Goal: Task Accomplishment & Management: Manage account settings

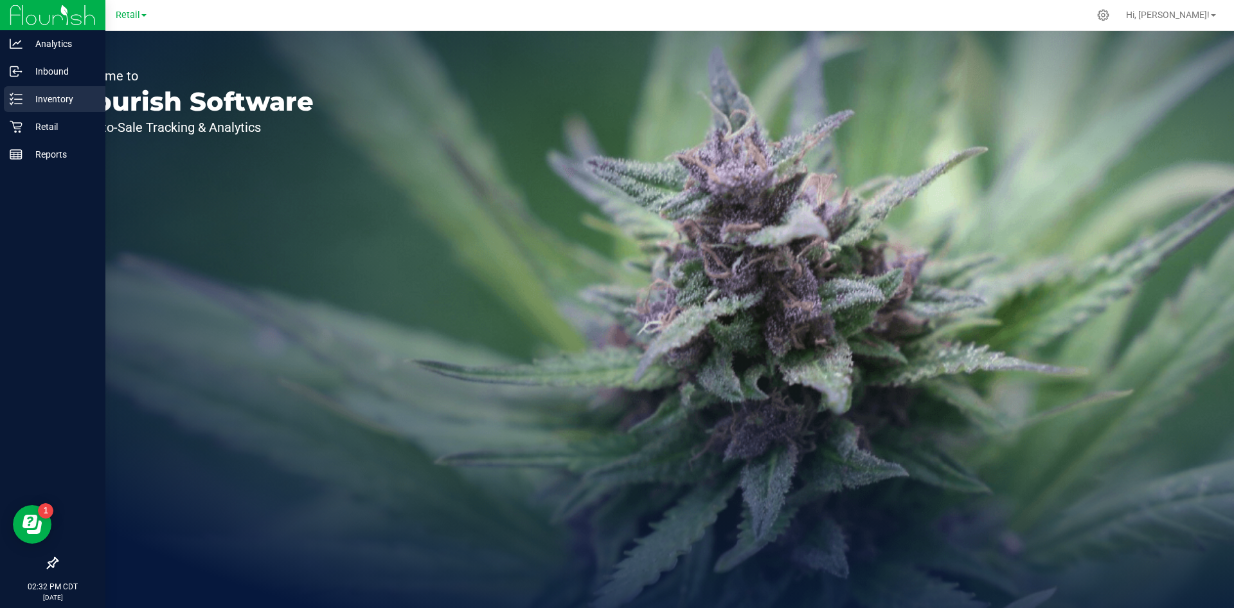
click at [15, 100] on icon at bounding box center [16, 99] width 13 height 13
click at [22, 98] on icon at bounding box center [16, 99] width 13 height 13
click at [12, 99] on icon at bounding box center [11, 99] width 3 height 2
click at [28, 101] on p "Inventory" at bounding box center [61, 98] width 77 height 15
click at [19, 105] on icon at bounding box center [16, 99] width 13 height 13
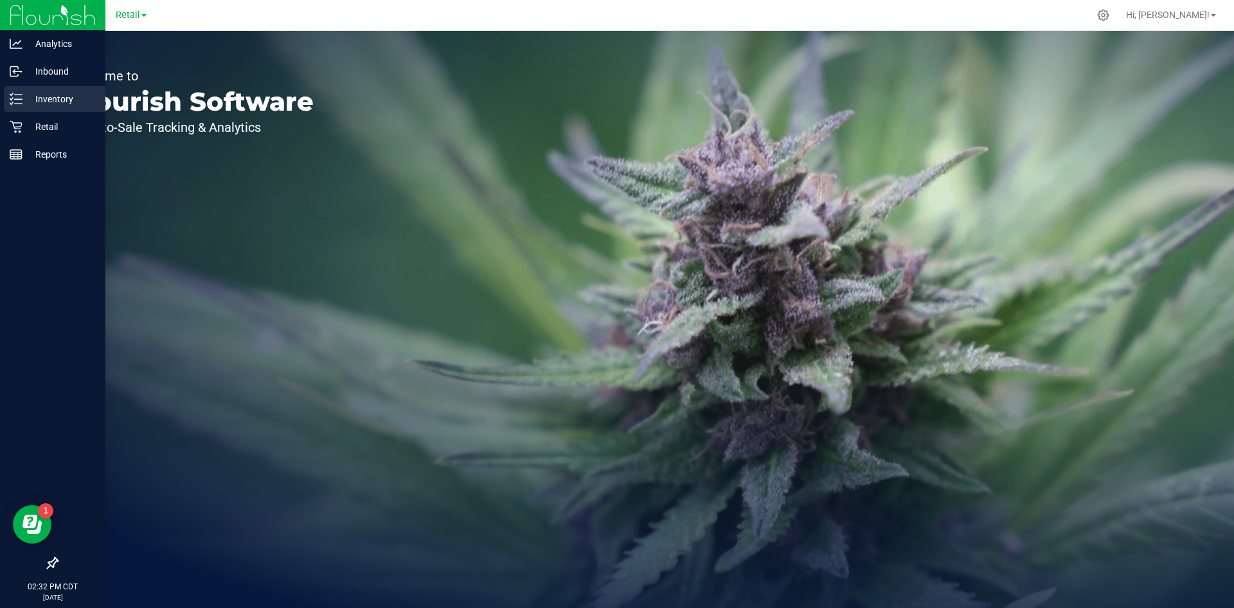
click at [23, 101] on p "Inventory" at bounding box center [61, 98] width 77 height 15
click at [23, 99] on p "Inventory" at bounding box center [61, 98] width 77 height 15
click at [31, 104] on p "Inventory" at bounding box center [61, 98] width 77 height 15
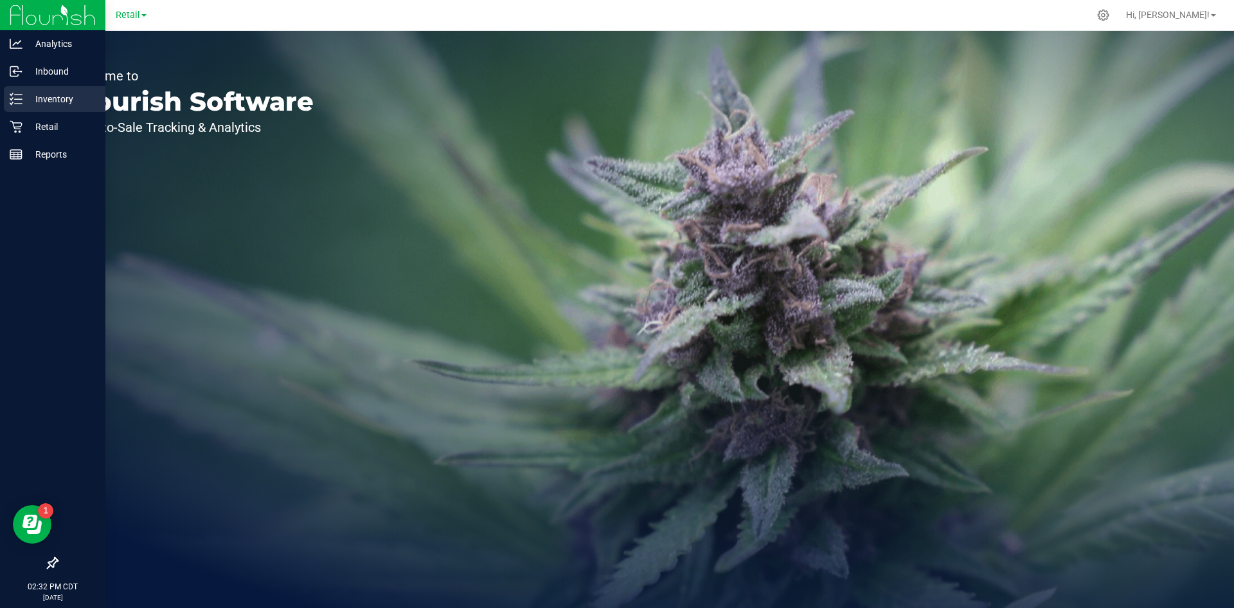
click at [31, 104] on p "Inventory" at bounding box center [61, 98] width 77 height 15
click at [30, 103] on p "Inventory" at bounding box center [61, 98] width 77 height 15
click at [30, 102] on p "Inventory" at bounding box center [61, 98] width 77 height 15
click at [29, 102] on p "Inventory" at bounding box center [61, 98] width 77 height 15
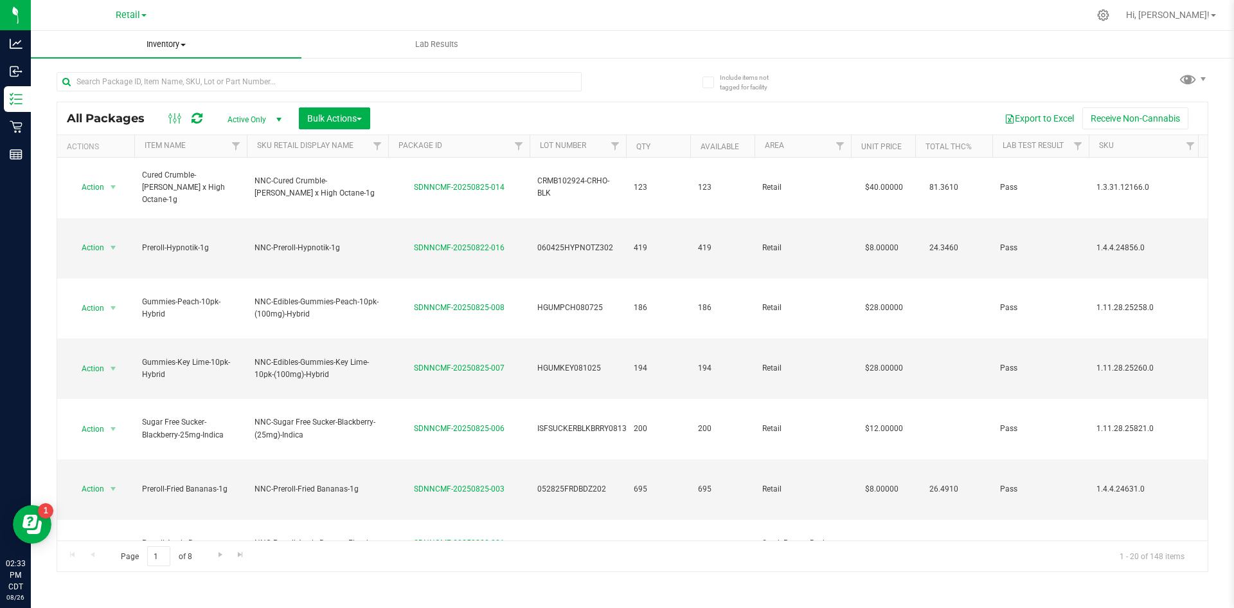
drag, startPoint x: 186, startPoint y: 48, endPoint x: 176, endPoint y: 48, distance: 10.3
click at [185, 48] on span "Inventory" at bounding box center [166, 45] width 271 height 12
click at [123, 91] on li "All inventory" at bounding box center [166, 93] width 271 height 15
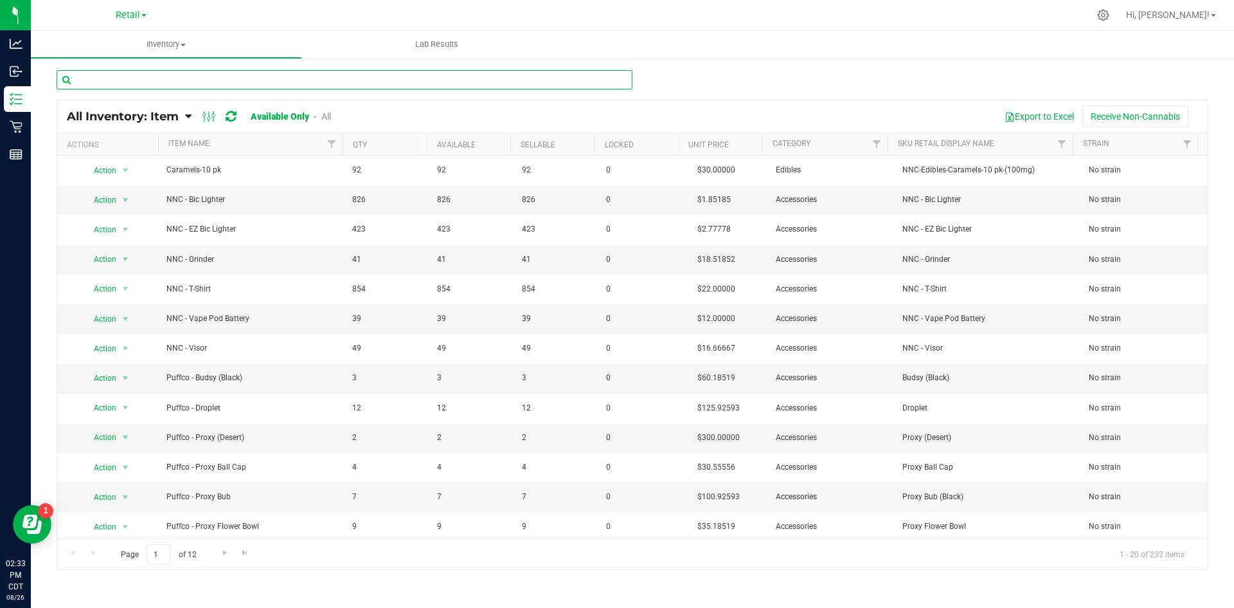
click at [230, 80] on input "text" at bounding box center [345, 79] width 576 height 19
type input "sage"
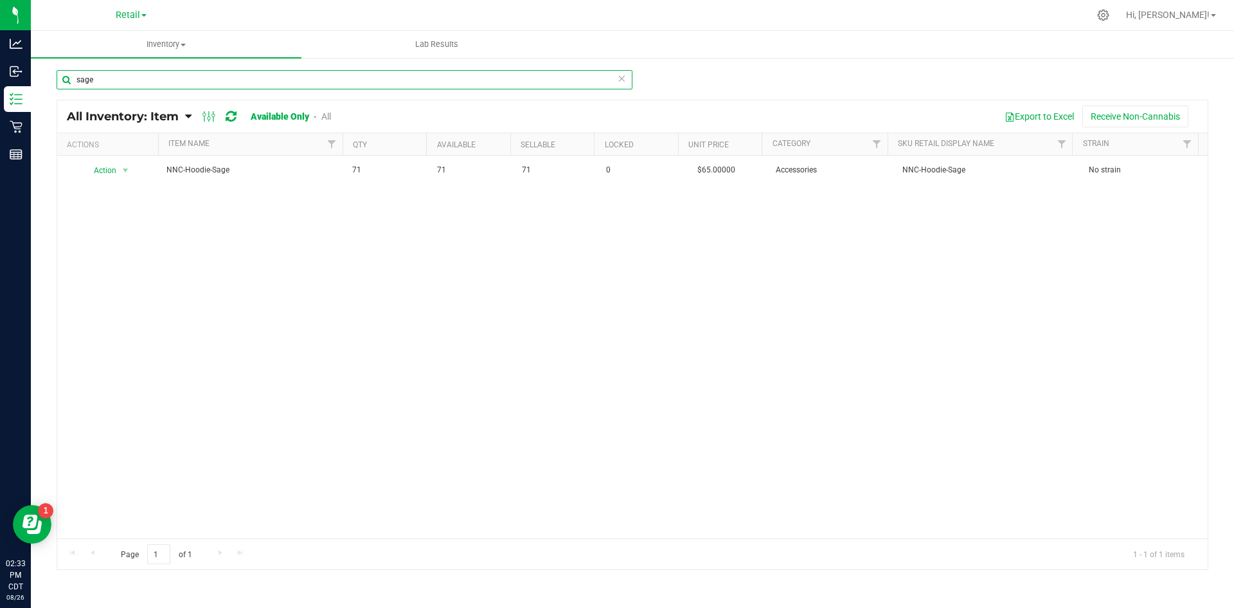
drag, startPoint x: 141, startPoint y: 75, endPoint x: 70, endPoint y: 77, distance: 70.7
click at [70, 77] on input "sage" at bounding box center [345, 79] width 576 height 19
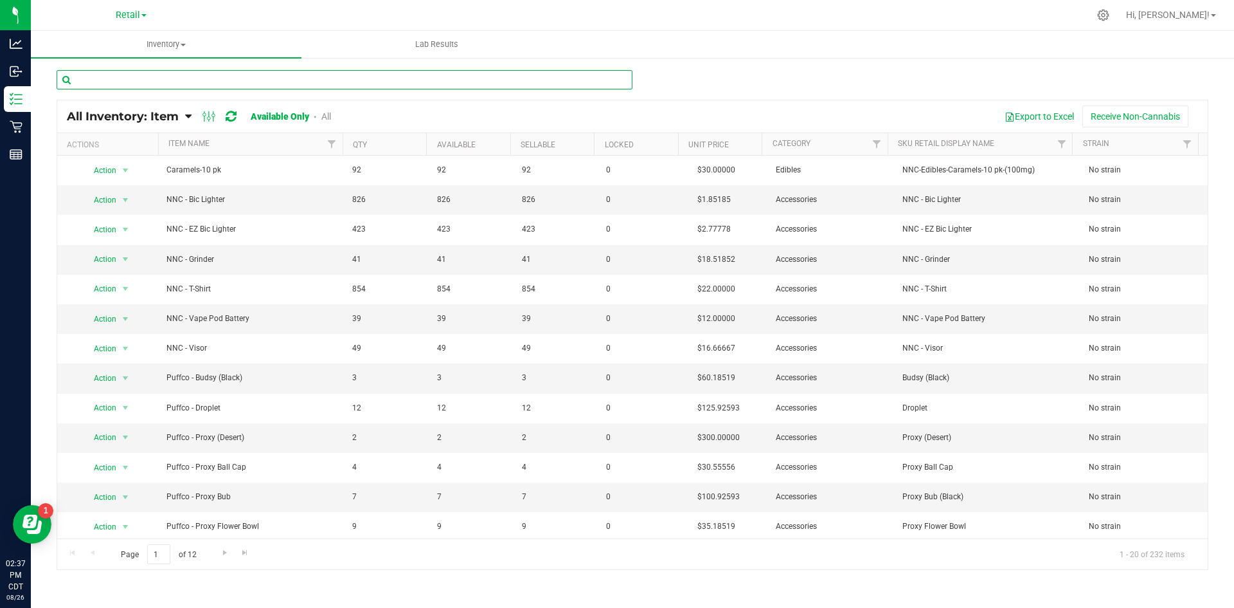
drag, startPoint x: 340, startPoint y: 84, endPoint x: 342, endPoint y: 77, distance: 7.3
click at [342, 79] on input "text" at bounding box center [345, 79] width 576 height 19
type input "h"
type input "beaded"
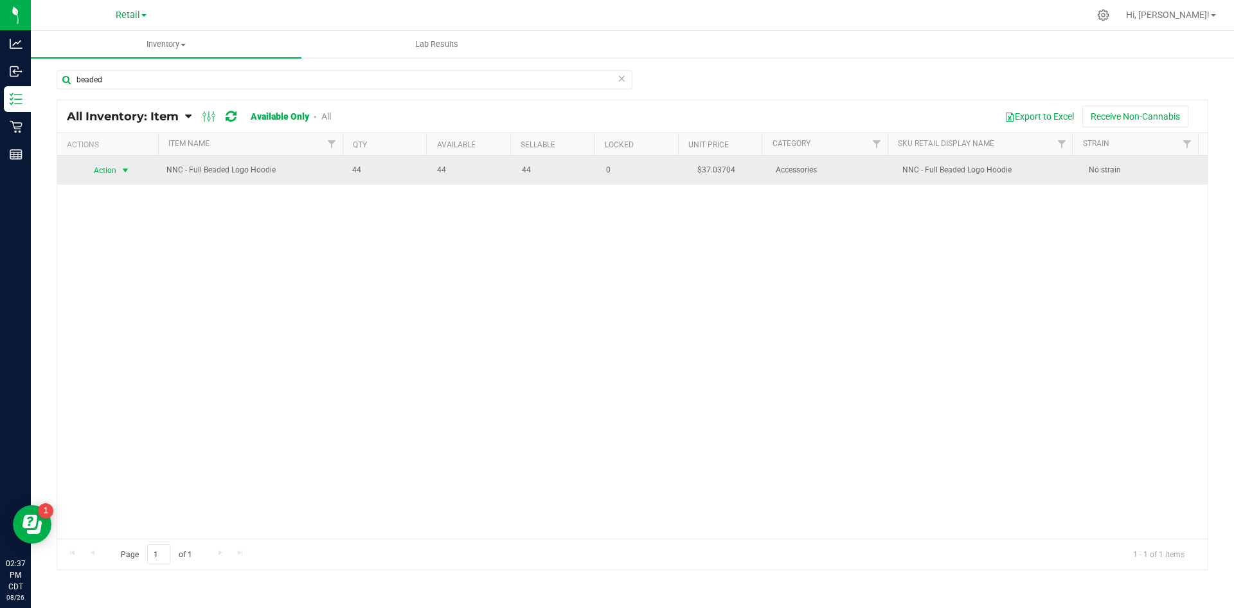
click at [114, 174] on span "Action" at bounding box center [99, 170] width 35 height 18
drag, startPoint x: 690, startPoint y: 193, endPoint x: 845, endPoint y: 176, distance: 155.3
click at [693, 193] on div "Action Action Global inventory Locate inventory Print product labels NNC - Full…" at bounding box center [632, 347] width 1151 height 383
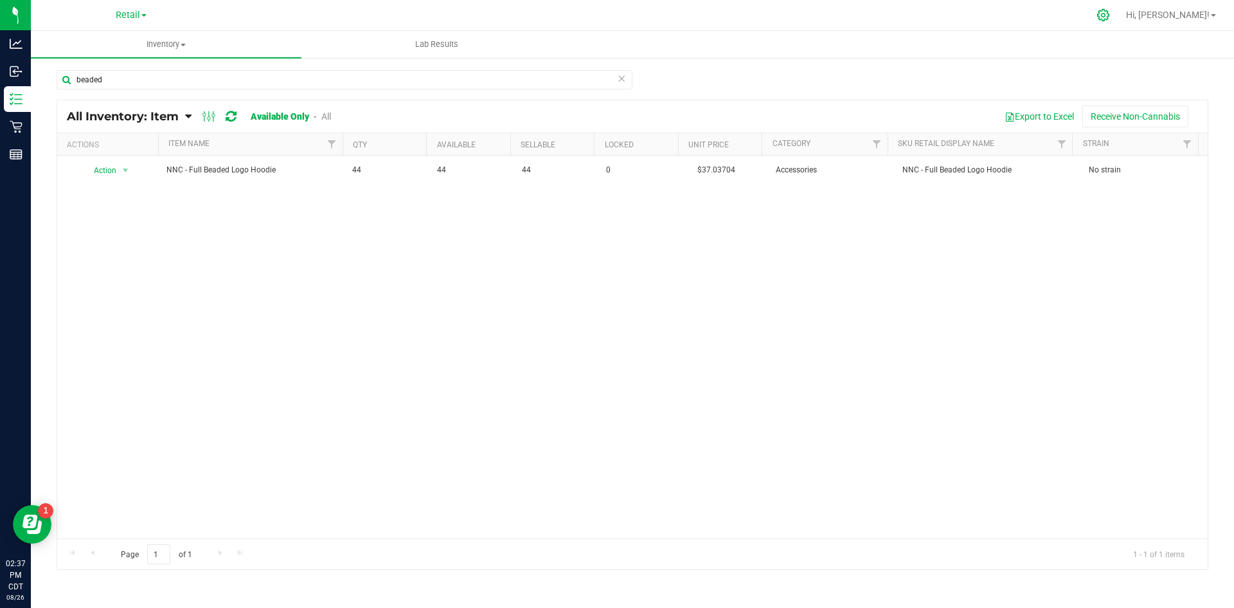
click at [1110, 15] on icon at bounding box center [1104, 15] width 14 height 14
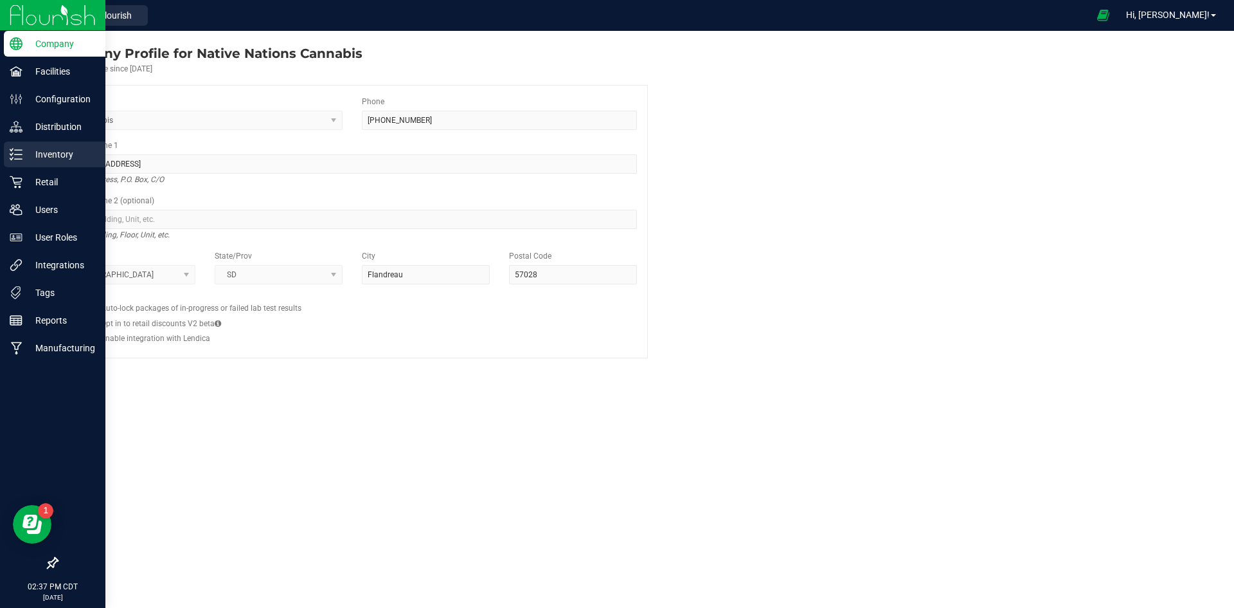
click at [6, 156] on div "Inventory" at bounding box center [55, 154] width 102 height 26
click at [18, 154] on line at bounding box center [18, 154] width 7 height 0
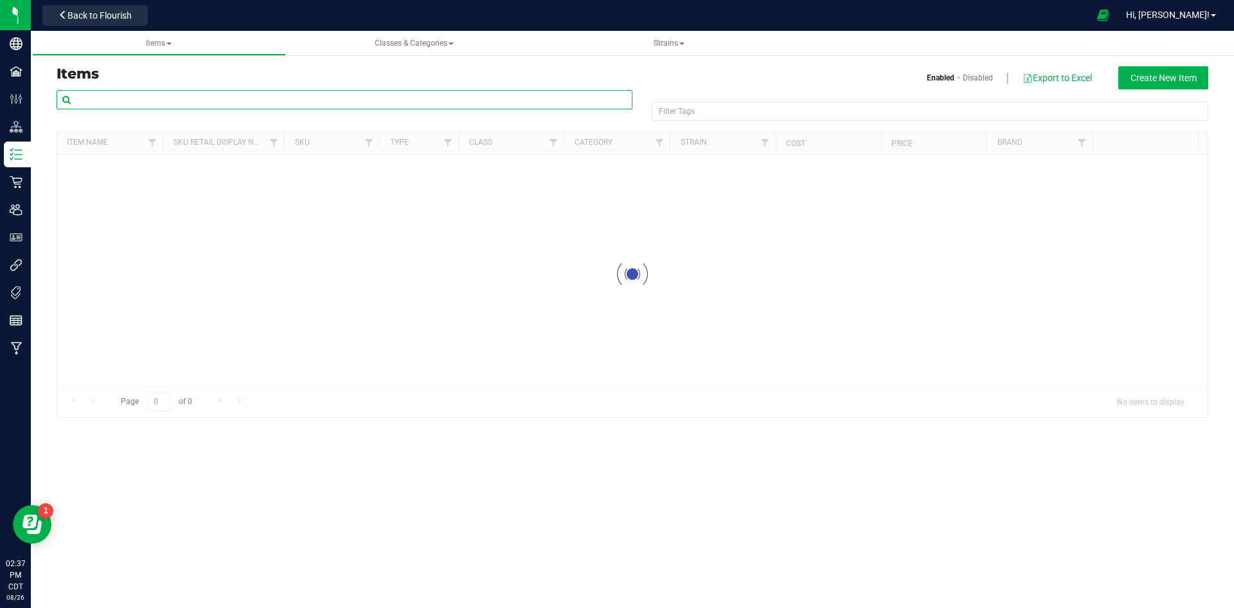
click at [196, 98] on input "text" at bounding box center [345, 99] width 576 height 19
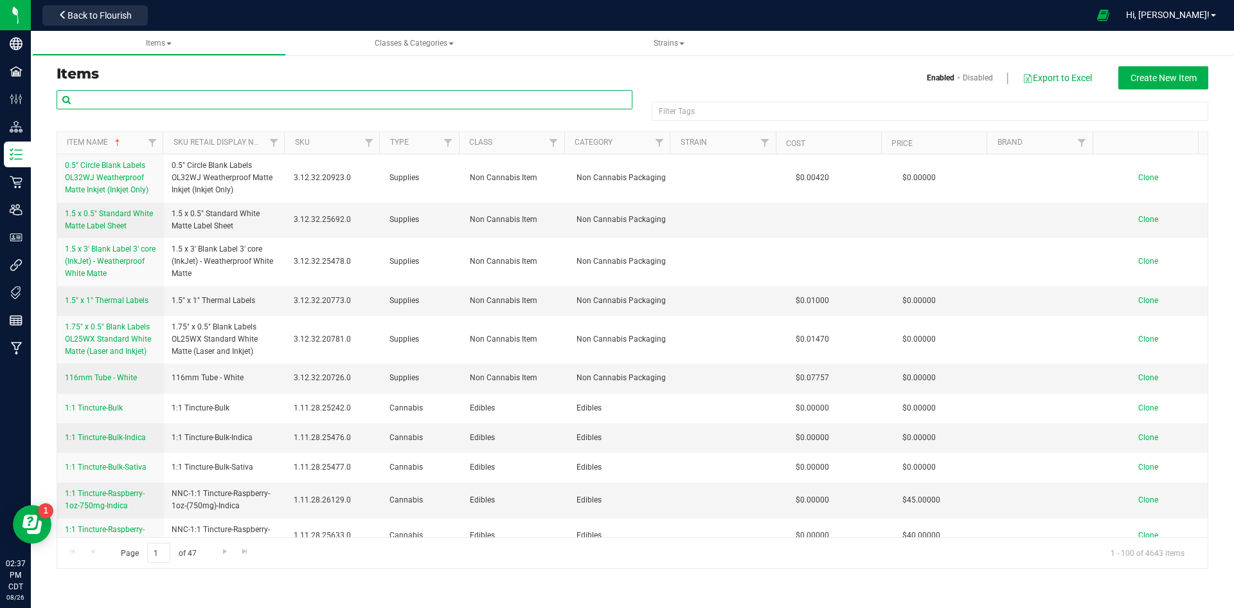
click at [197, 96] on input "text" at bounding box center [345, 99] width 576 height 19
type input "beaded"
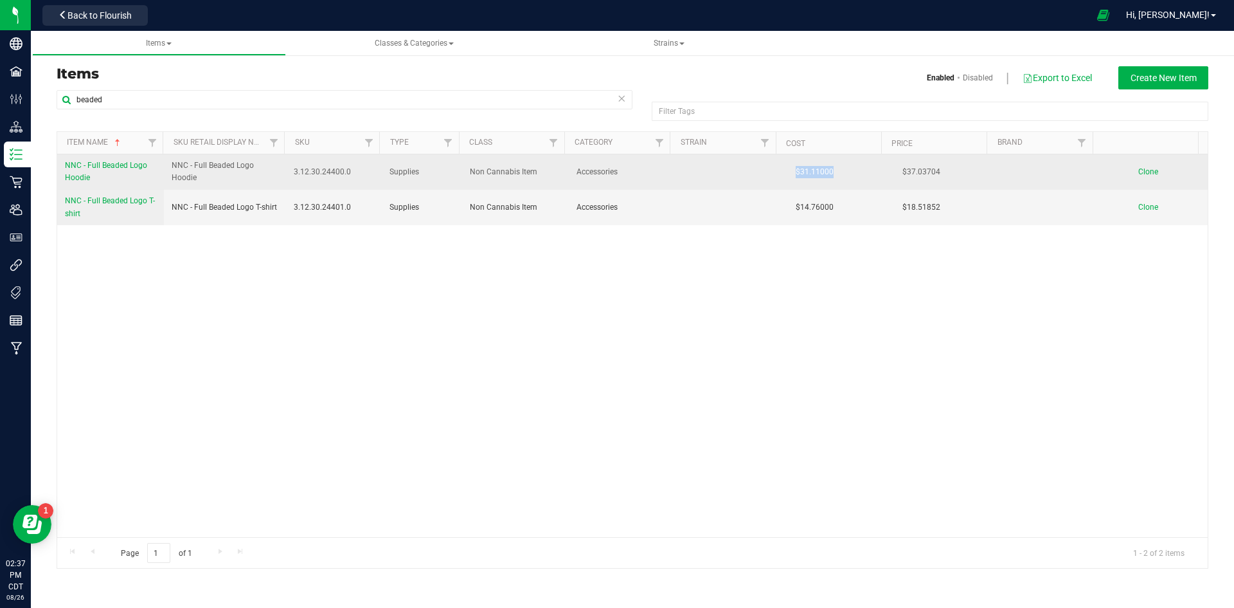
click at [790, 170] on td "$31.11000" at bounding box center [835, 171] width 107 height 35
copy span "$31.11000"
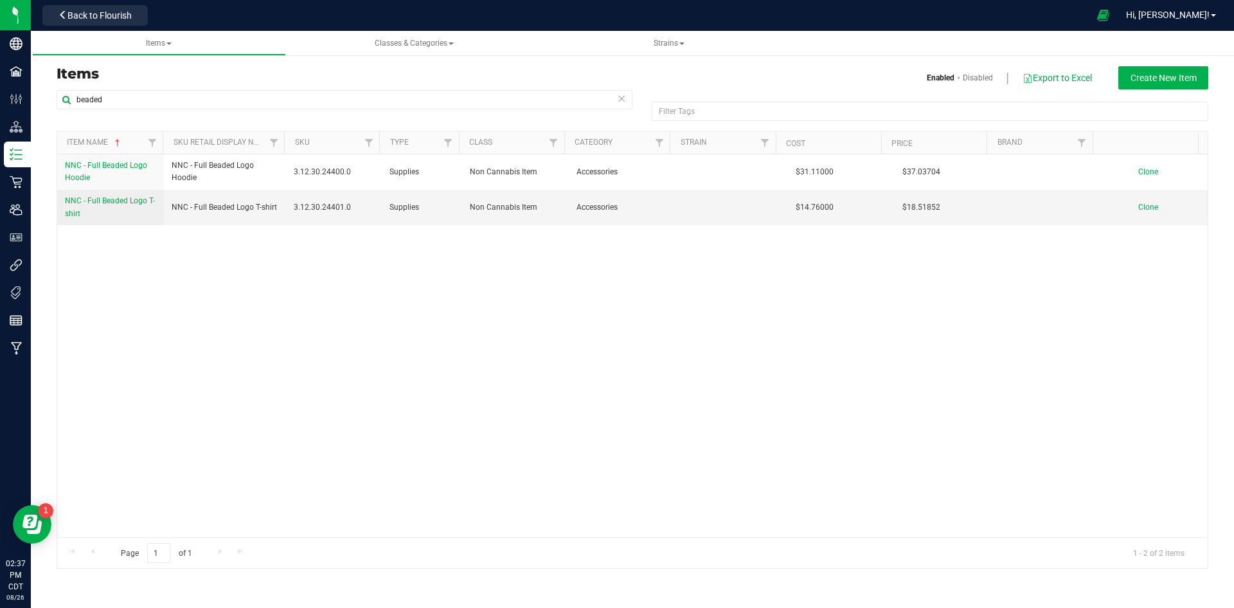
click at [624, 302] on div "NNC - Full Beaded Logo Hoodie NNC - Full Beaded Logo Hoodie 3.12.30.24400.0 Sup…" at bounding box center [632, 345] width 1151 height 383
drag, startPoint x: 820, startPoint y: 213, endPoint x: 741, endPoint y: 211, distance: 78.5
click at [741, 211] on tr "NNC - Full Beaded Logo T-shirt NNC - Full Beaded Logo T-shirt 3.12.30.24401.0 S…" at bounding box center [632, 207] width 1151 height 35
drag, startPoint x: 712, startPoint y: 248, endPoint x: 721, endPoint y: 215, distance: 33.4
click at [712, 239] on div "NNC - Full Beaded Logo Hoodie NNC - Full Beaded Logo Hoodie 3.12.30.24400.0 Sup…" at bounding box center [632, 345] width 1151 height 383
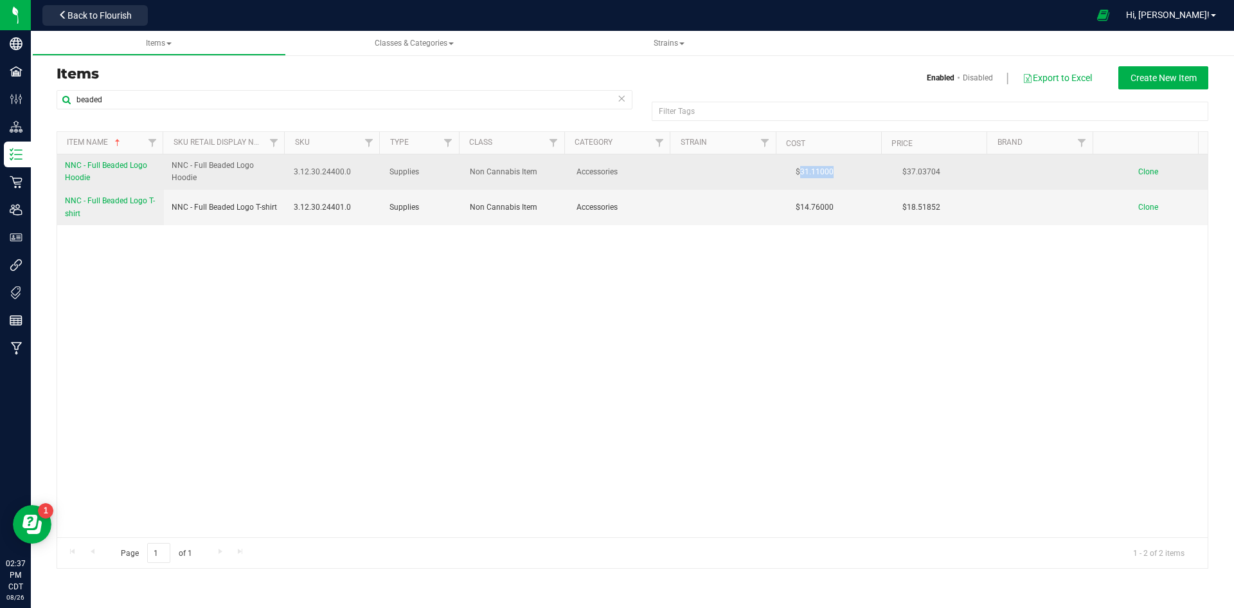
drag, startPoint x: 830, startPoint y: 168, endPoint x: 793, endPoint y: 171, distance: 36.8
click at [793, 171] on span "$31.11000" at bounding box center [814, 172] width 51 height 19
copy span "31.11000"
drag, startPoint x: 950, startPoint y: 167, endPoint x: 888, endPoint y: 170, distance: 61.8
click at [888, 170] on td "$37.03704" at bounding box center [941, 171] width 107 height 35
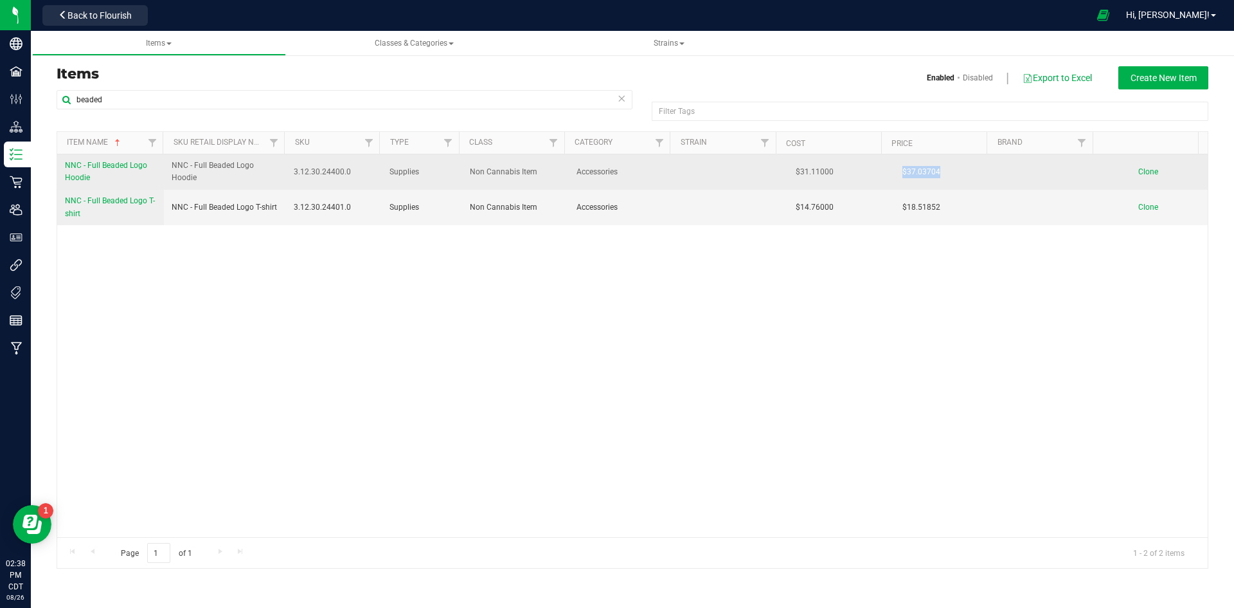
copy span "$37.03704"
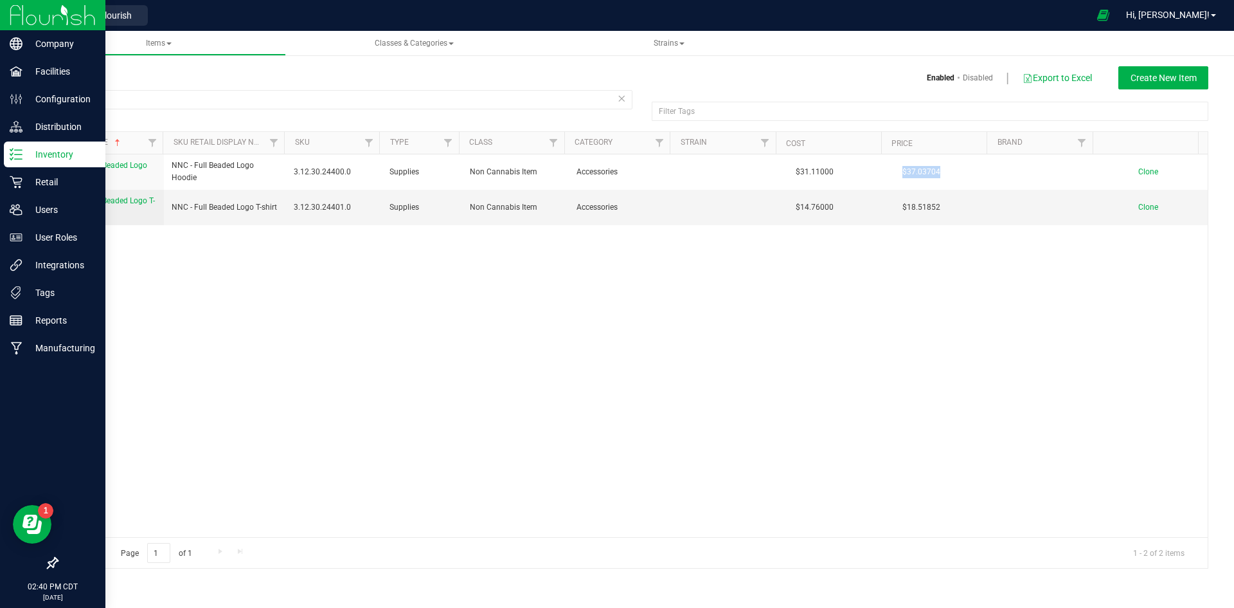
click at [26, 152] on p "Inventory" at bounding box center [61, 154] width 77 height 15
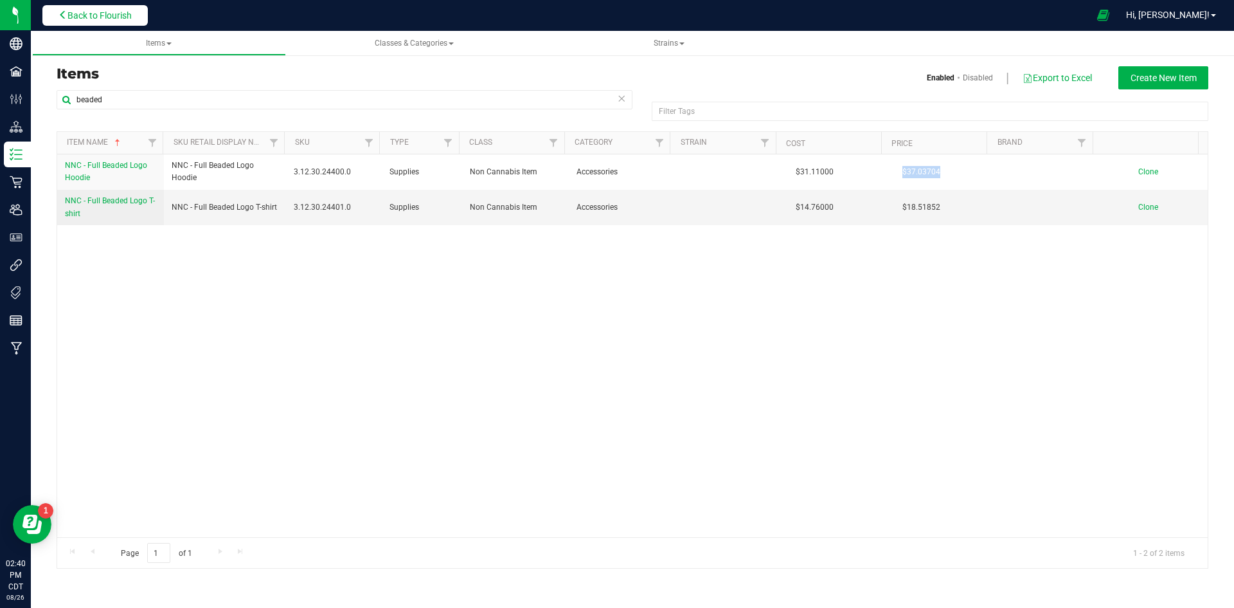
click at [122, 17] on span "Back to Flourish" at bounding box center [100, 15] width 64 height 10
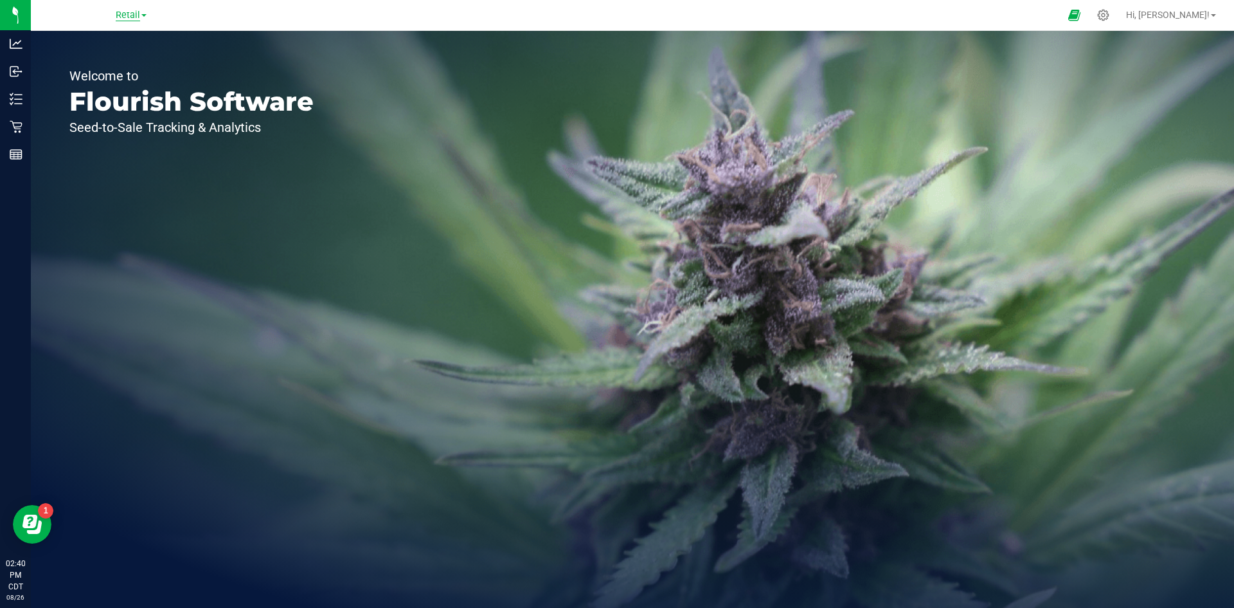
click at [131, 12] on span "Retail" at bounding box center [128, 16] width 24 height 12
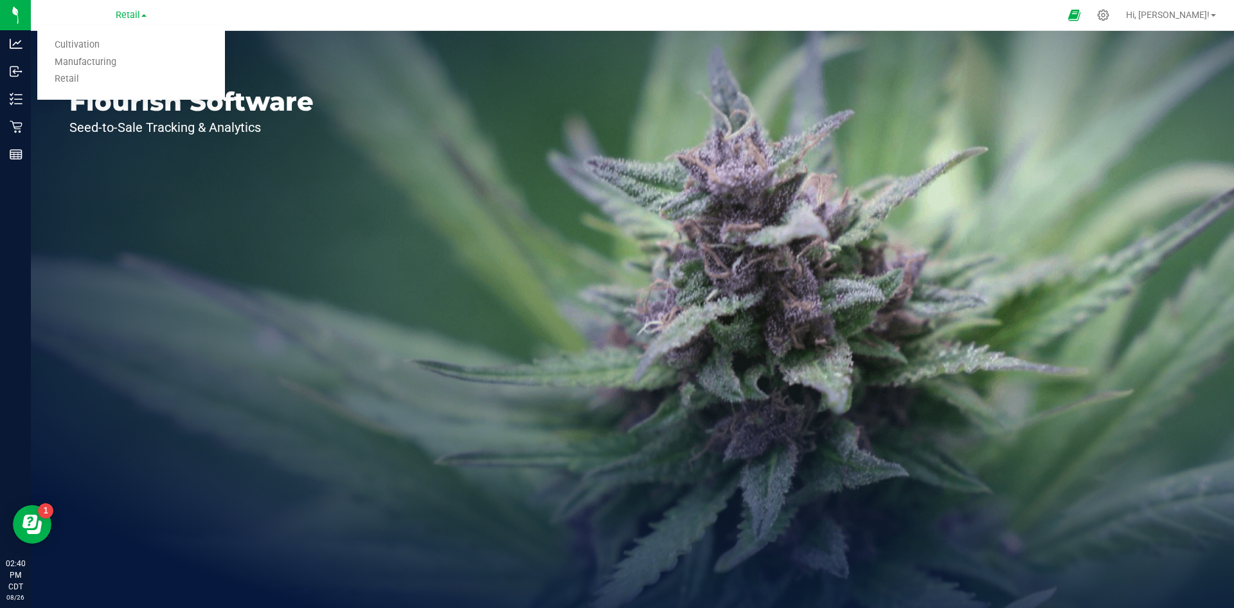
click at [122, 62] on link "Manufacturing" at bounding box center [131, 62] width 188 height 17
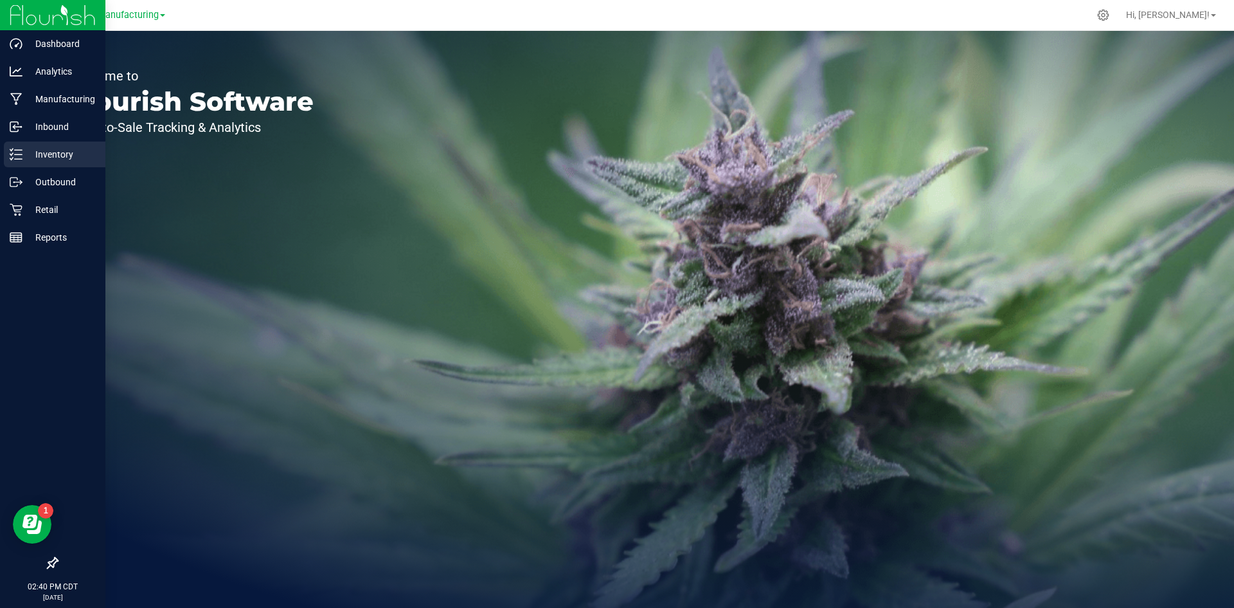
click at [17, 152] on icon at bounding box center [16, 154] width 13 height 13
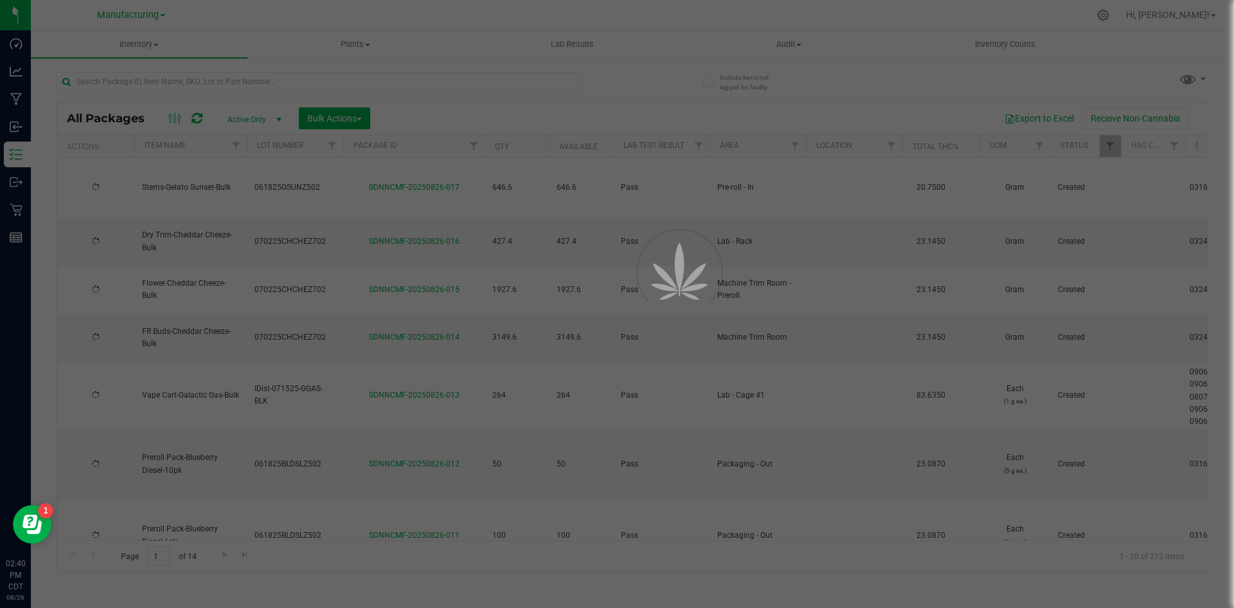
click at [795, 143] on div at bounding box center [617, 304] width 1234 height 608
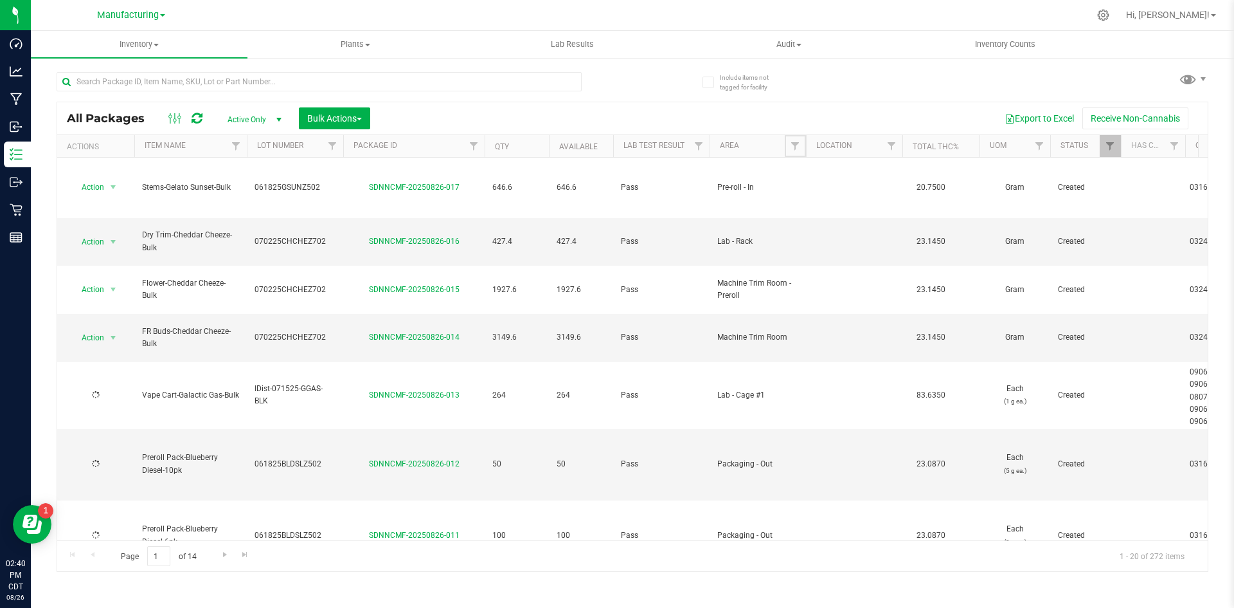
click at [795, 143] on span "Filter" at bounding box center [795, 146] width 10 height 10
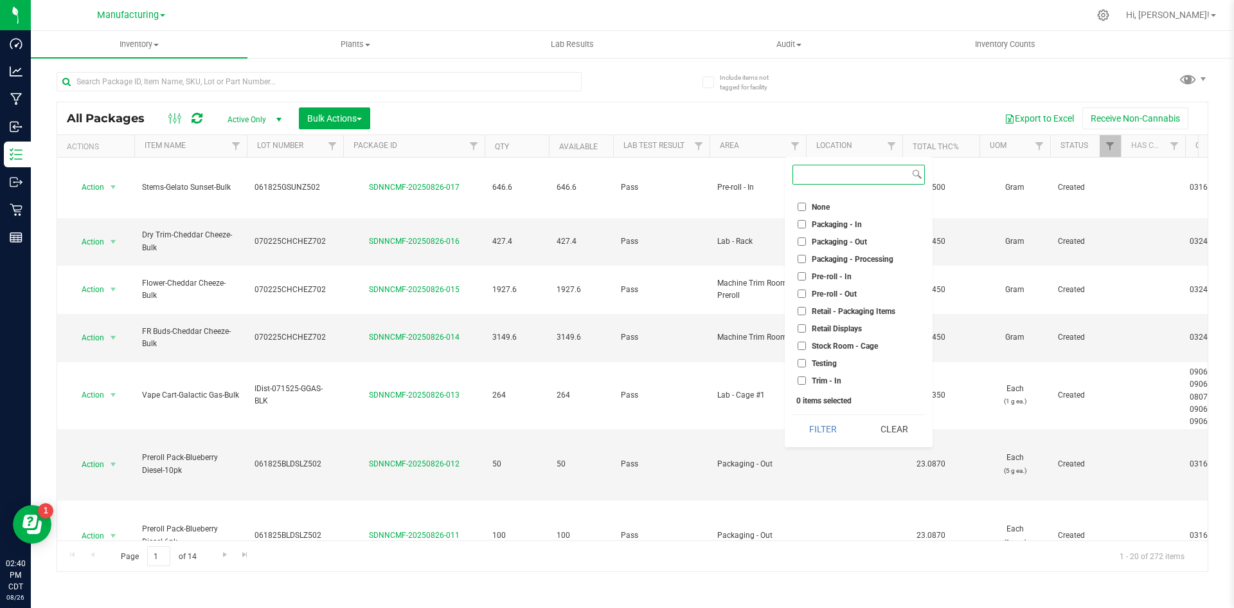
scroll to position [359, 0]
click at [816, 221] on span "Packaging - Out" at bounding box center [839, 225] width 55 height 8
click at [806, 221] on input "Packaging - Out" at bounding box center [802, 224] width 8 height 8
checkbox input "true"
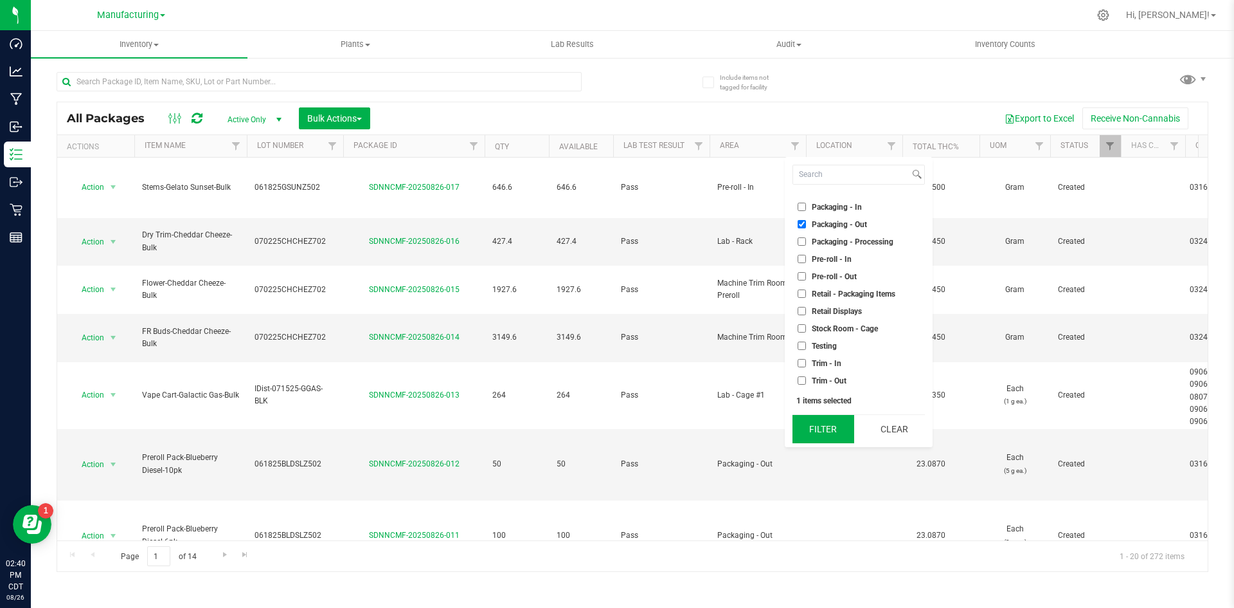
click at [813, 429] on button "Filter" at bounding box center [824, 429] width 62 height 28
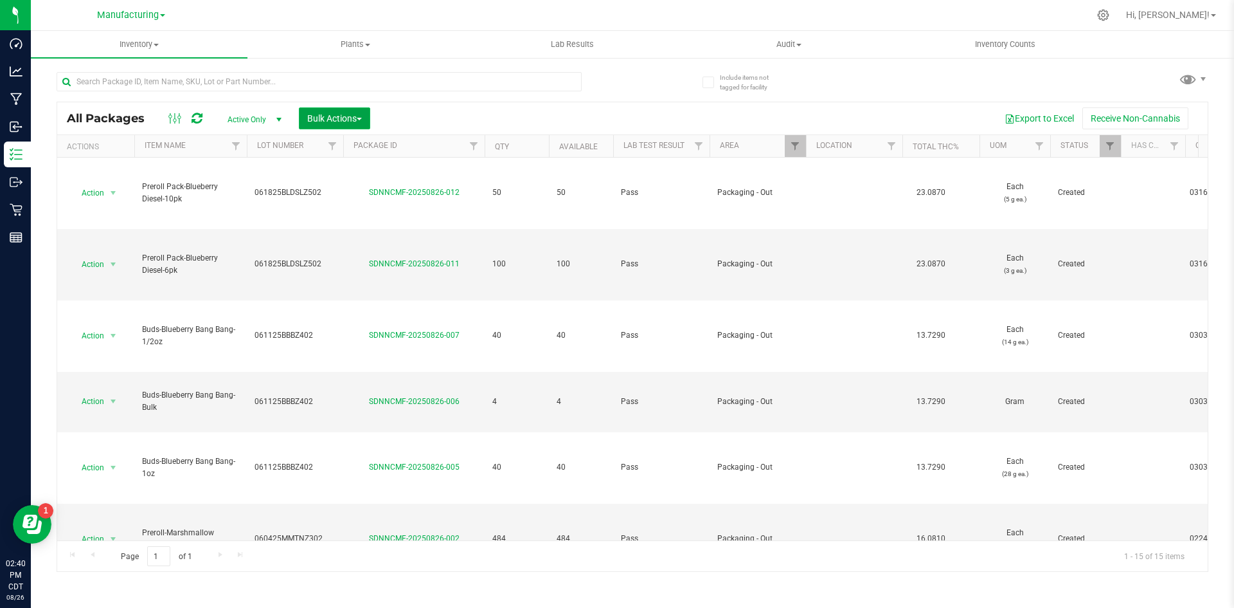
click at [339, 116] on span "Bulk Actions" at bounding box center [334, 118] width 55 height 10
click at [335, 170] on span "Add to outbound order" at bounding box center [350, 170] width 87 height 10
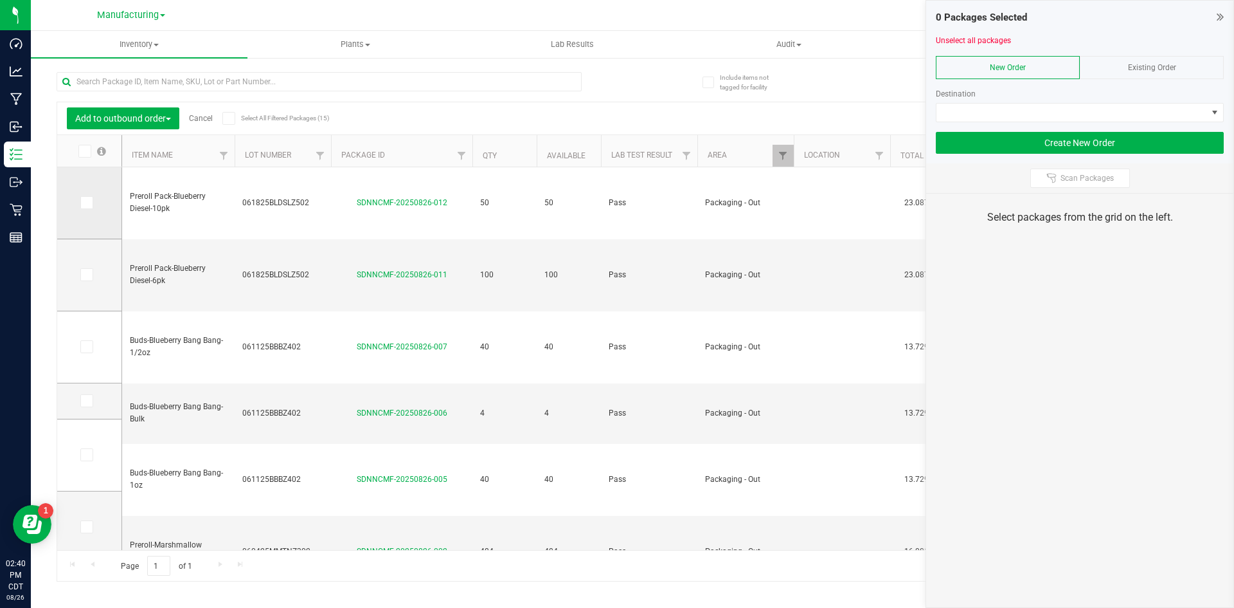
click at [80, 197] on span at bounding box center [86, 202] width 13 height 13
click at [0, 0] on input "checkbox" at bounding box center [0, 0] width 0 height 0
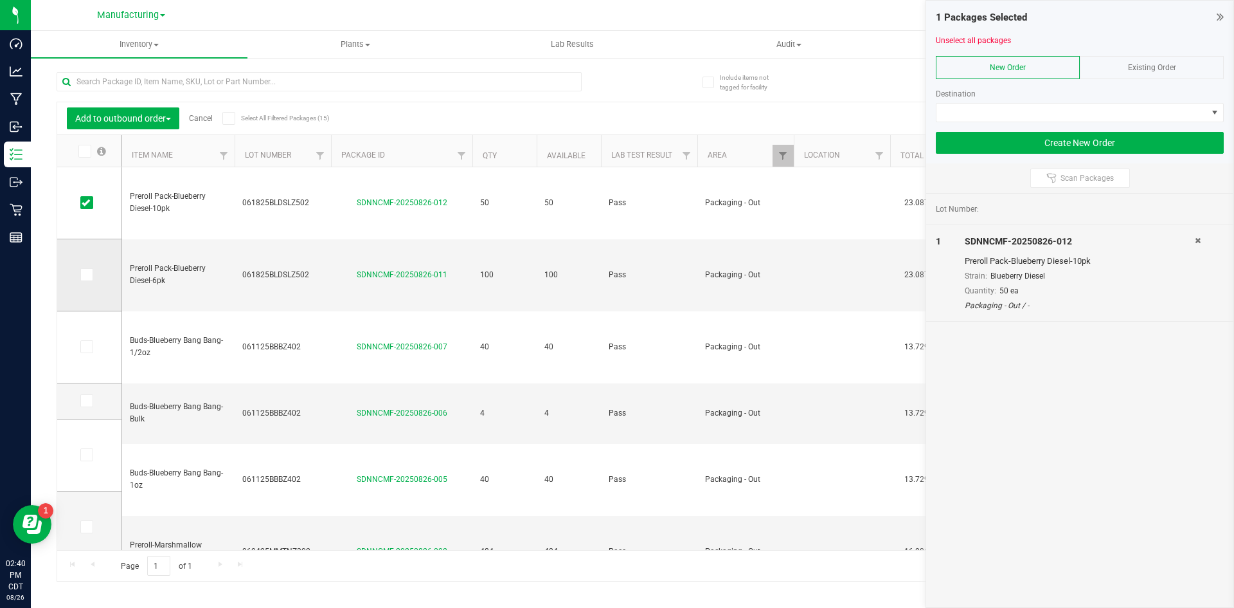
click at [88, 275] on icon at bounding box center [86, 275] width 8 height 0
click at [0, 0] on input "checkbox" at bounding box center [0, 0] width 0 height 0
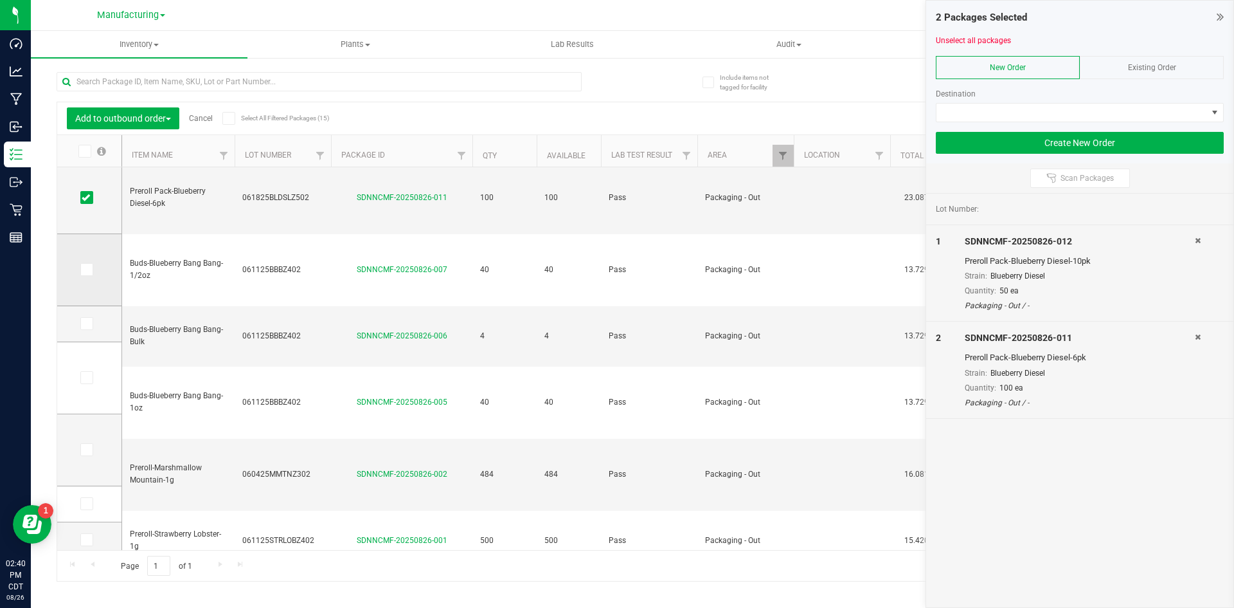
click at [82, 269] on icon at bounding box center [86, 269] width 8 height 0
click at [0, 0] on input "checkbox" at bounding box center [0, 0] width 0 height 0
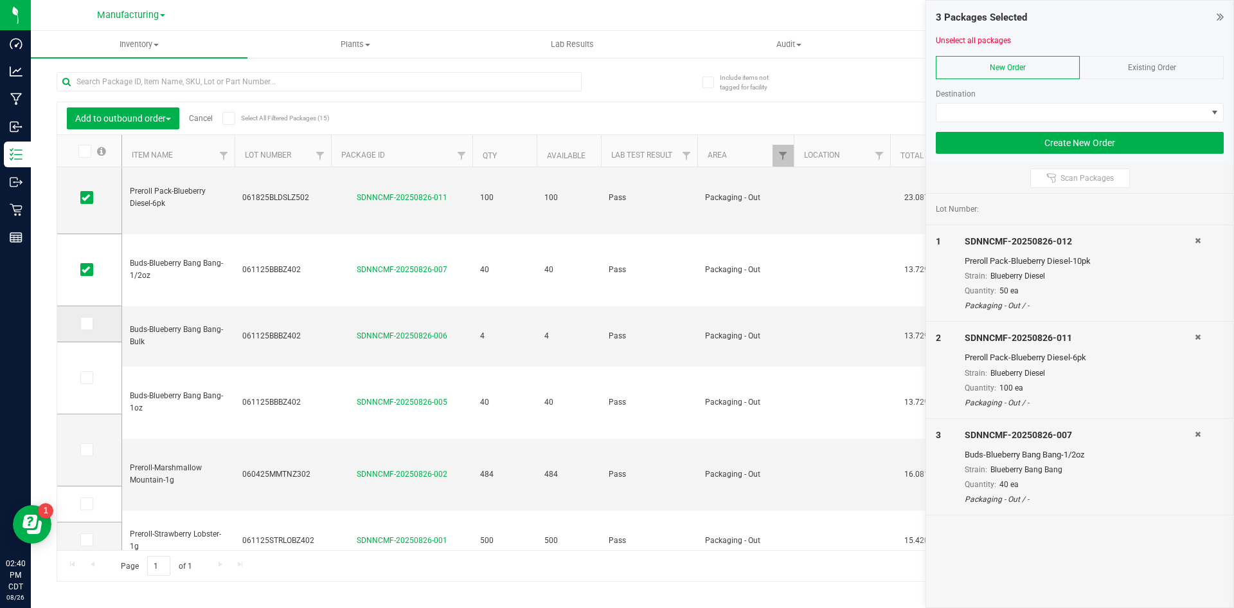
click at [81, 324] on span at bounding box center [86, 323] width 13 height 13
click at [0, 0] on input "checkbox" at bounding box center [0, 0] width 0 height 0
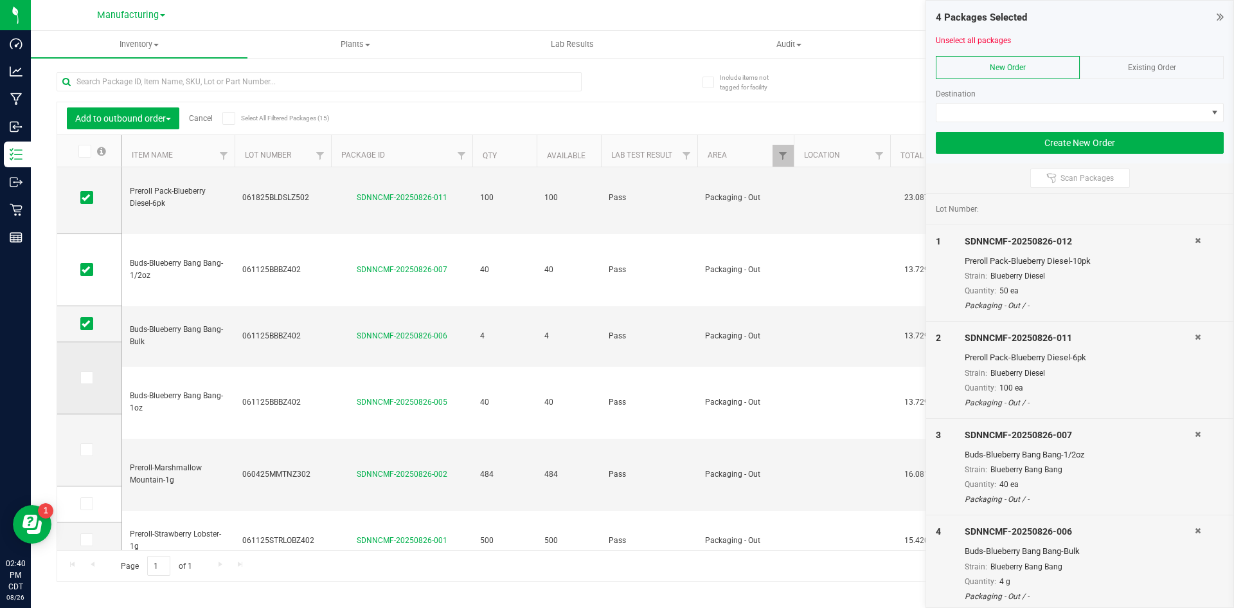
click at [89, 377] on icon at bounding box center [86, 377] width 8 height 0
click at [0, 0] on input "checkbox" at bounding box center [0, 0] width 0 height 0
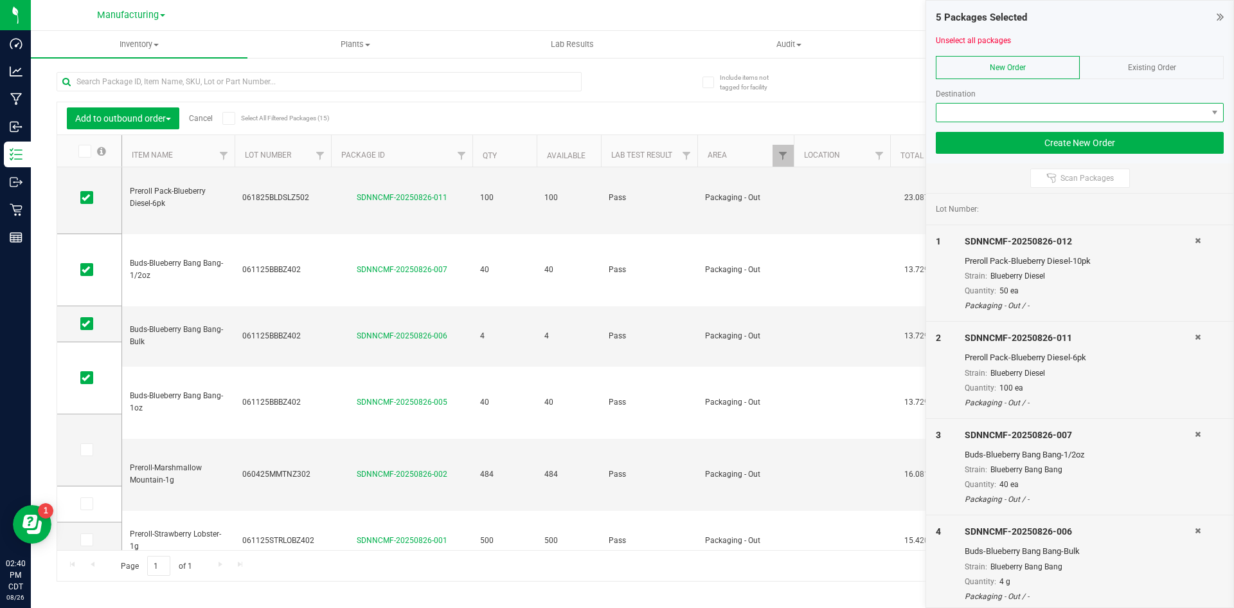
click at [966, 115] on span at bounding box center [1072, 113] width 271 height 18
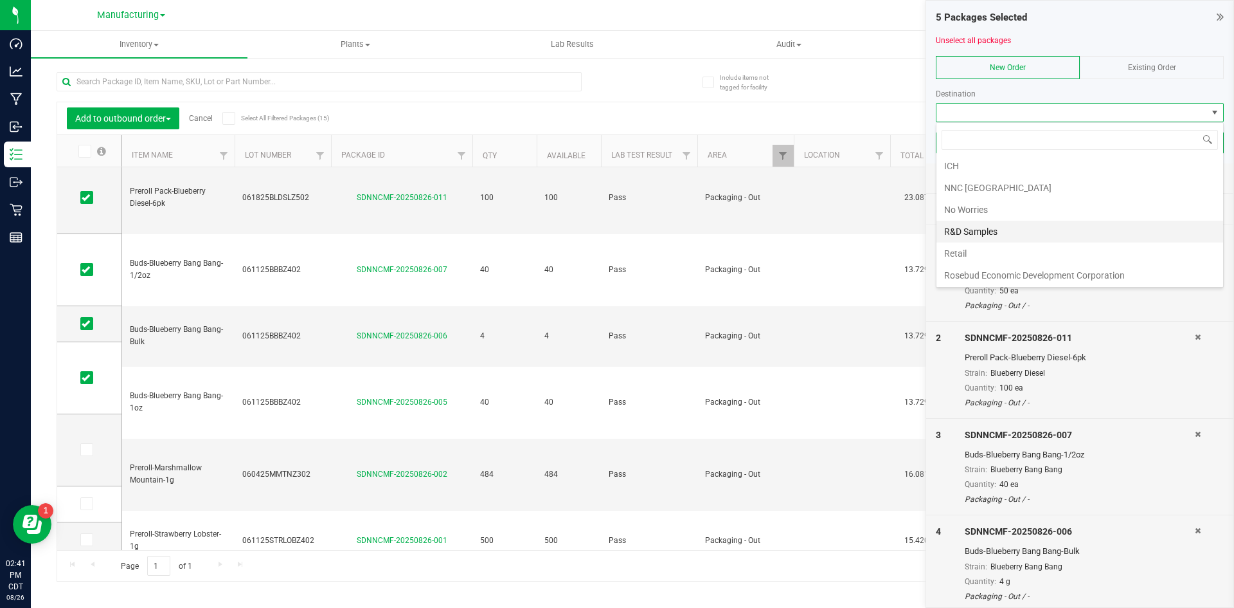
scroll to position [199, 0]
click at [1011, 248] on li "Retail" at bounding box center [1080, 252] width 287 height 22
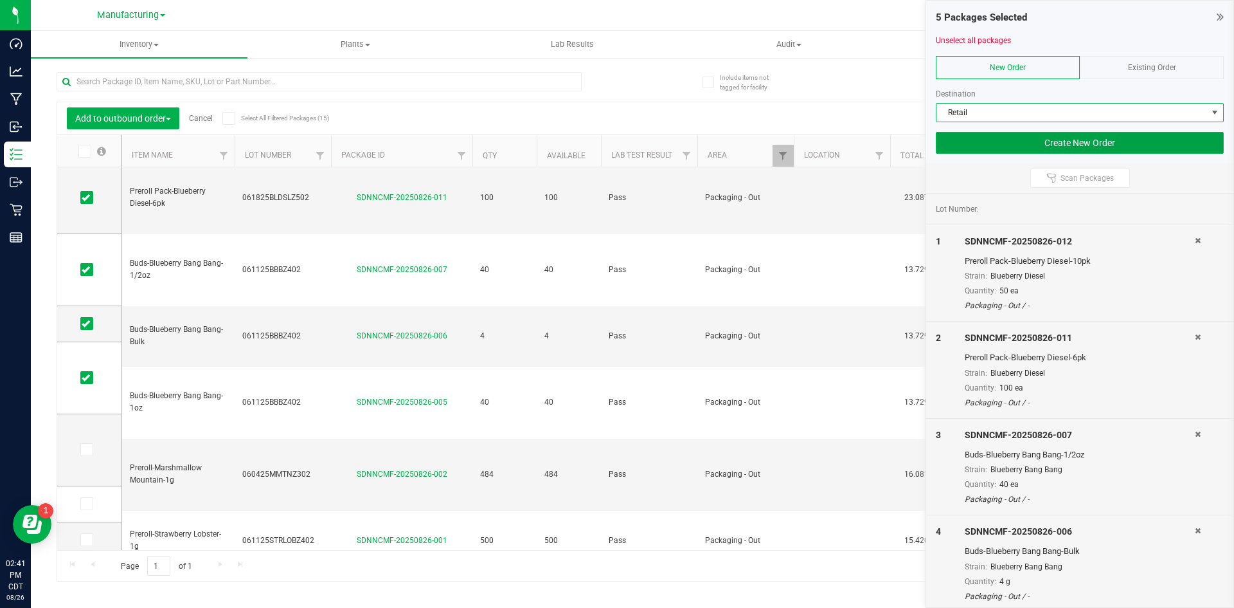
click at [1009, 150] on button "Create New Order" at bounding box center [1080, 143] width 288 height 22
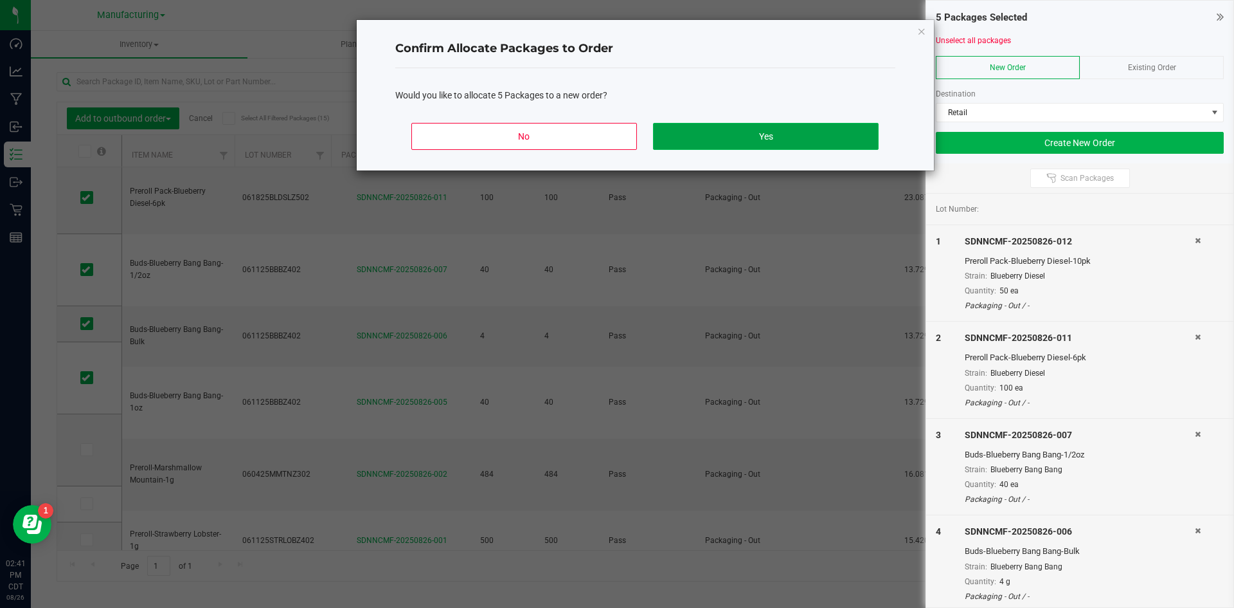
click at [804, 130] on button "Yes" at bounding box center [765, 136] width 225 height 27
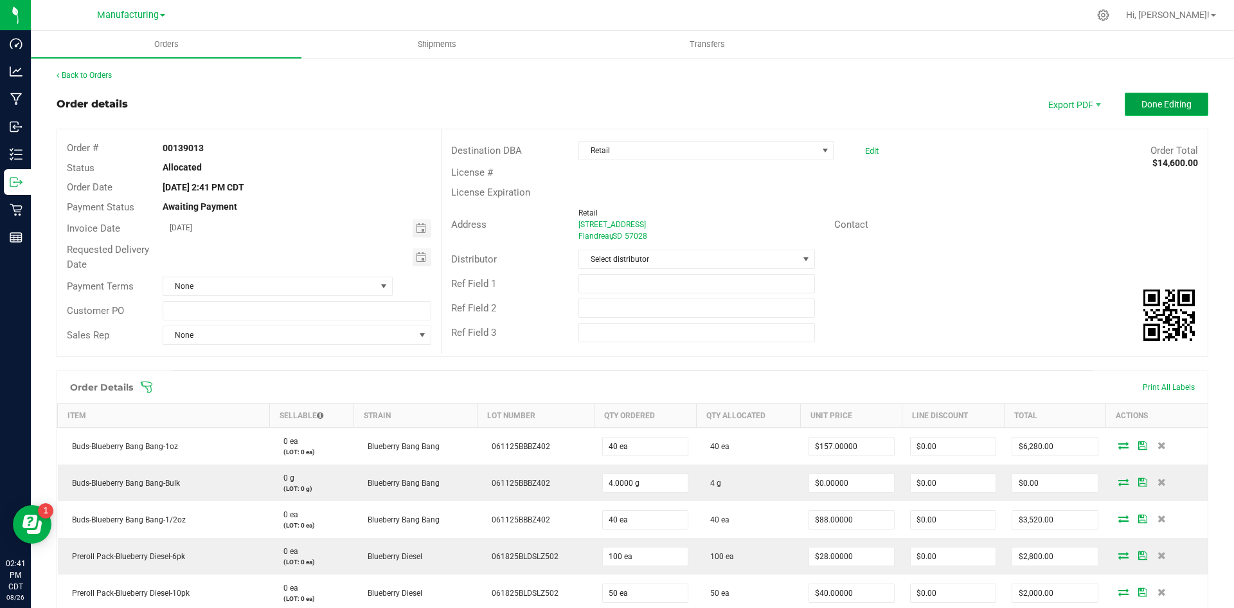
click at [1162, 109] on span "Done Editing" at bounding box center [1167, 104] width 50 height 10
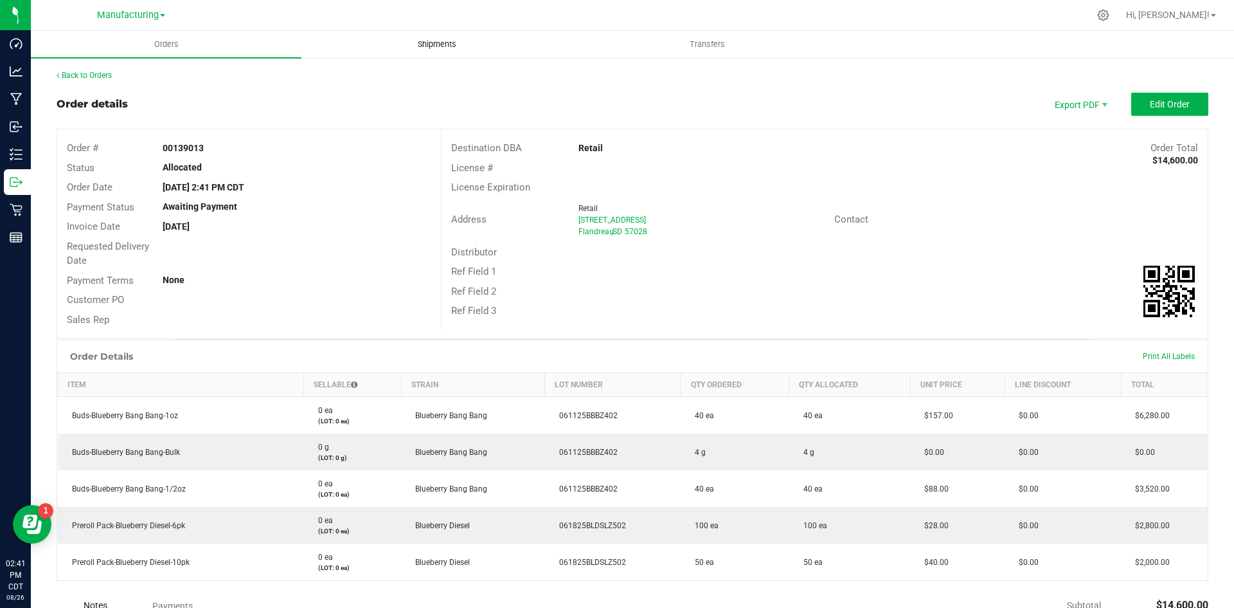
click at [451, 39] on span "Shipments" at bounding box center [437, 45] width 73 height 12
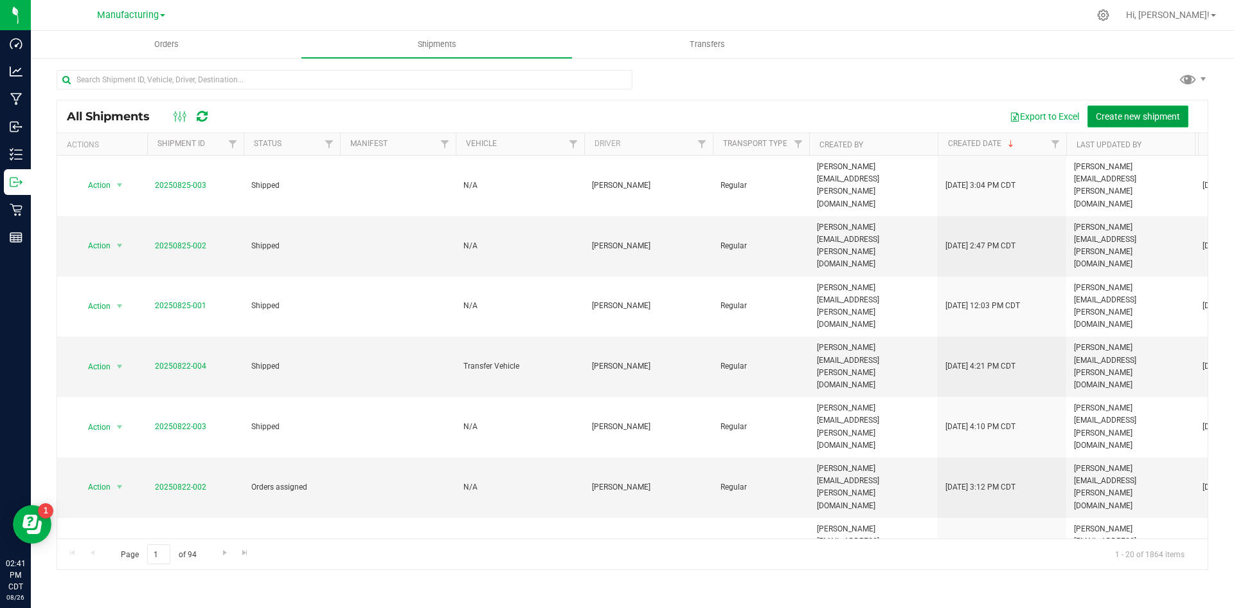
click at [1126, 120] on span "Create new shipment" at bounding box center [1138, 116] width 84 height 10
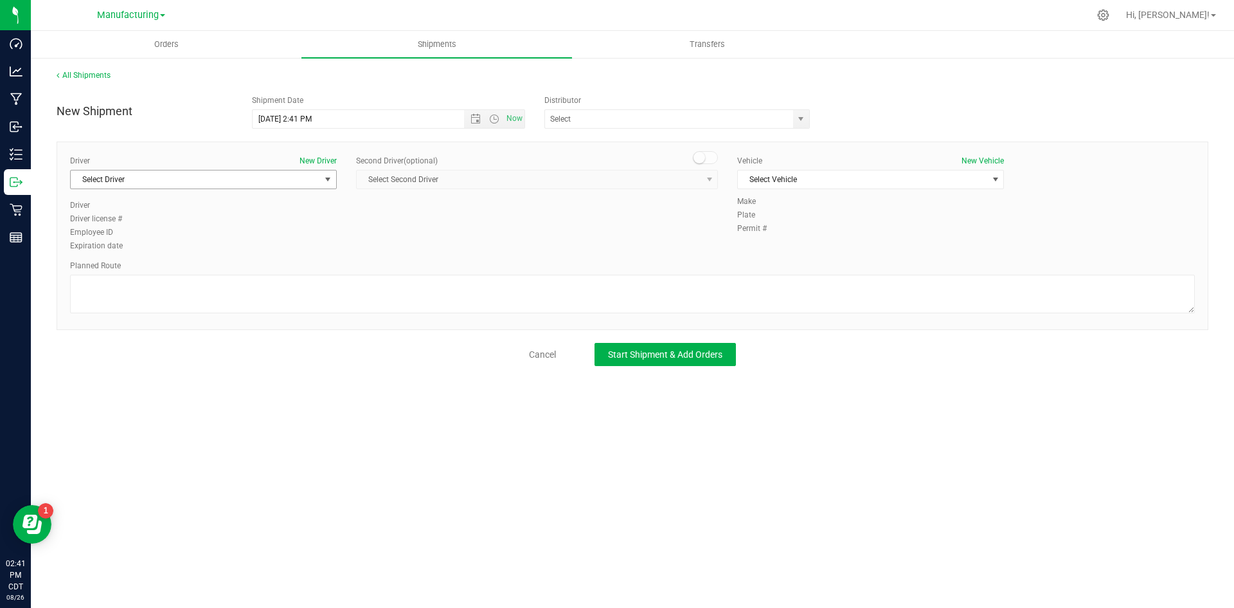
drag, startPoint x: 175, startPoint y: 175, endPoint x: 172, endPoint y: 182, distance: 7.5
click at [174, 176] on span "Select Driver" at bounding box center [195, 179] width 249 height 18
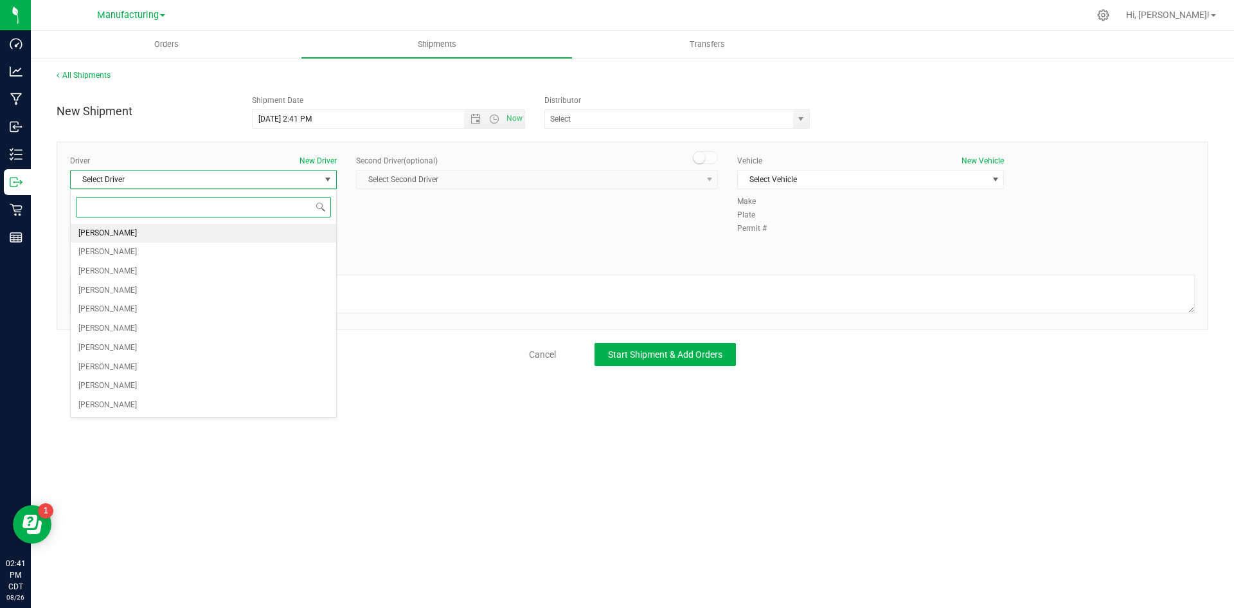
drag, startPoint x: 163, startPoint y: 230, endPoint x: 197, endPoint y: 228, distance: 33.5
click at [163, 231] on li "Carlee Albers" at bounding box center [204, 233] width 266 height 19
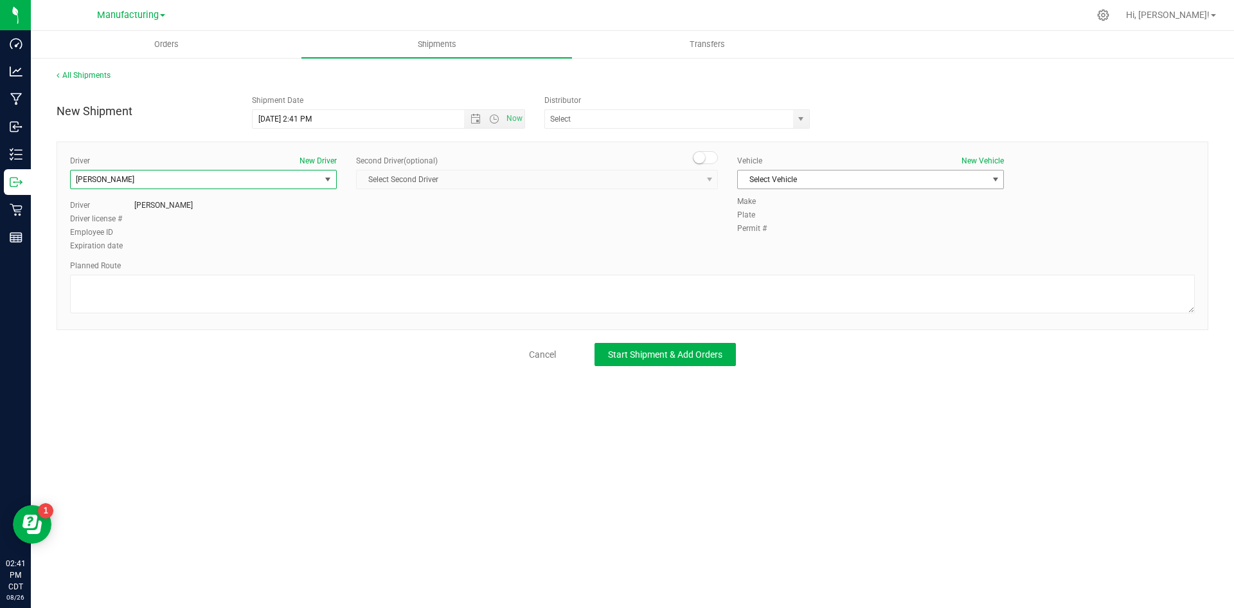
click at [777, 179] on span "Select Vehicle" at bounding box center [862, 179] width 249 height 18
click at [755, 198] on li "N/A" at bounding box center [871, 201] width 266 height 19
click at [716, 293] on textarea at bounding box center [632, 294] width 1125 height 39
type textarea "Packaging to stockroom"
click at [642, 350] on span "Start Shipment & Add Orders" at bounding box center [665, 354] width 114 height 10
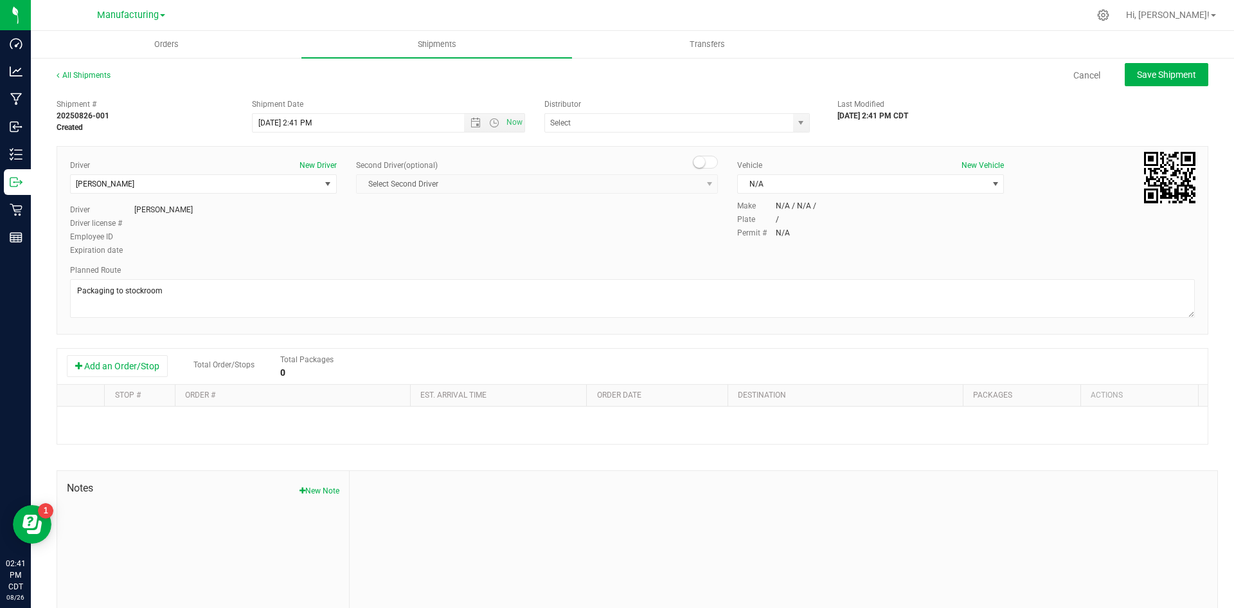
click at [169, 368] on div "Add an Order/Stop Total Order/Stops Total Packages 0" at bounding box center [633, 366] width 1132 height 23
click at [156, 365] on button "Add an Order/Stop" at bounding box center [117, 366] width 101 height 22
drag, startPoint x: 194, startPoint y: 426, endPoint x: 213, endPoint y: 438, distance: 22.3
click at [196, 426] on span "Select order" at bounding box center [287, 422] width 204 height 18
click at [240, 477] on span "[Allocated]" at bounding box center [246, 477] width 37 height 17
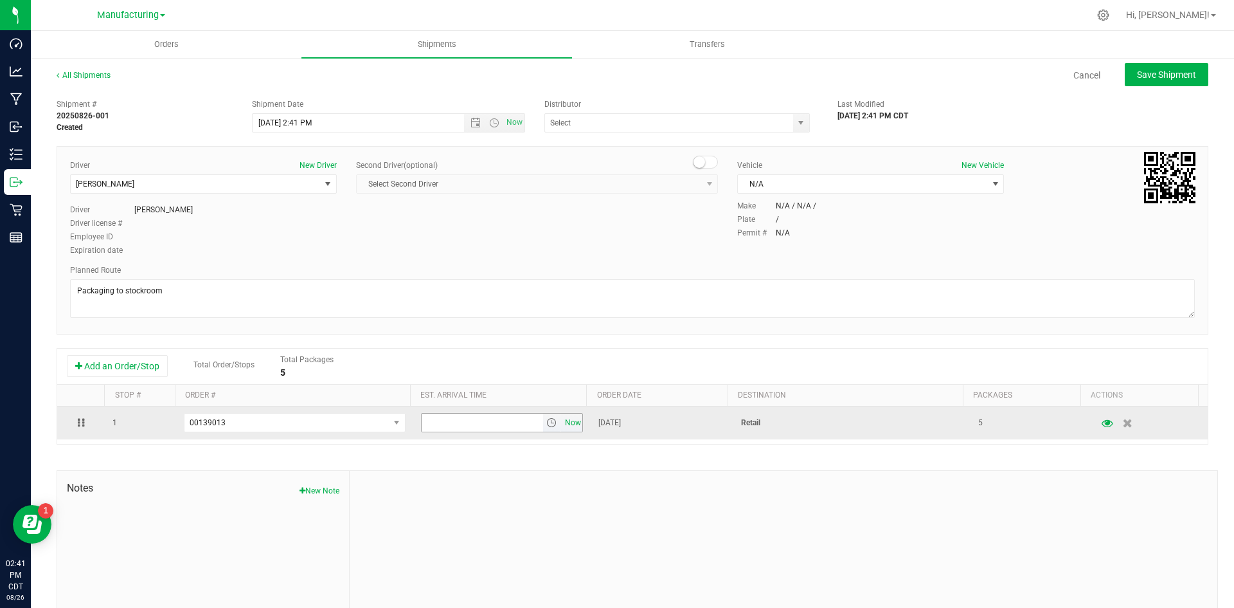
click at [565, 424] on span "Now" at bounding box center [573, 422] width 22 height 19
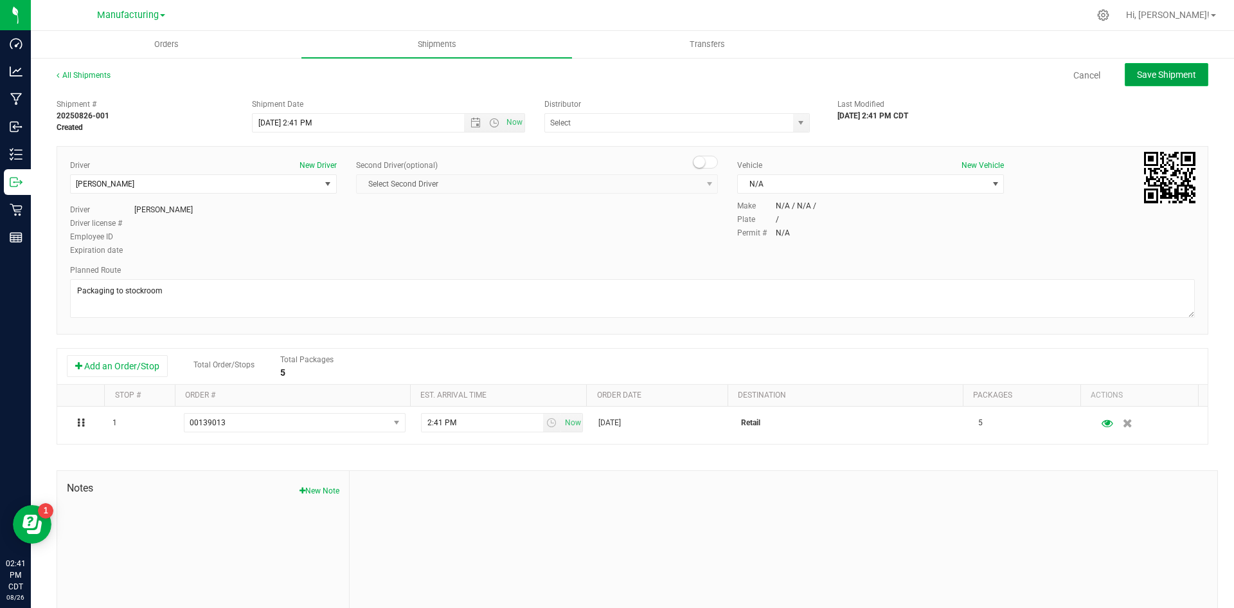
click at [1146, 72] on span "Save Shipment" at bounding box center [1166, 74] width 59 height 10
type input "8/26/2025 7:41 PM"
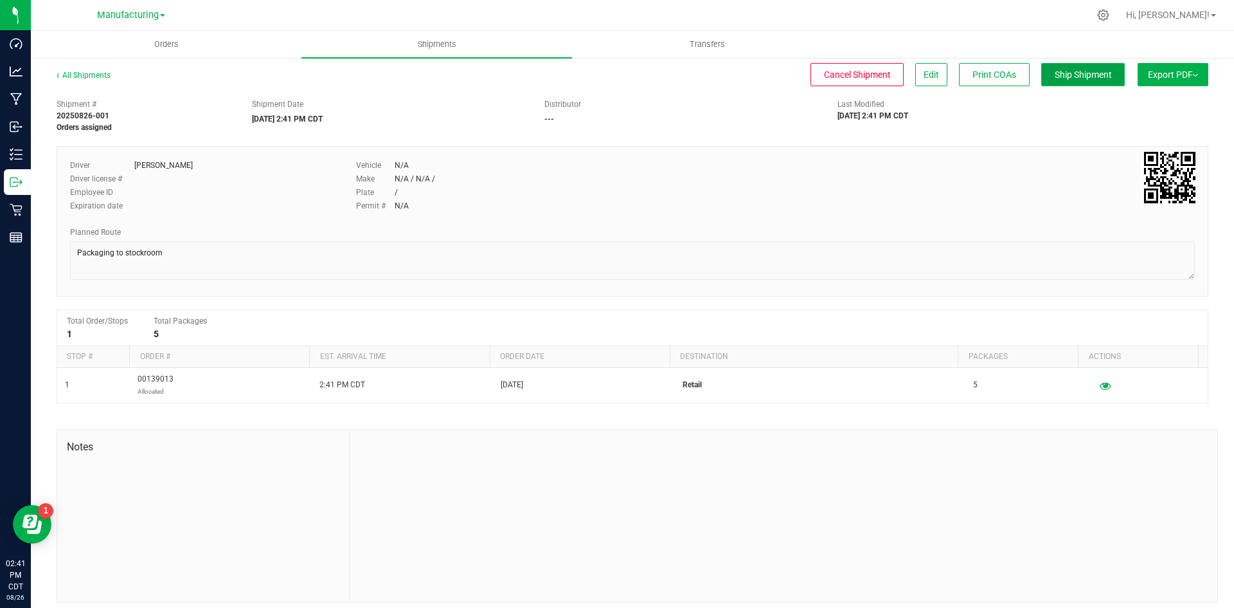
click at [1096, 73] on span "Ship Shipment" at bounding box center [1083, 74] width 57 height 10
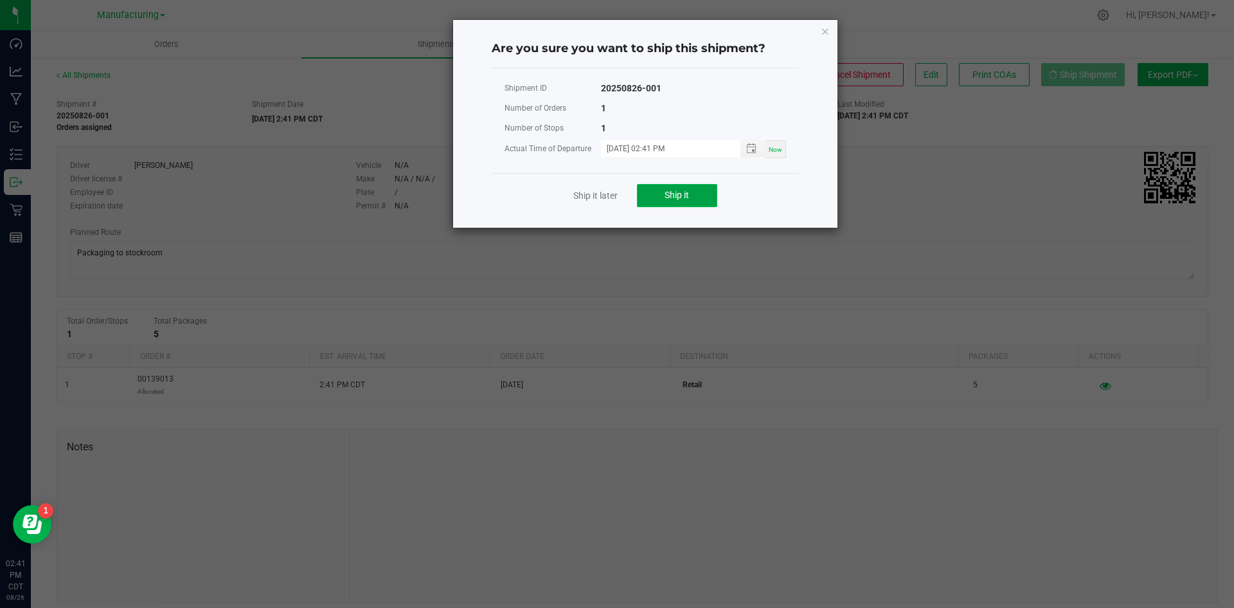
click at [672, 194] on span "Ship it" at bounding box center [677, 195] width 24 height 10
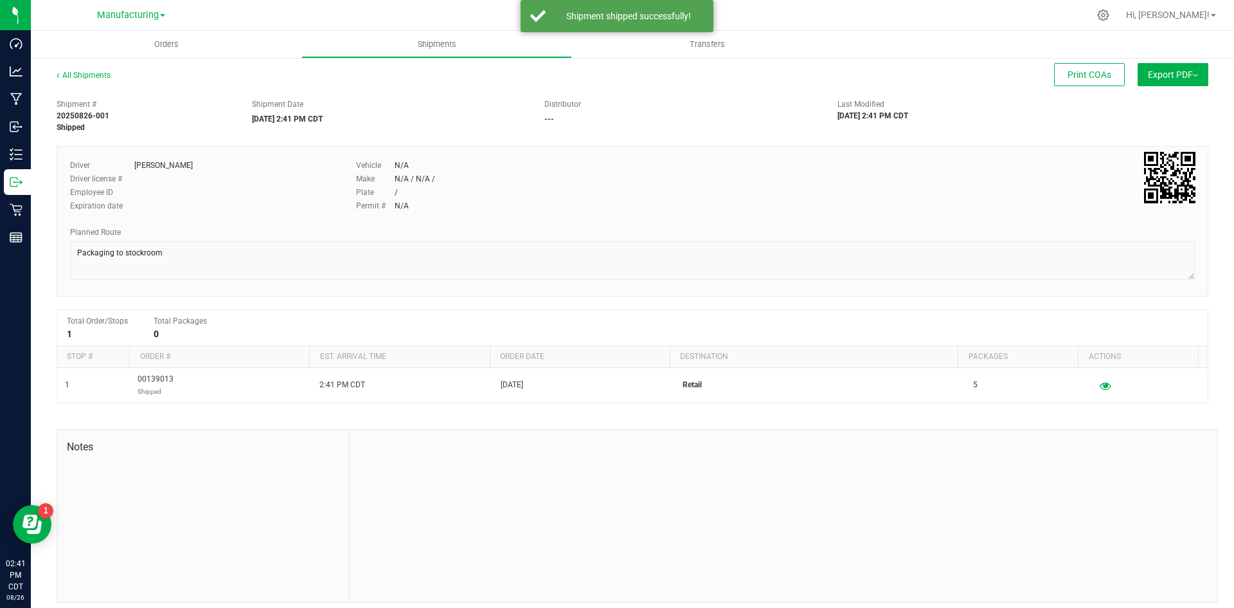
drag, startPoint x: 145, startPoint y: 17, endPoint x: 145, endPoint y: 37, distance: 19.3
click at [145, 17] on span "Manufacturing" at bounding box center [128, 15] width 62 height 11
click at [138, 73] on link "Retail" at bounding box center [131, 79] width 188 height 17
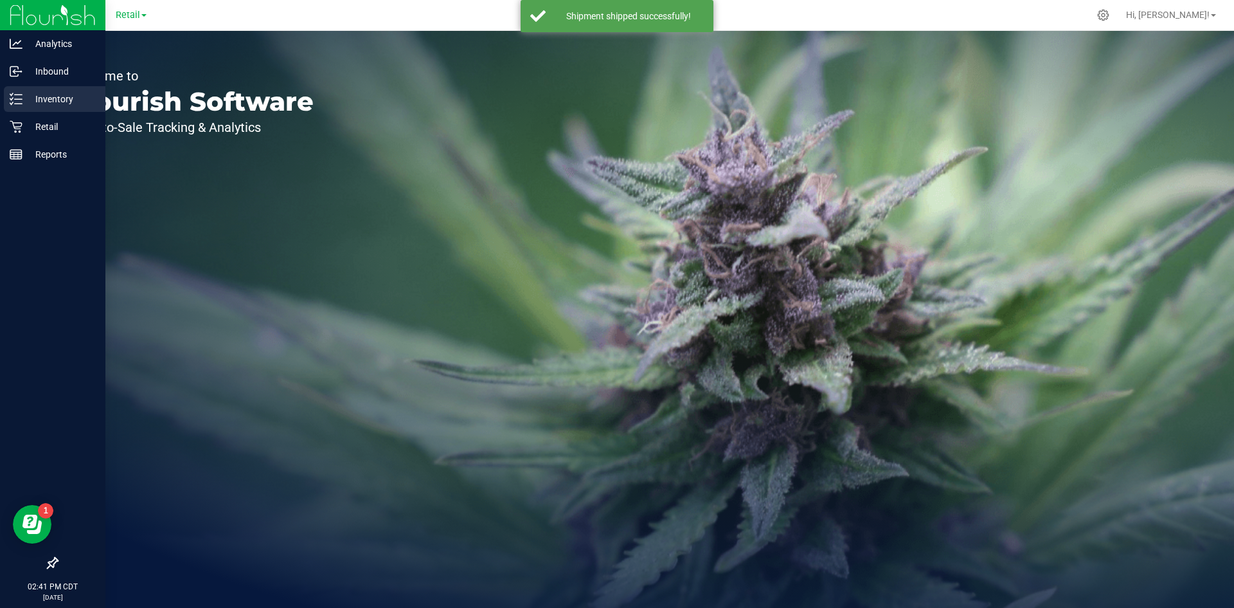
click at [23, 103] on p "Inventory" at bounding box center [61, 98] width 77 height 15
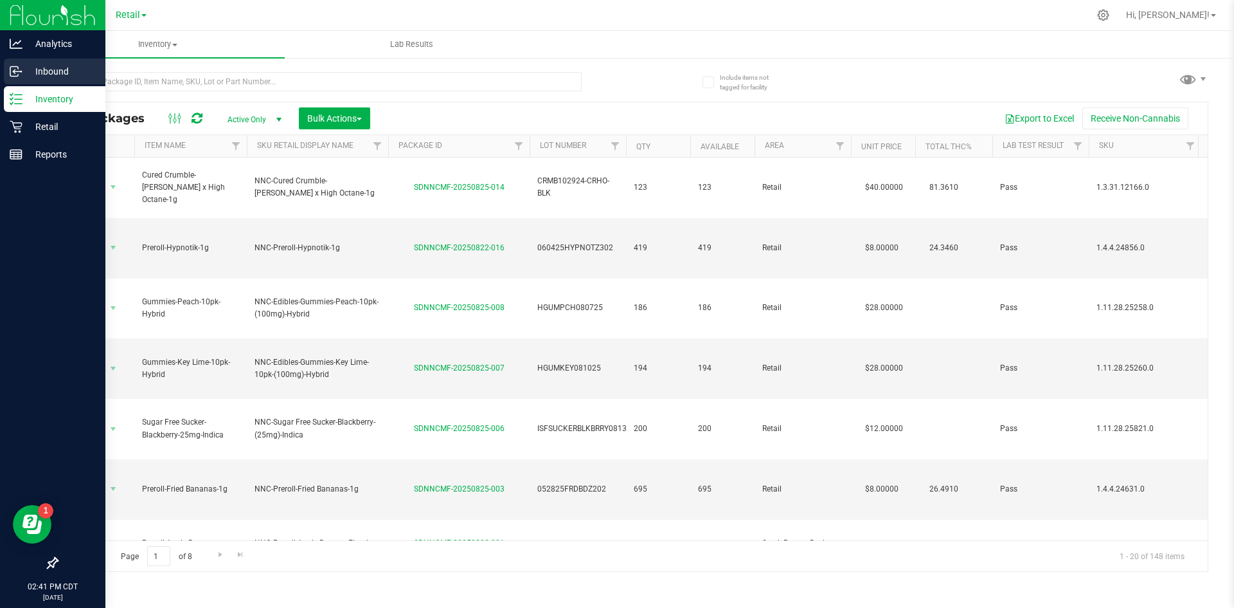
click at [24, 76] on p "Inbound" at bounding box center [61, 71] width 77 height 15
click at [57, 68] on p "Inbound" at bounding box center [61, 71] width 77 height 15
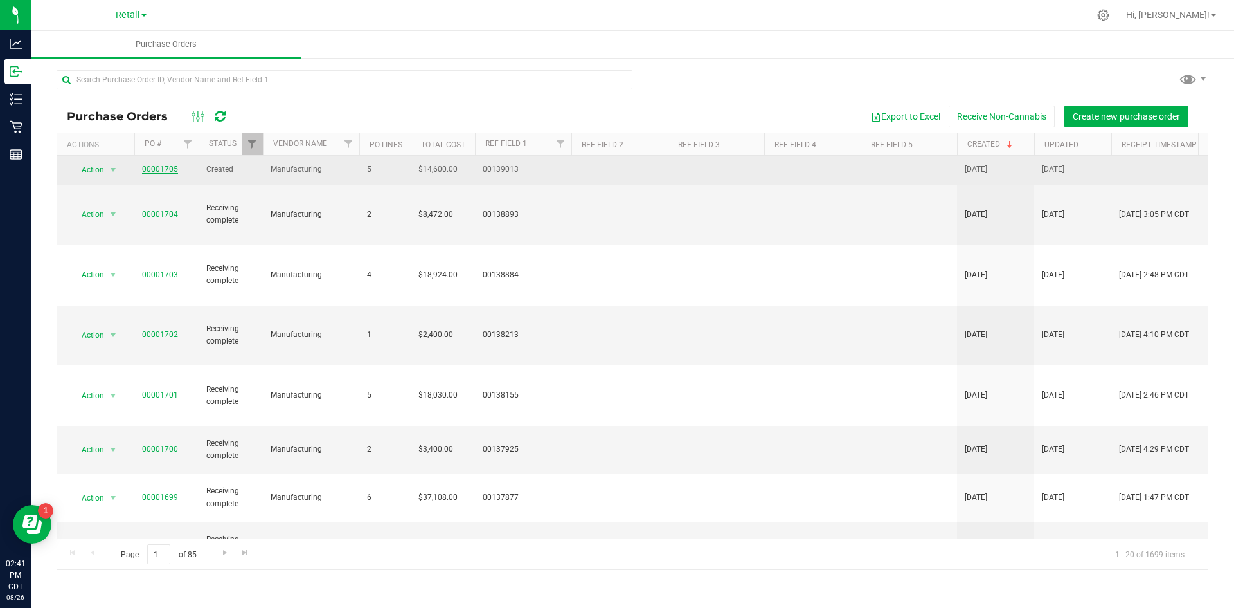
click at [167, 167] on link "00001705" at bounding box center [160, 169] width 36 height 9
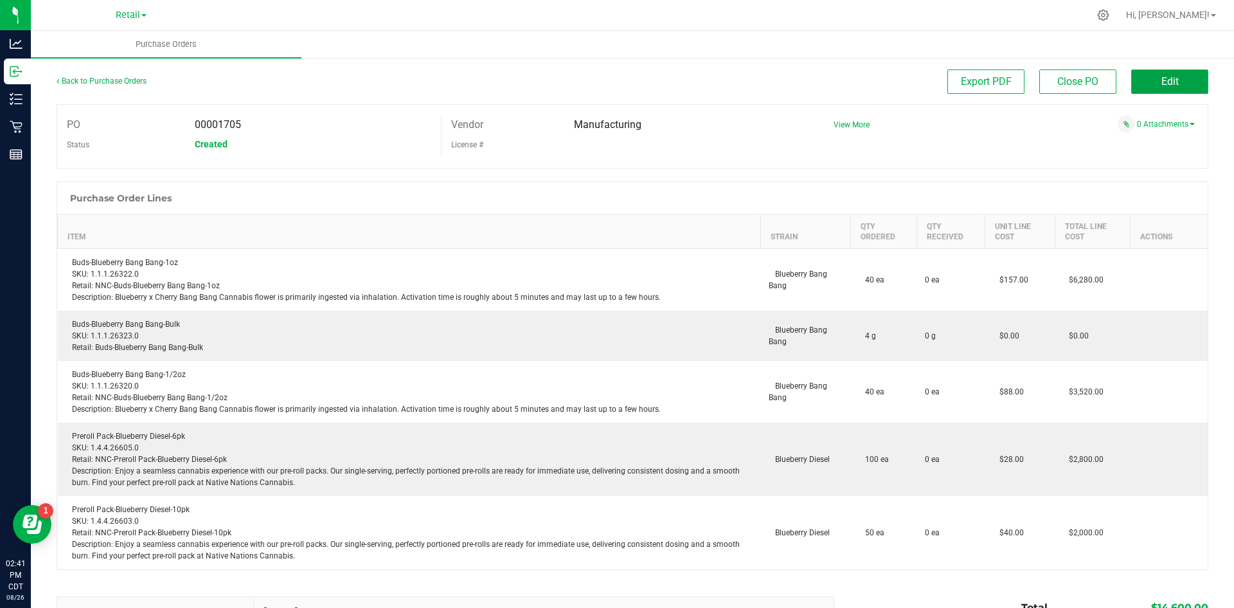
click at [1143, 90] on button "Edit" at bounding box center [1170, 81] width 77 height 24
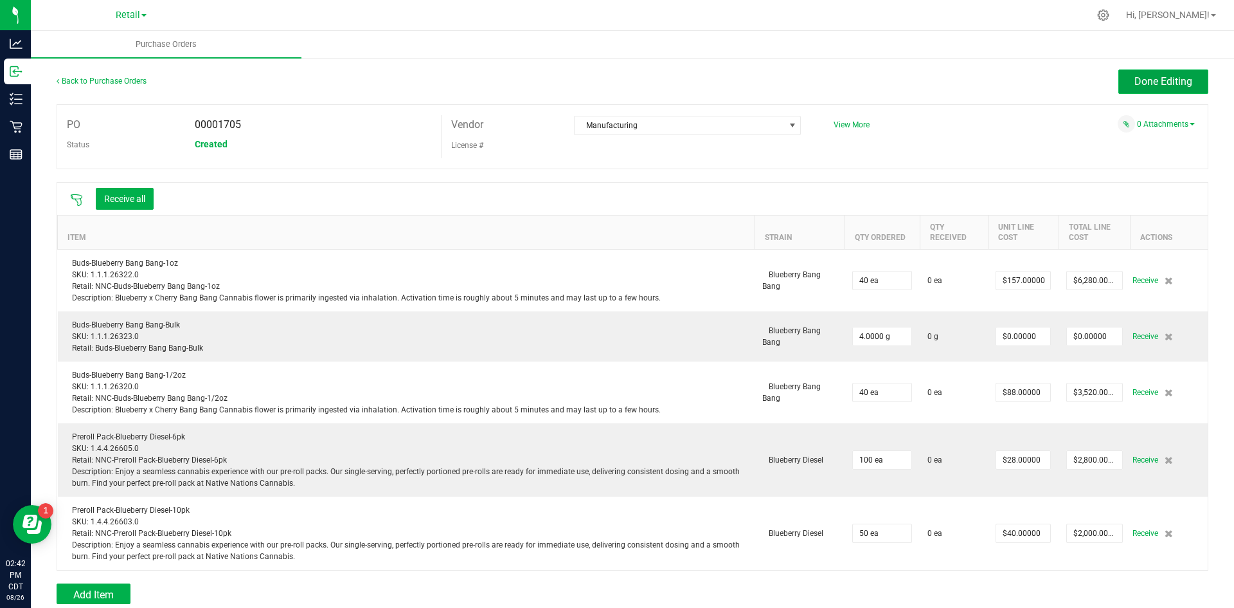
click at [1160, 86] on span "Done Editing" at bounding box center [1164, 81] width 58 height 12
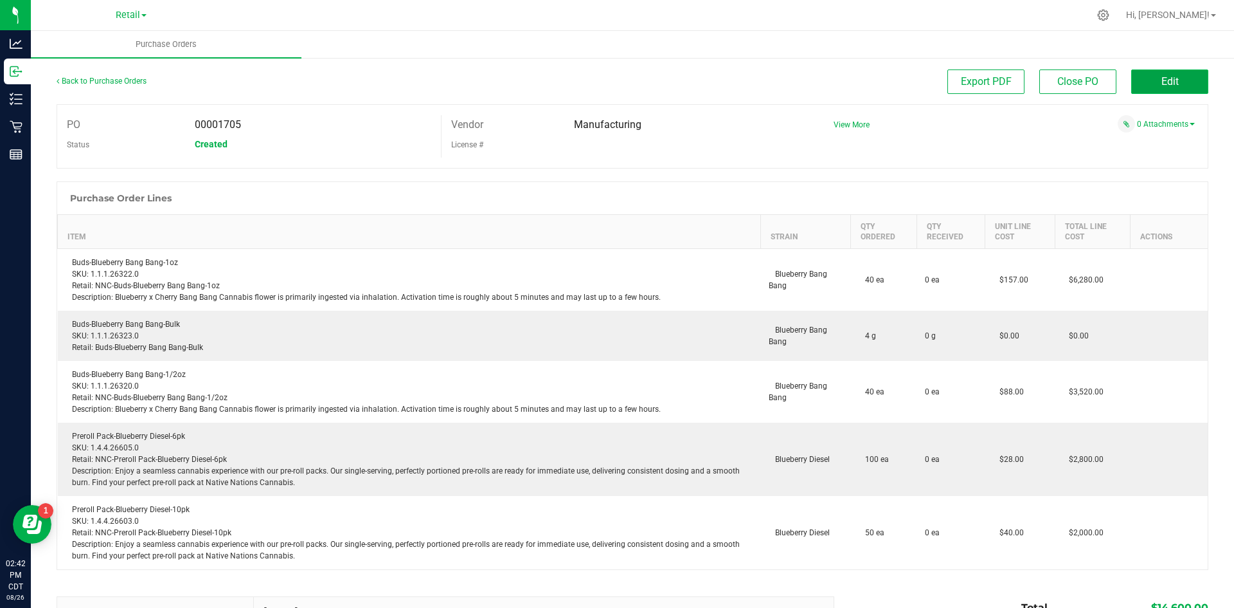
click at [1176, 79] on button "Edit" at bounding box center [1170, 81] width 77 height 24
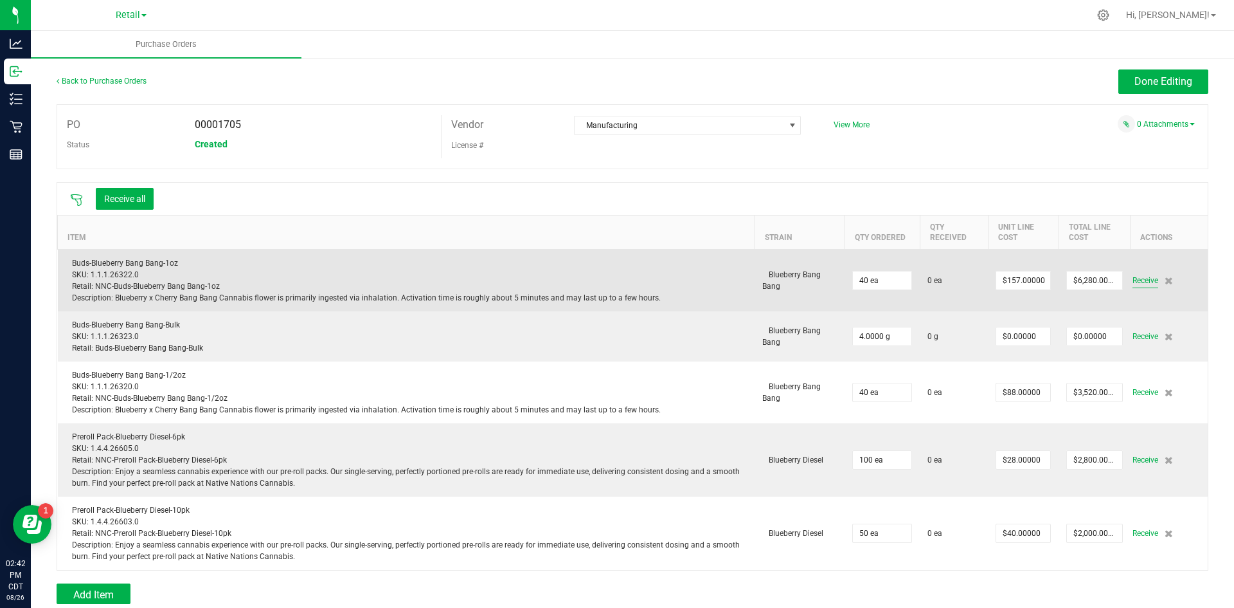
click at [1133, 281] on span "Receive" at bounding box center [1146, 280] width 26 height 15
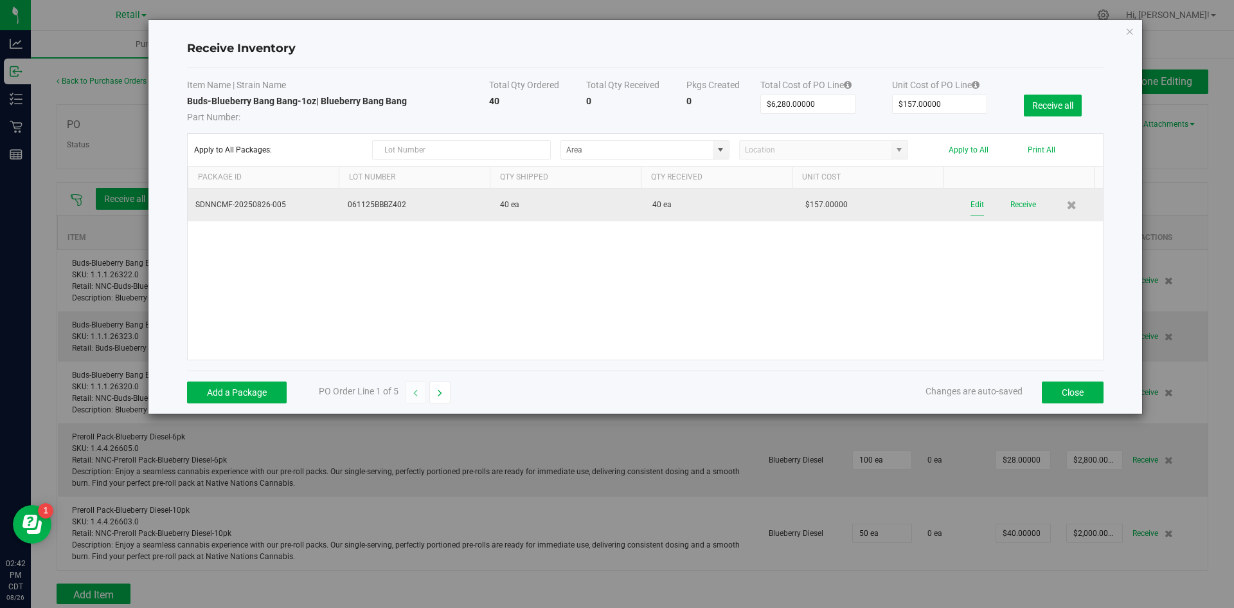
click at [971, 201] on button "Edit" at bounding box center [978, 205] width 14 height 23
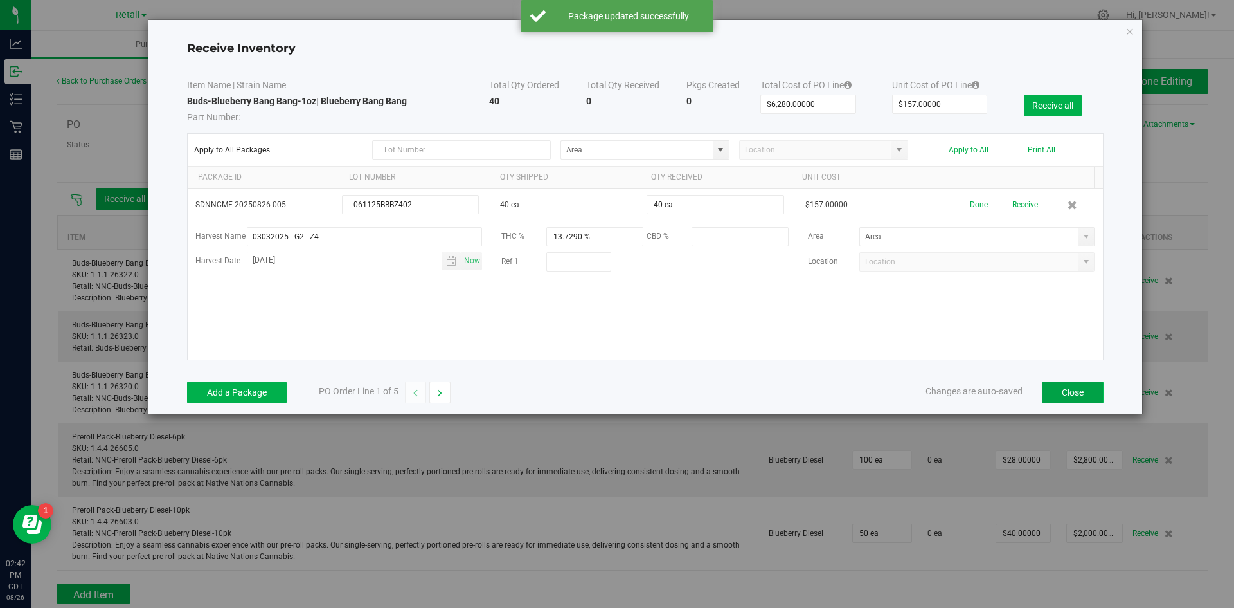
click at [1065, 391] on button "Close" at bounding box center [1073, 392] width 62 height 22
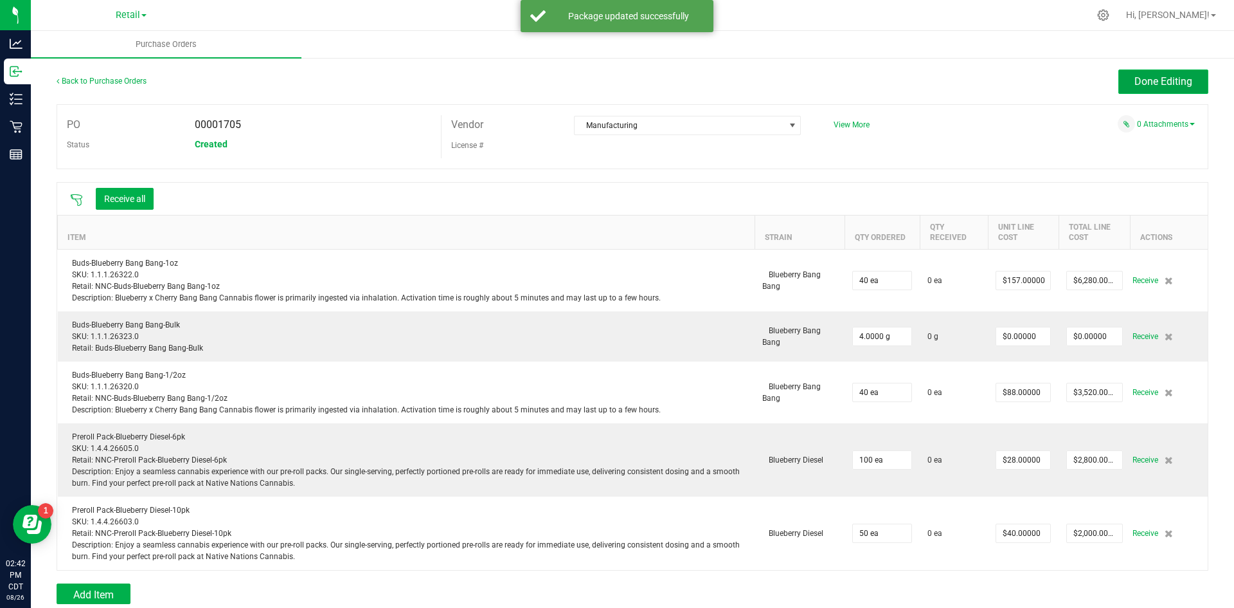
click at [1135, 79] on span "Done Editing" at bounding box center [1164, 81] width 58 height 12
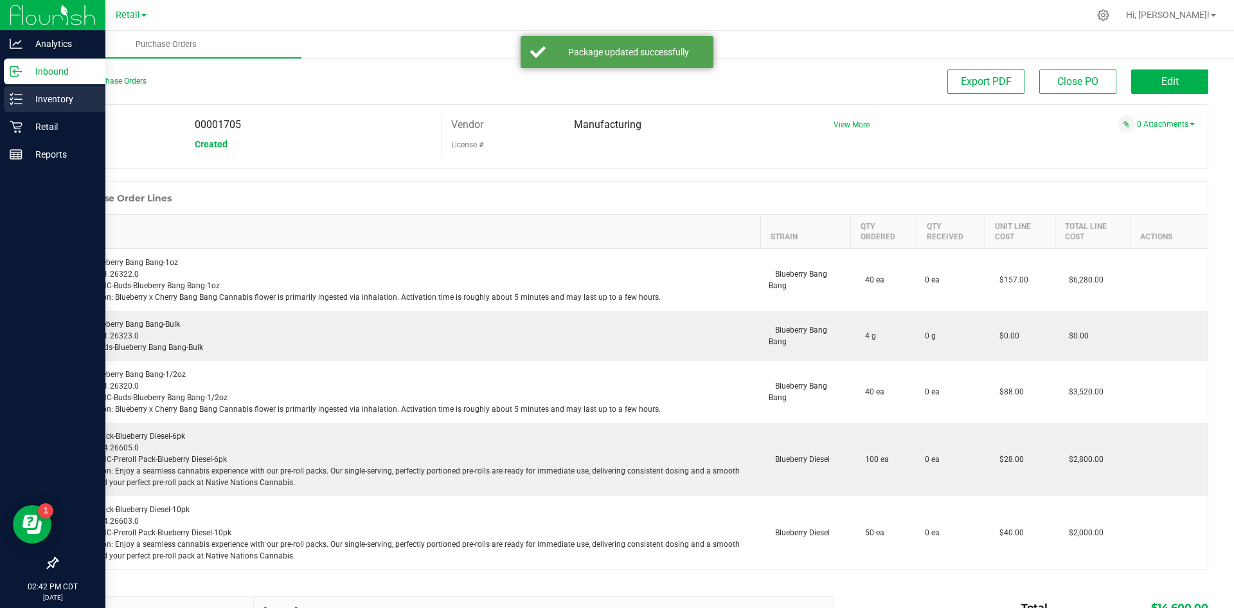
click at [42, 96] on p "Inventory" at bounding box center [61, 98] width 77 height 15
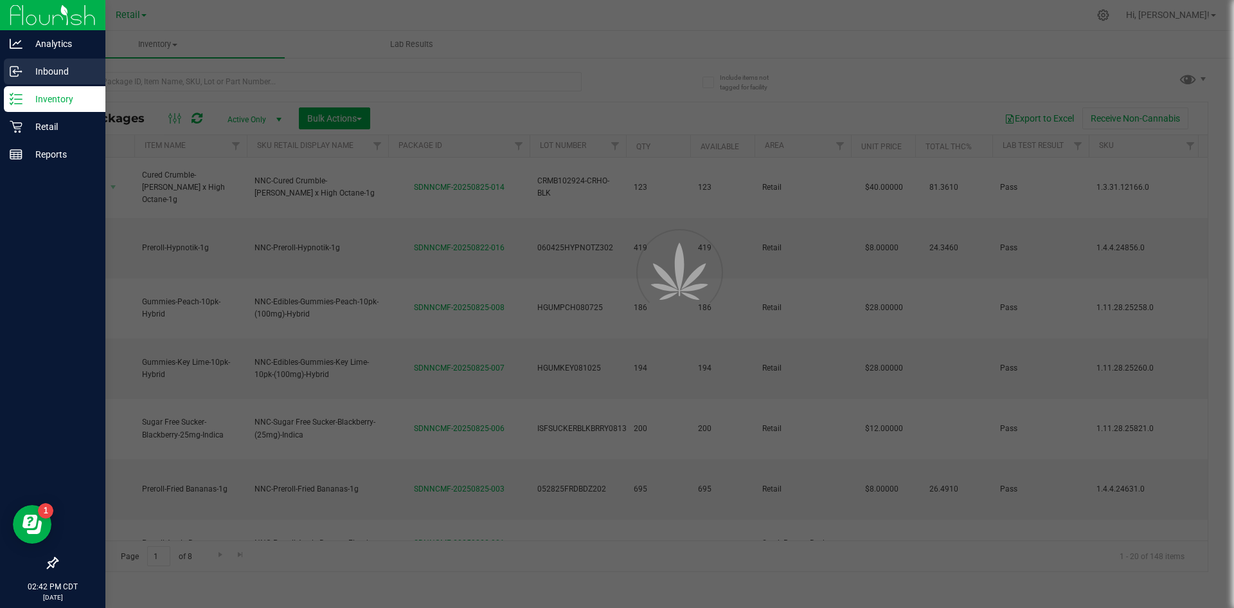
click at [69, 79] on div "Inbound" at bounding box center [55, 72] width 102 height 26
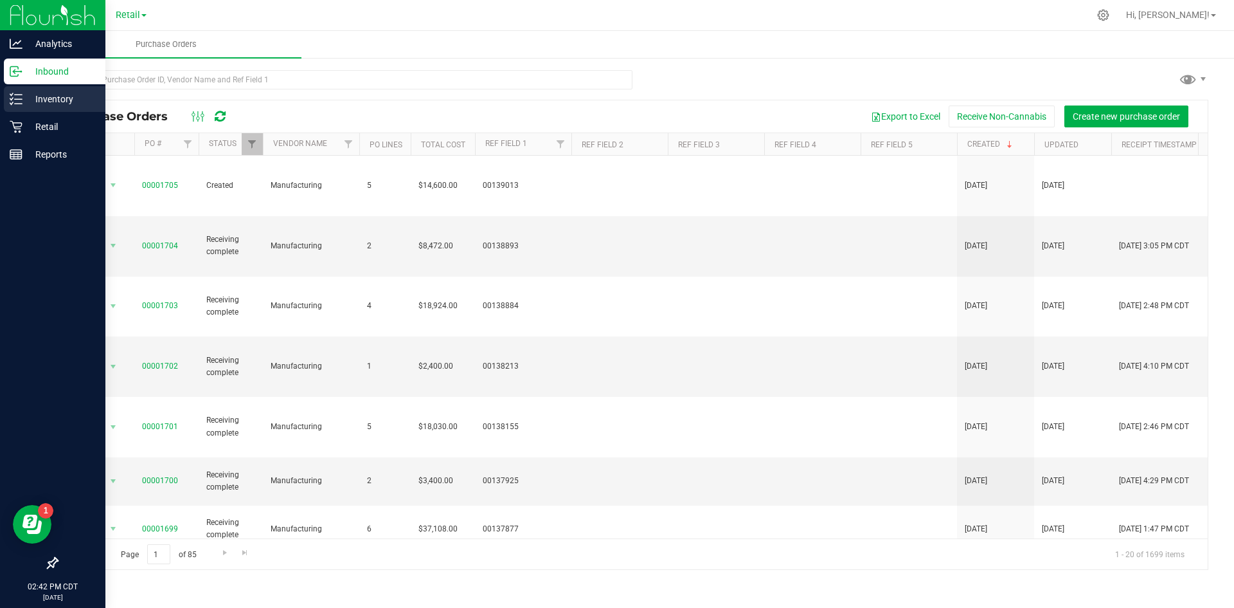
click at [19, 98] on icon at bounding box center [16, 99] width 13 height 13
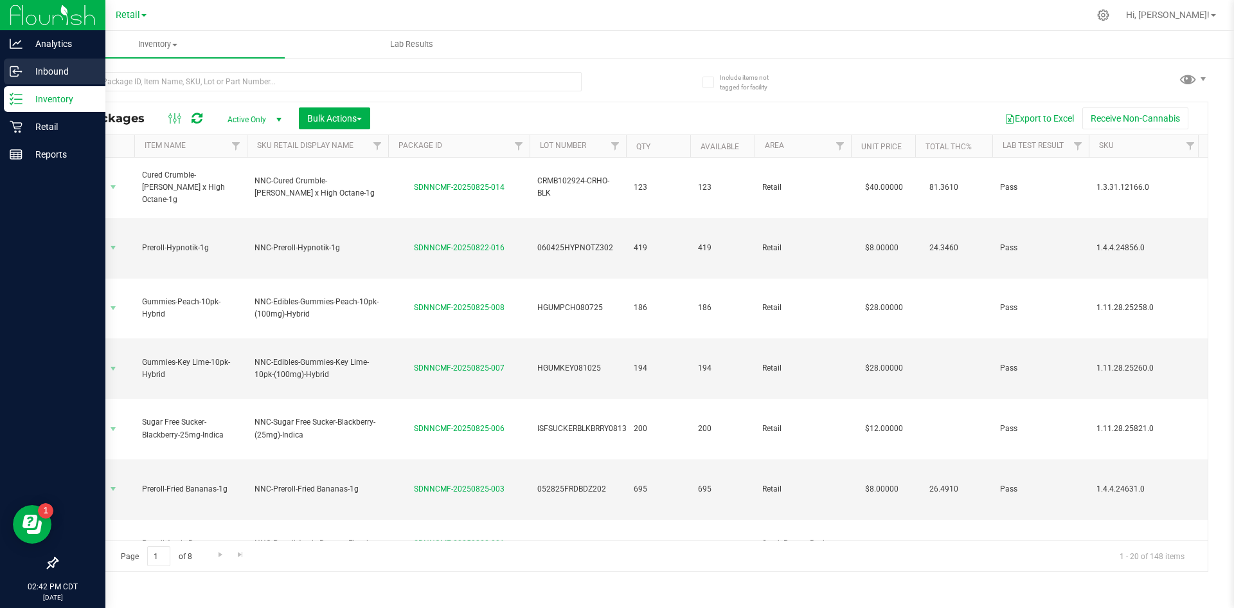
click at [37, 74] on p "Inbound" at bounding box center [61, 71] width 77 height 15
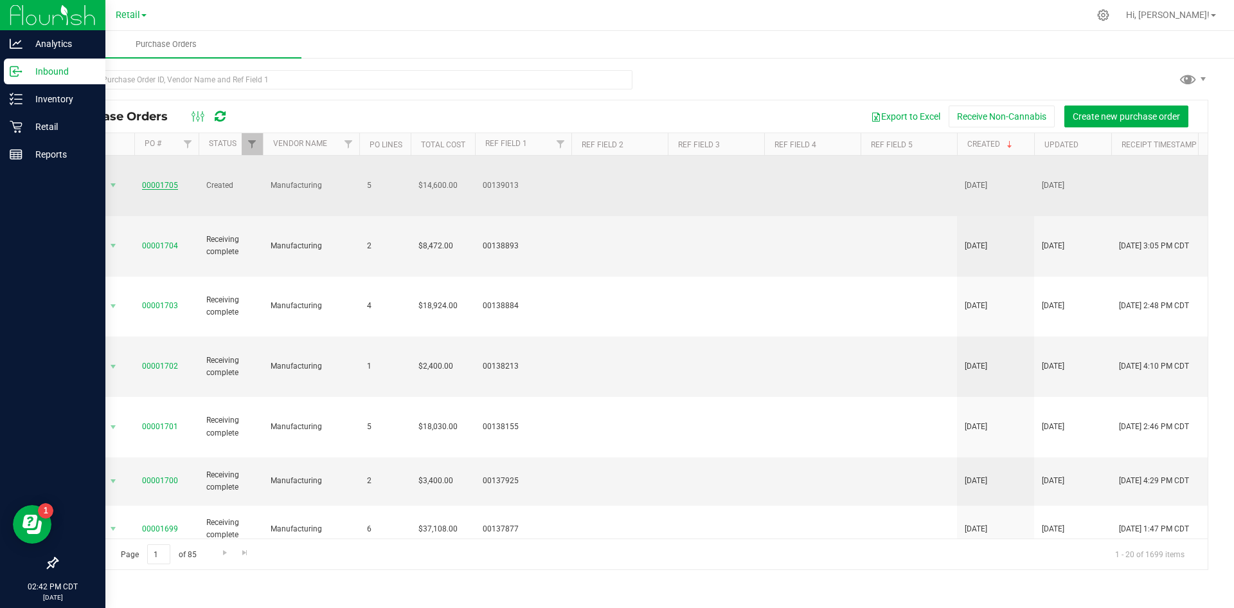
click at [174, 181] on link "00001705" at bounding box center [160, 185] width 36 height 9
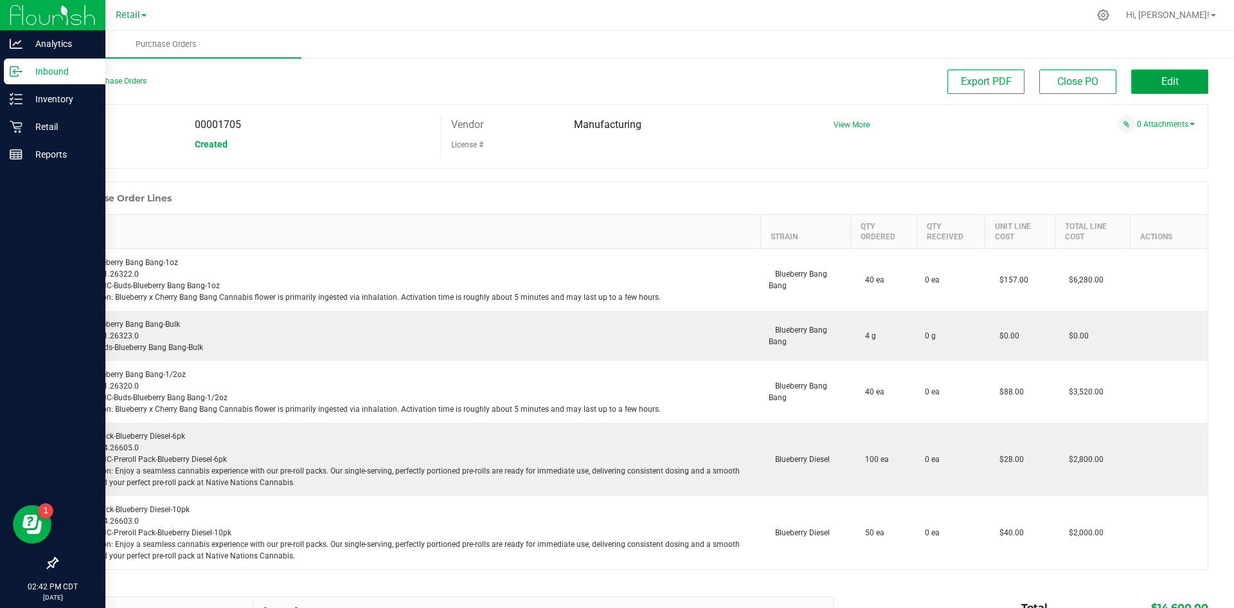
click at [1175, 75] on button "Edit" at bounding box center [1170, 81] width 77 height 24
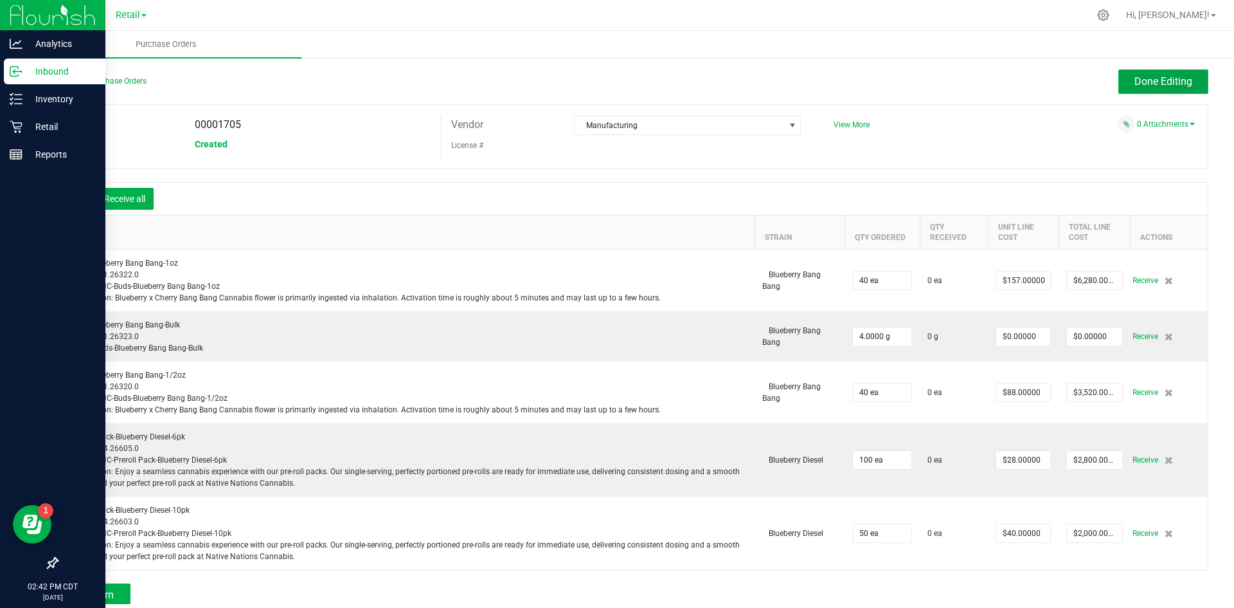
click at [1146, 75] on button "Done Editing" at bounding box center [1164, 81] width 90 height 24
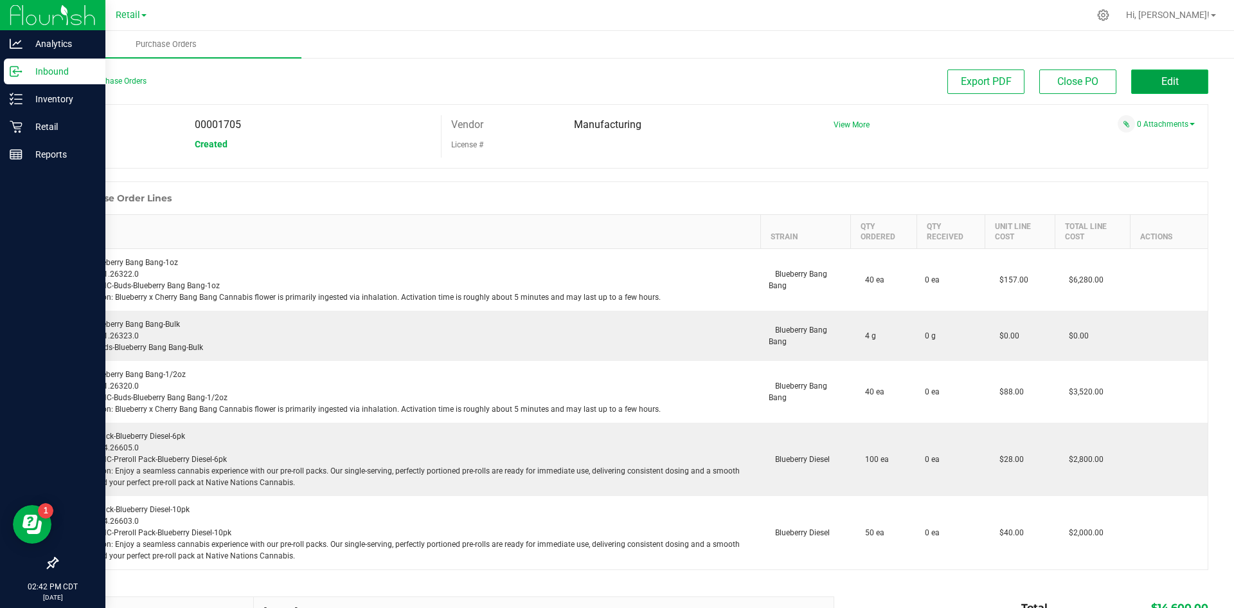
click at [1150, 80] on button "Edit" at bounding box center [1170, 81] width 77 height 24
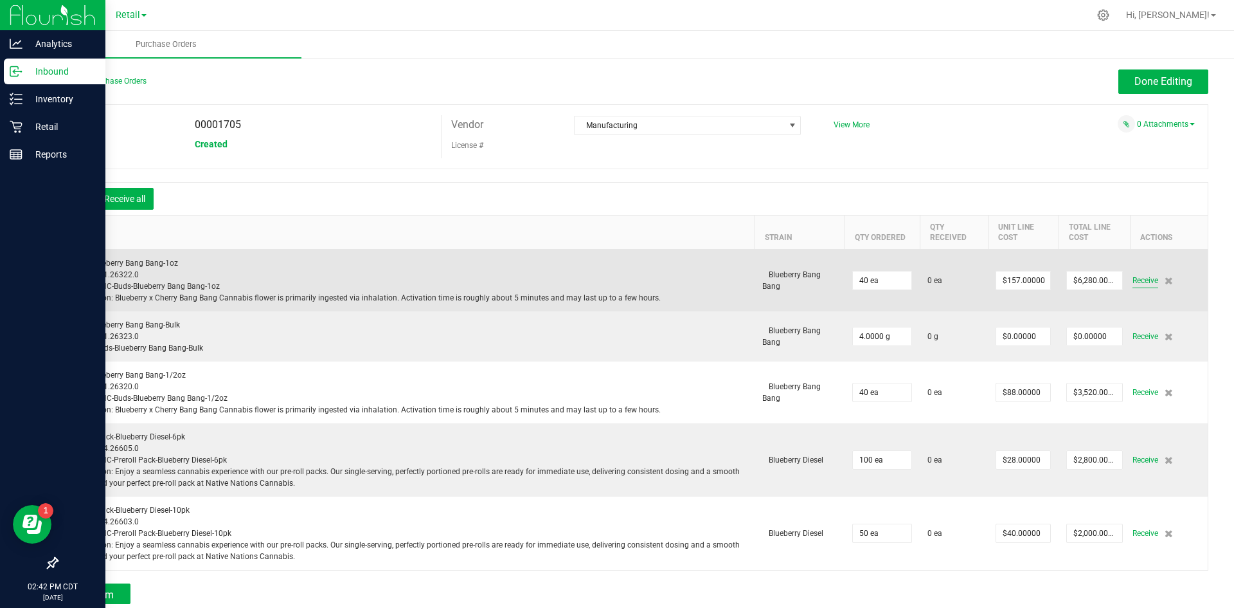
click at [1133, 281] on span "Receive" at bounding box center [1146, 280] width 26 height 15
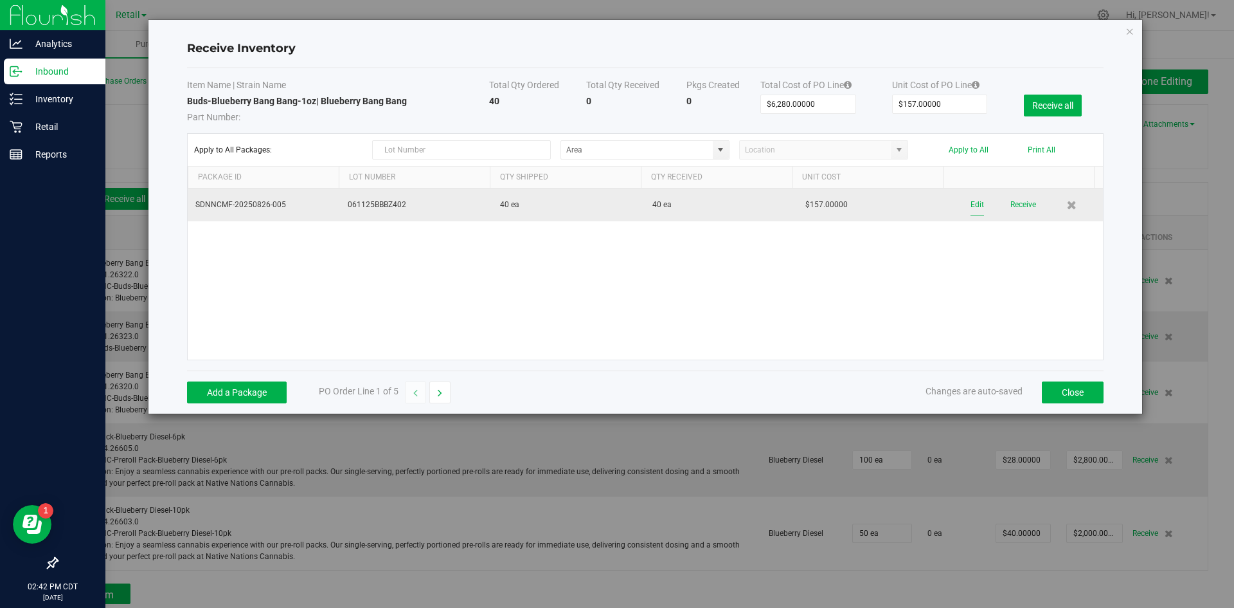
click at [971, 204] on button "Edit" at bounding box center [978, 205] width 14 height 23
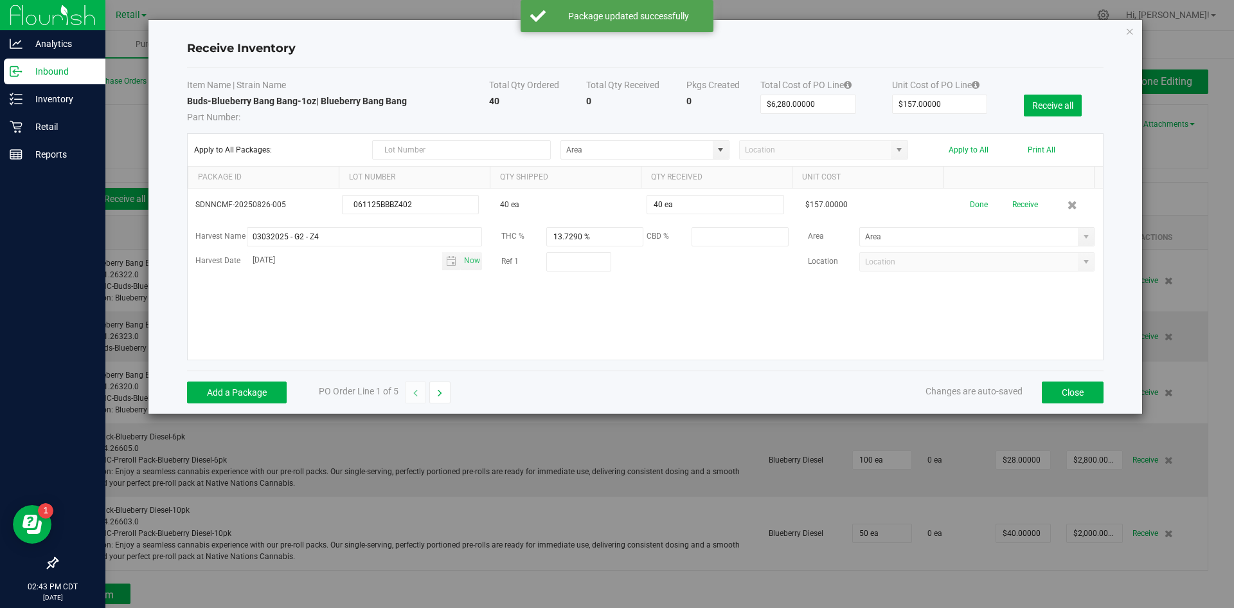
click at [1081, 240] on span at bounding box center [1086, 236] width 10 height 10
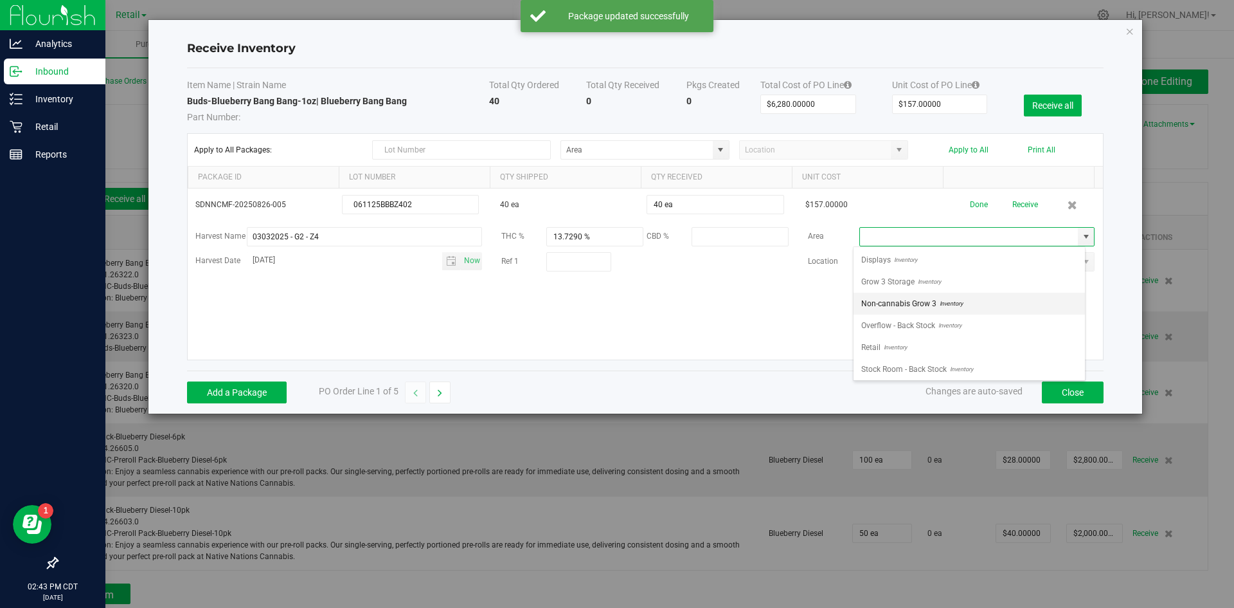
scroll to position [19, 232]
drag, startPoint x: 702, startPoint y: 393, endPoint x: 719, endPoint y: 388, distance: 18.1
click at [710, 389] on div "Add a Package PO Order Line 1 of 5 Changes are auto-saved Close" at bounding box center [645, 391] width 917 height 43
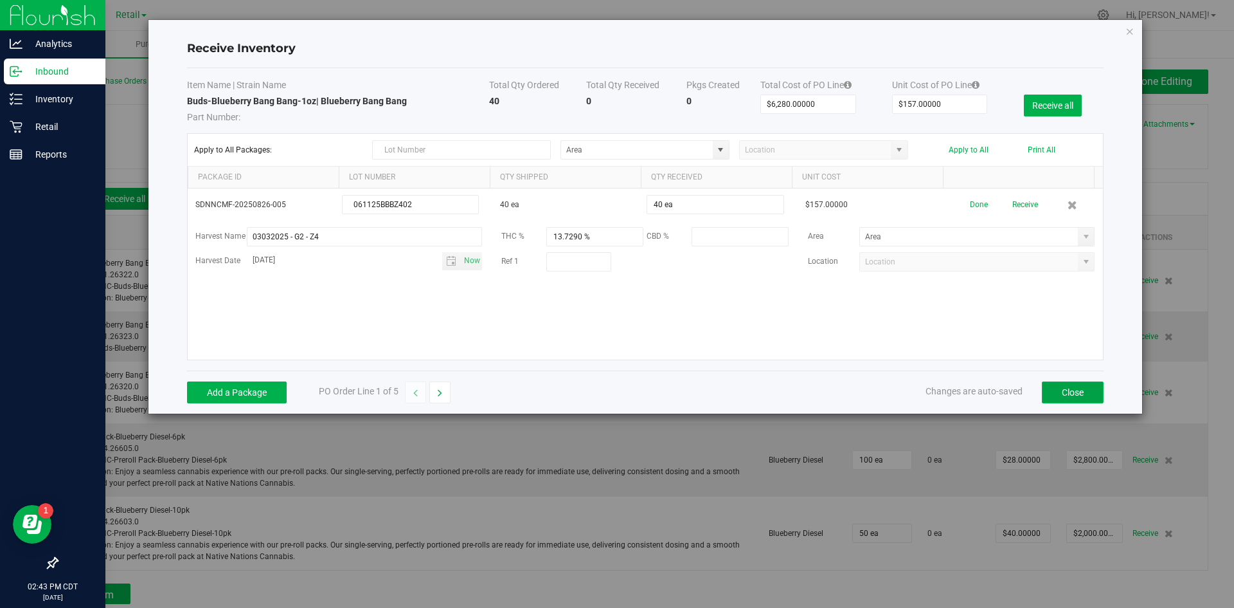
click at [1051, 394] on button "Close" at bounding box center [1073, 392] width 62 height 22
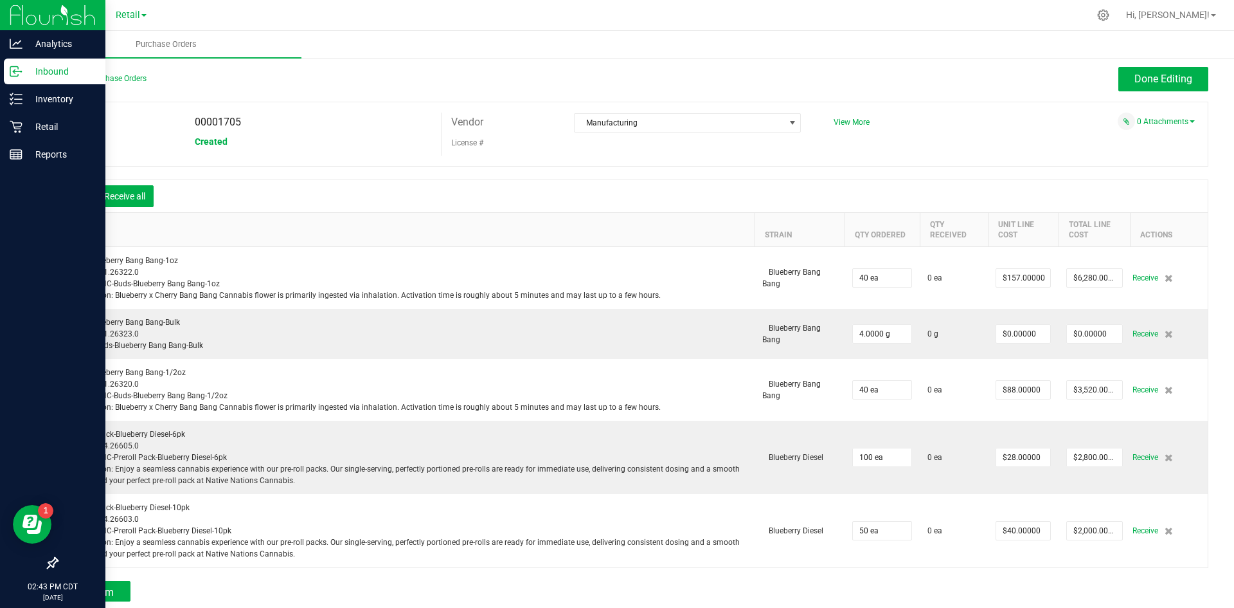
scroll to position [2, 0]
click at [1119, 68] on button "Done Editing" at bounding box center [1164, 80] width 90 height 24
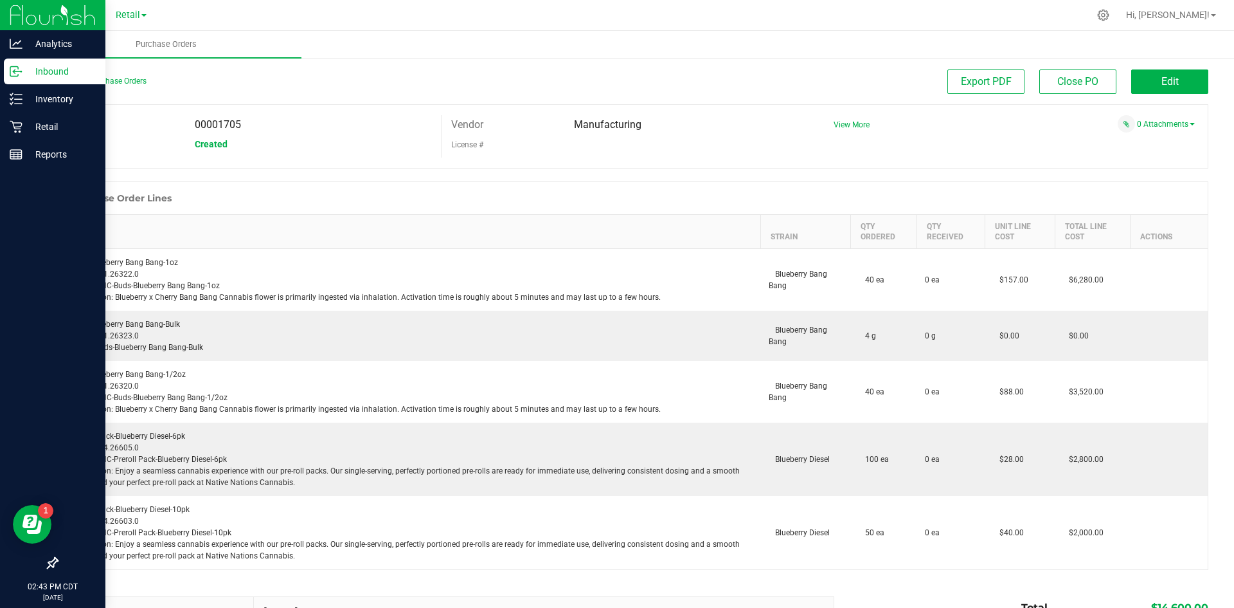
click at [35, 65] on p "Inbound" at bounding box center [61, 71] width 77 height 15
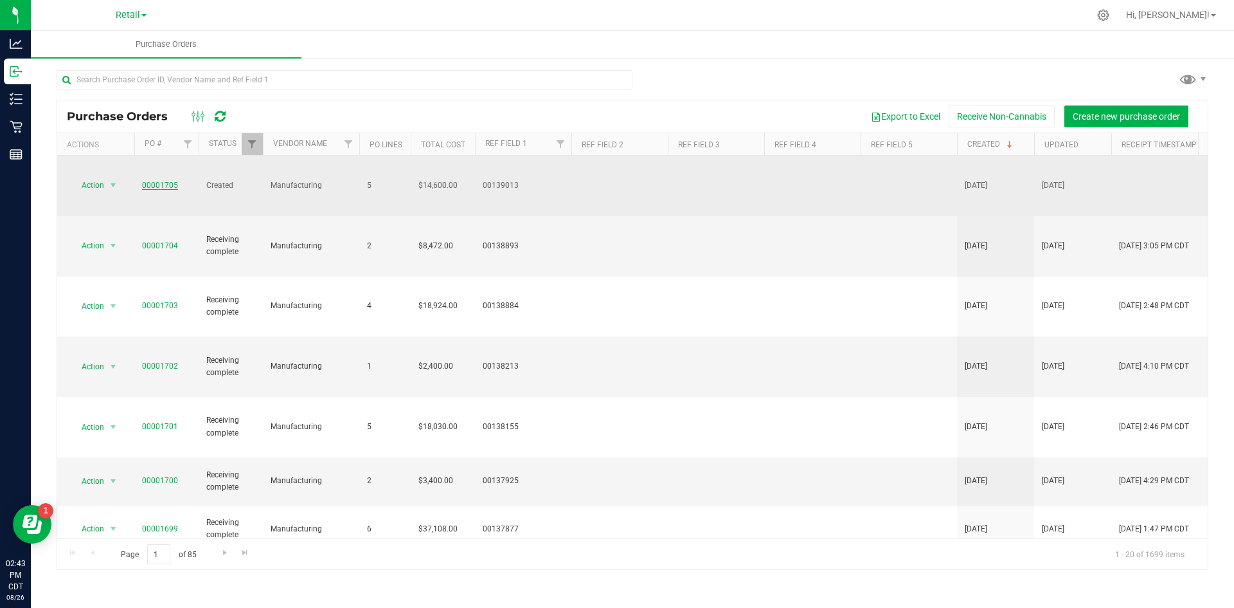
click at [161, 181] on link "00001705" at bounding box center [160, 185] width 36 height 9
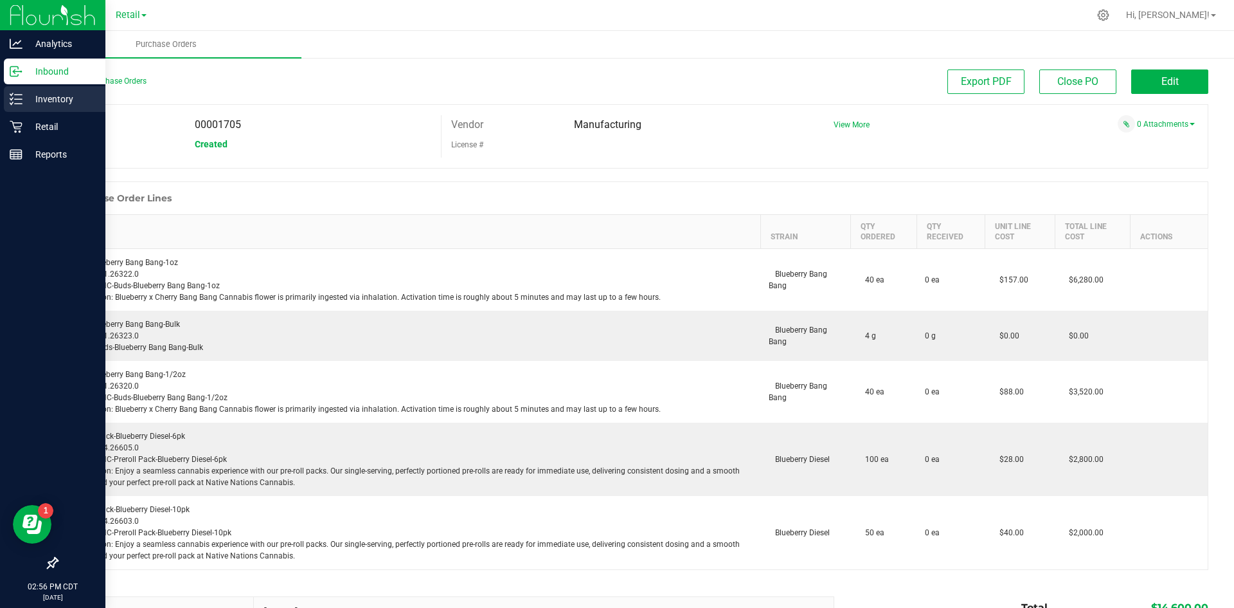
click at [39, 94] on p "Inventory" at bounding box center [61, 98] width 77 height 15
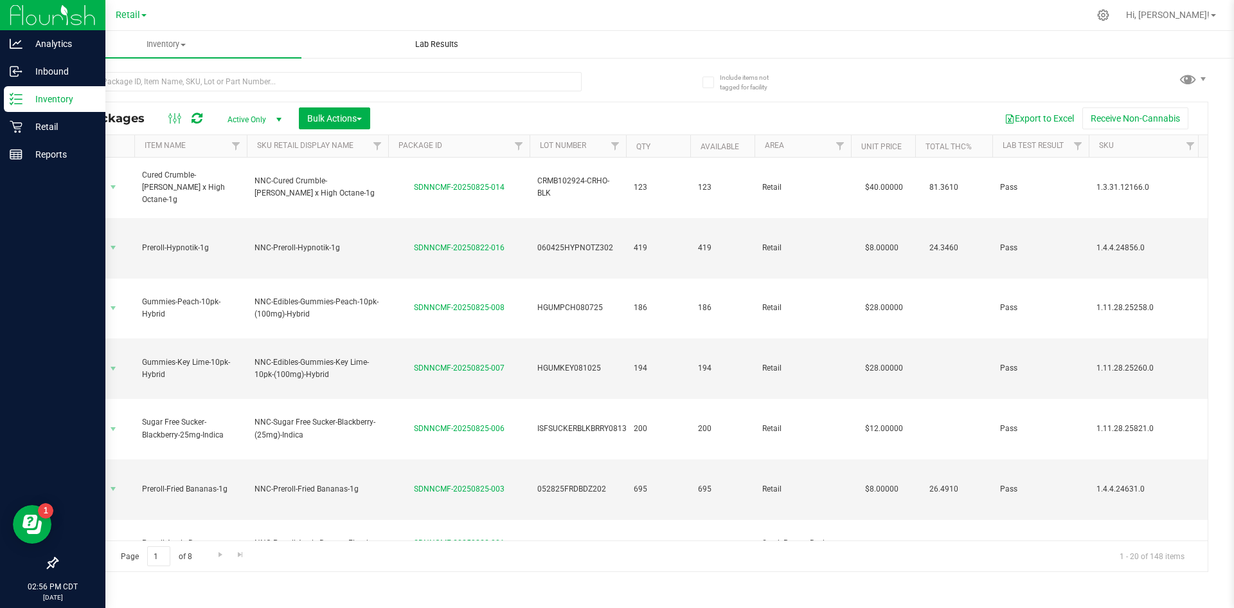
click at [438, 46] on span "Lab Results" at bounding box center [437, 45] width 78 height 12
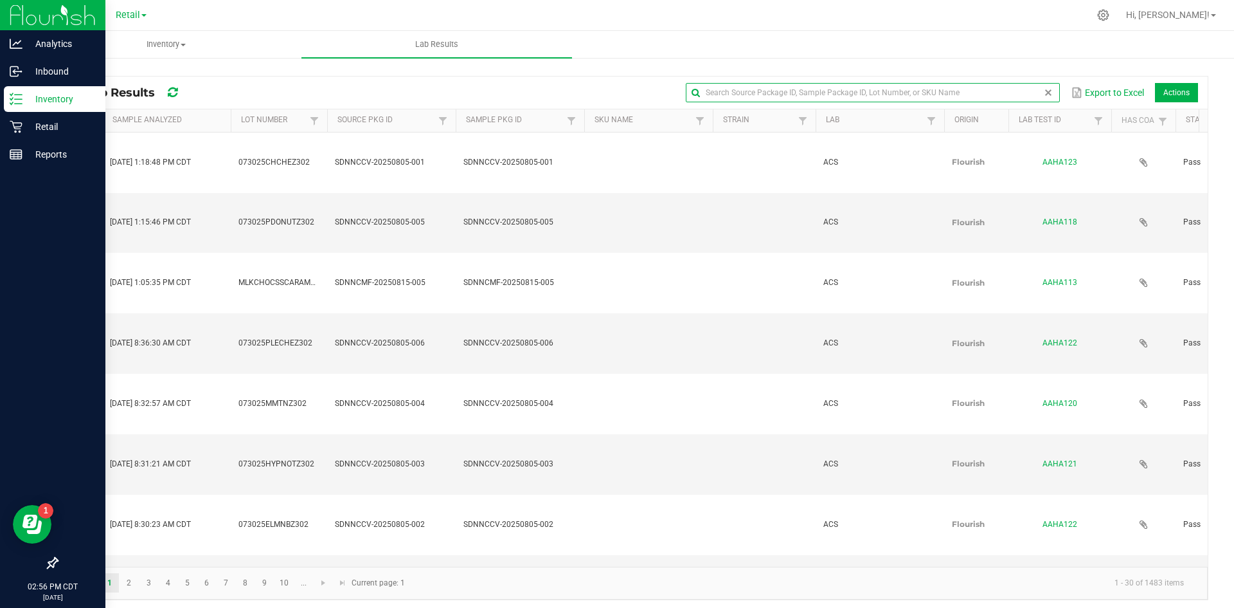
click at [1021, 93] on input "text" at bounding box center [873, 92] width 374 height 19
type input "blueberry"
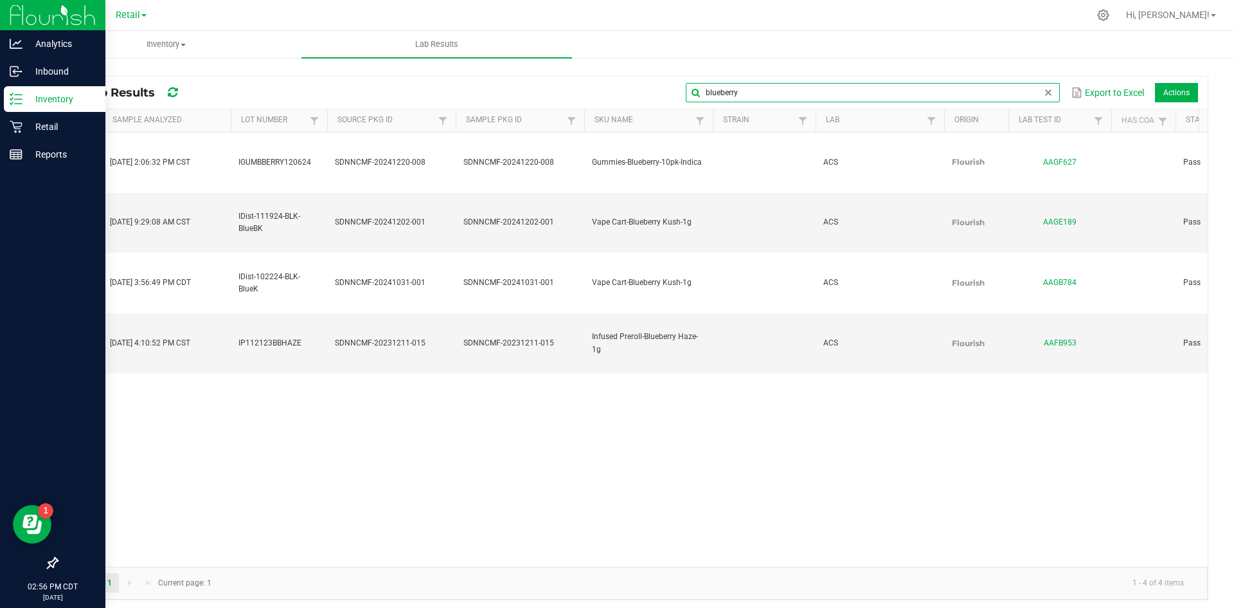
drag, startPoint x: 743, startPoint y: 91, endPoint x: 599, endPoint y: 100, distance: 143.6
click at [622, 99] on div "blueberry Export to Excel Actions" at bounding box center [699, 93] width 998 height 22
click at [1048, 91] on input "blueberry" at bounding box center [873, 92] width 374 height 19
drag, startPoint x: 1038, startPoint y: 93, endPoint x: 961, endPoint y: 93, distance: 77.2
click at [1025, 93] on global-search-input-ngx at bounding box center [873, 92] width 374 height 9
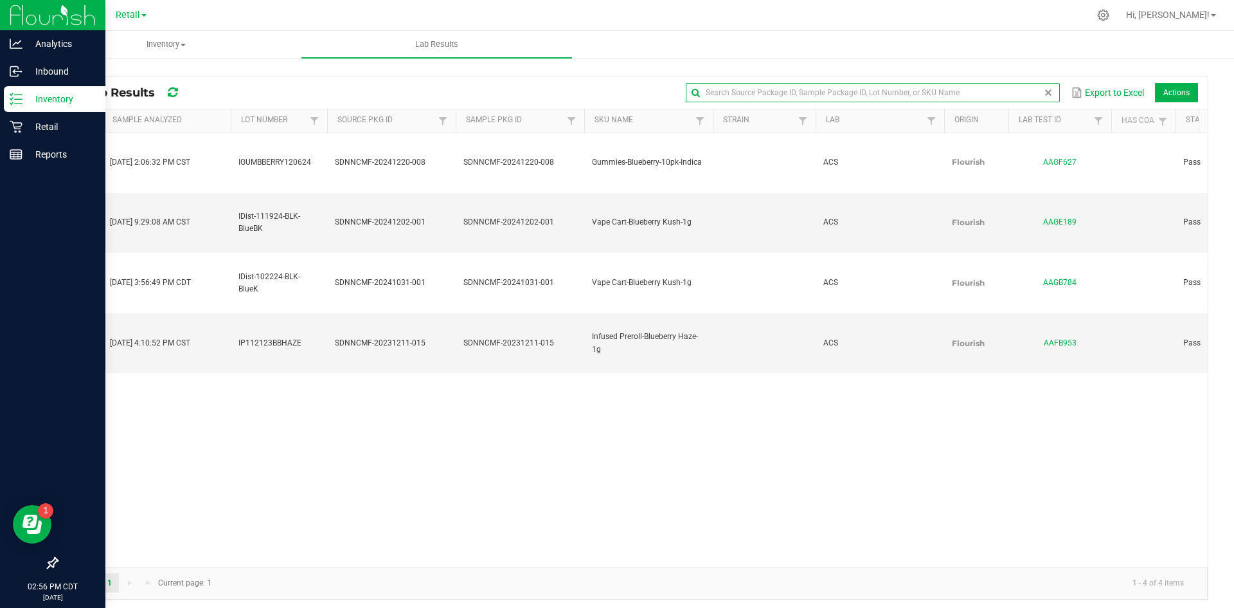
click at [947, 96] on input "text" at bounding box center [873, 92] width 374 height 19
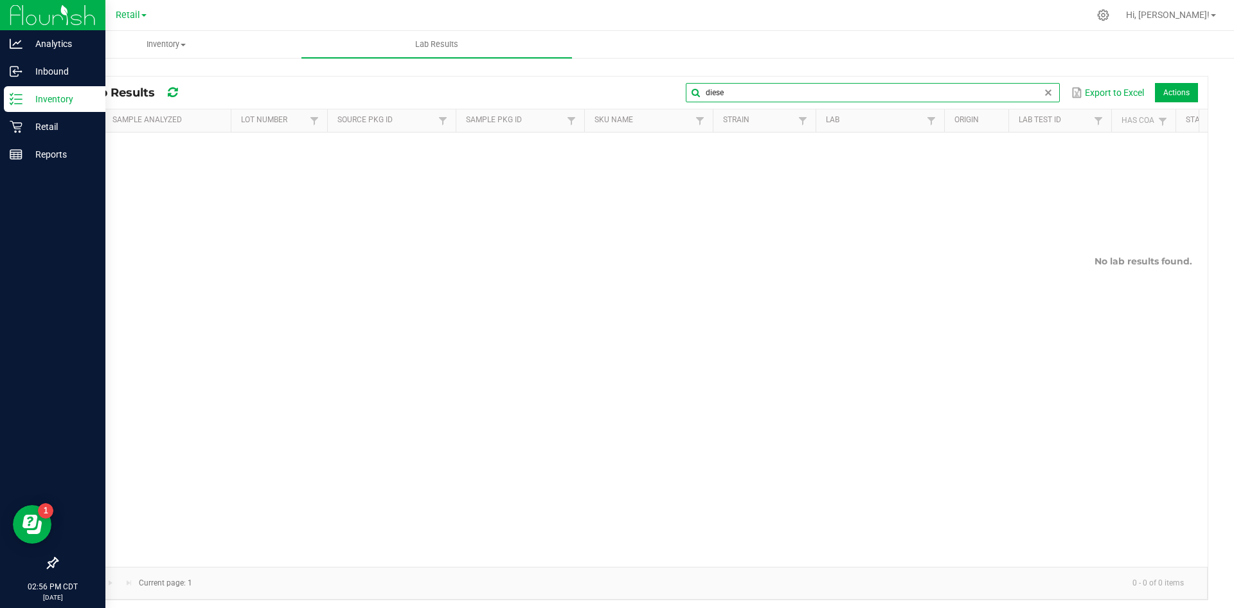
drag, startPoint x: 890, startPoint y: 89, endPoint x: 593, endPoint y: 82, distance: 297.1
click at [593, 82] on div "diese Export to Excel Actions" at bounding box center [699, 93] width 998 height 22
type input "\"
type input "0611"
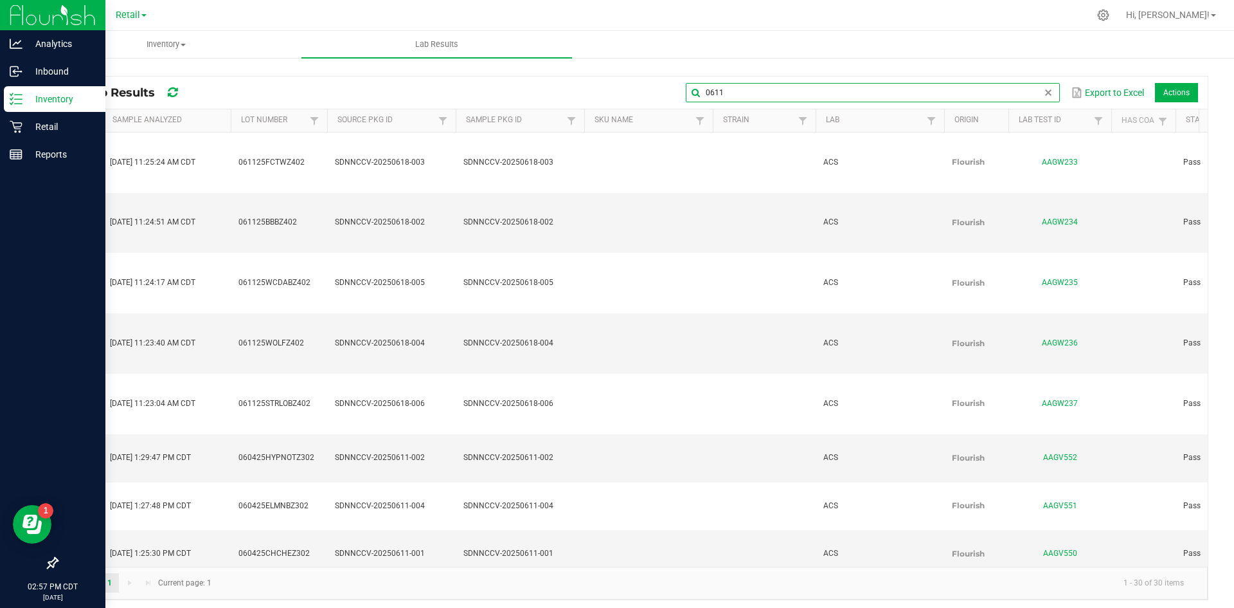
drag, startPoint x: 688, startPoint y: 93, endPoint x: 651, endPoint y: 89, distance: 36.8
click at [653, 90] on div "0611 Export to Excel Actions" at bounding box center [699, 93] width 998 height 22
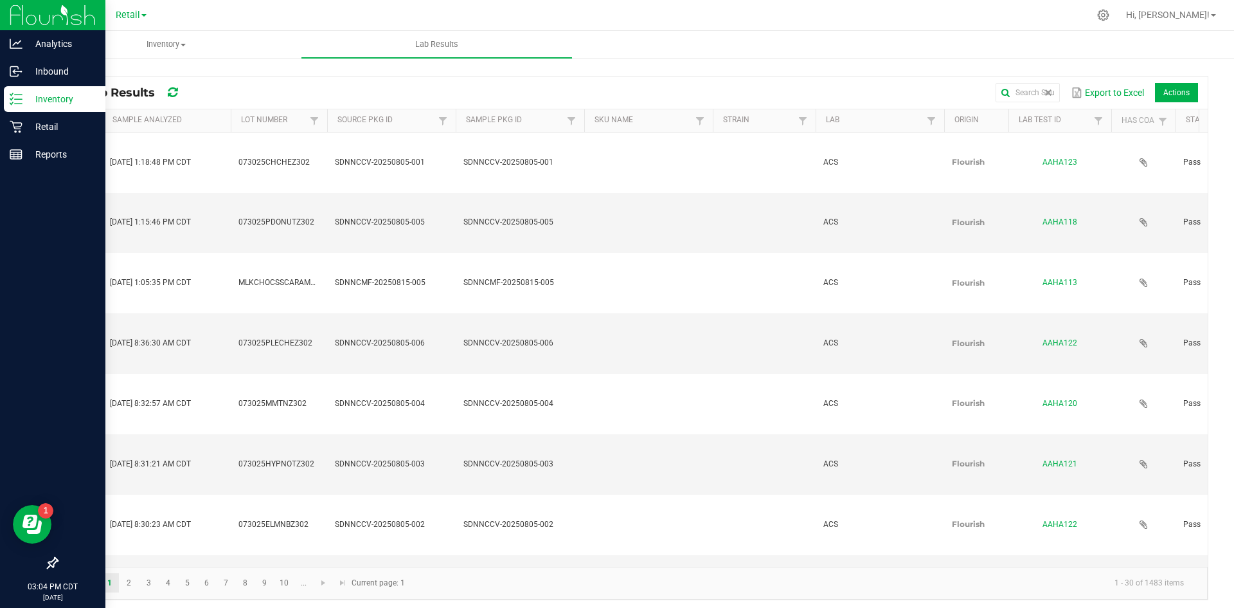
click at [23, 96] on p "Inventory" at bounding box center [61, 98] width 77 height 15
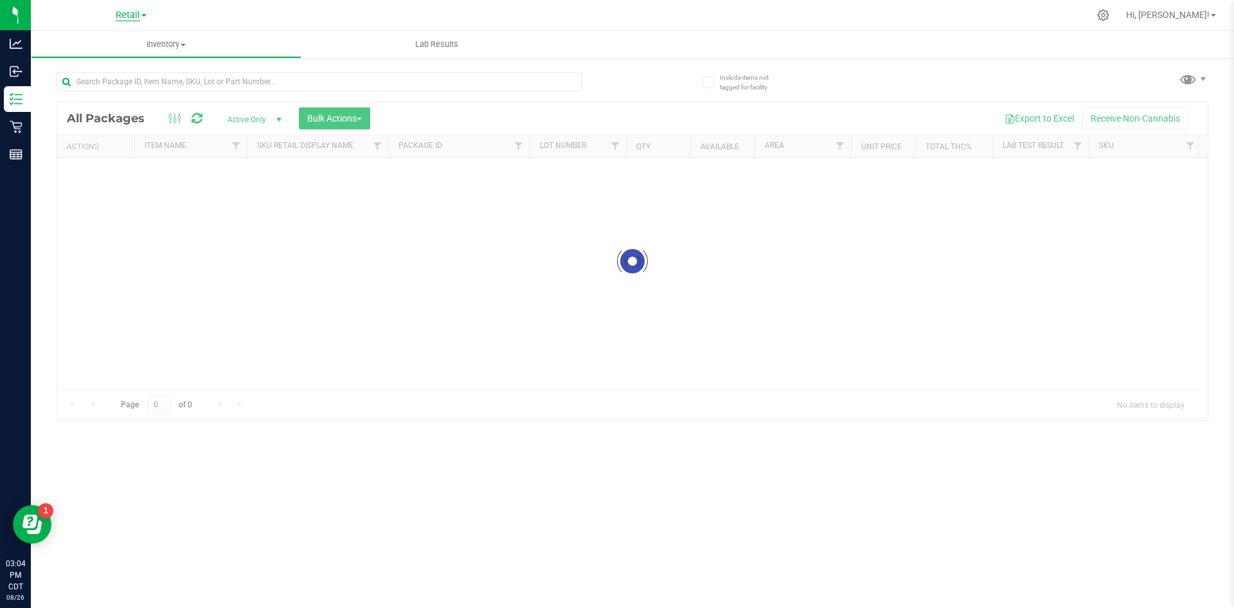
click at [136, 17] on span "Retail" at bounding box center [128, 16] width 24 height 12
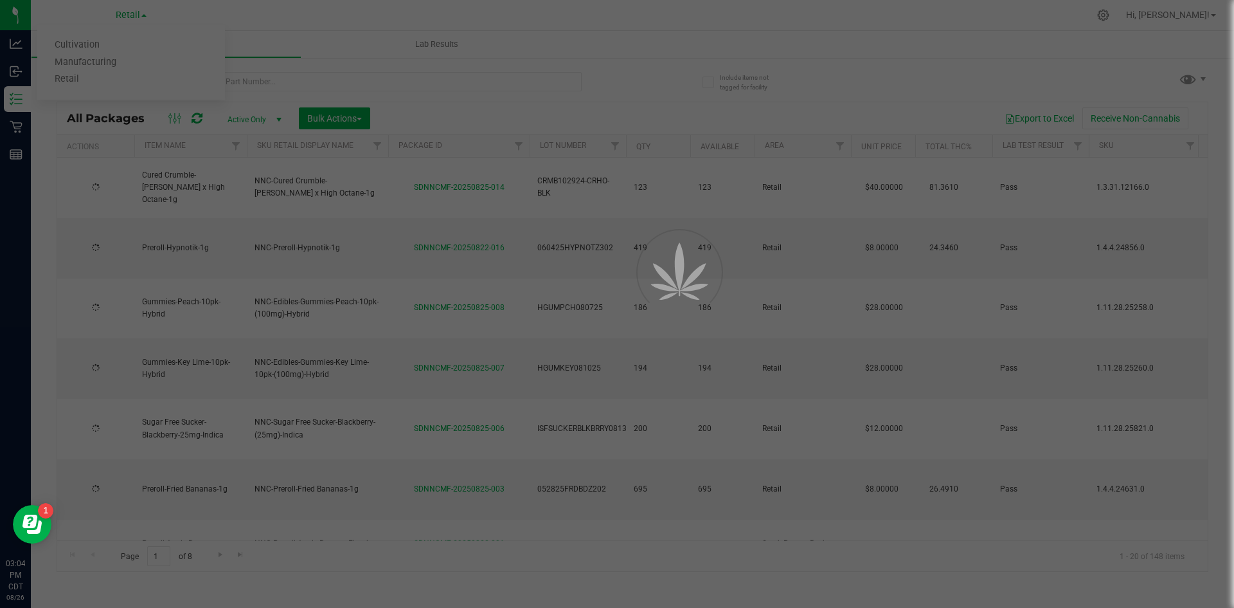
click at [128, 63] on div at bounding box center [617, 304] width 1234 height 608
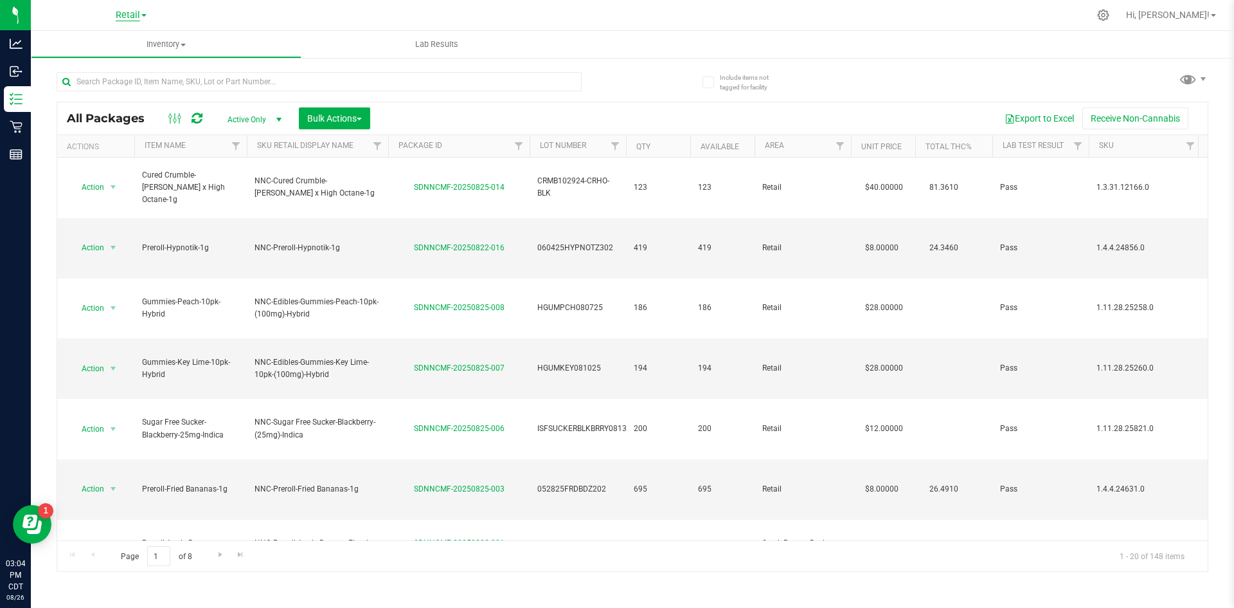
click at [132, 19] on span "Retail" at bounding box center [128, 16] width 24 height 12
click at [118, 64] on link "Manufacturing" at bounding box center [131, 62] width 188 height 17
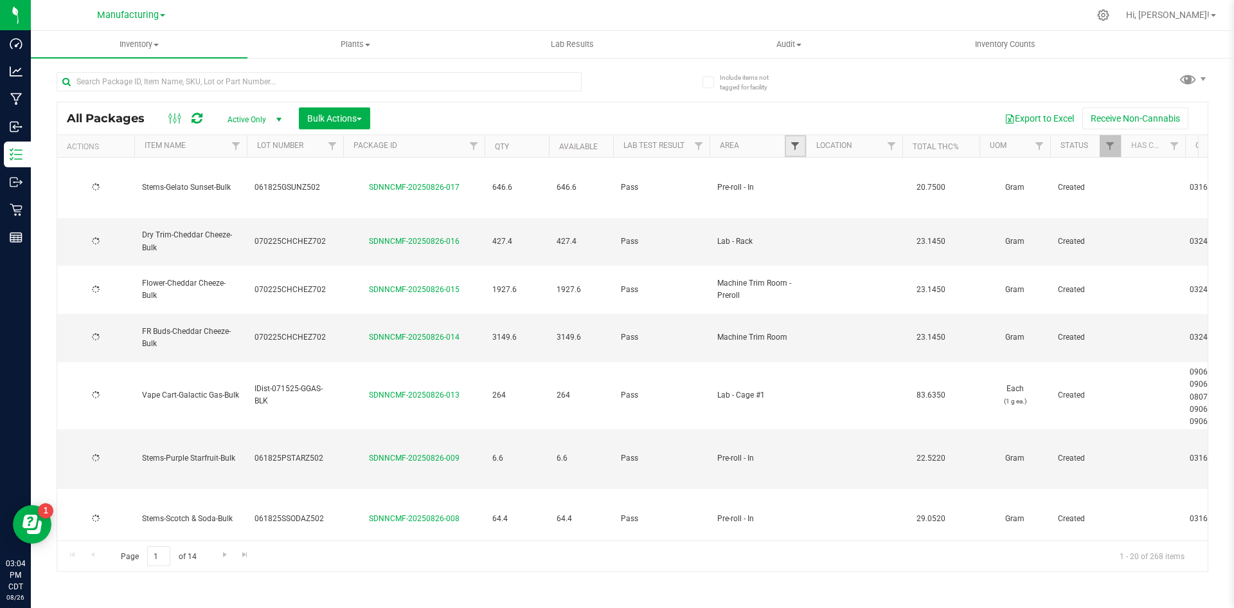
click at [793, 143] on span "Filter" at bounding box center [795, 146] width 10 height 10
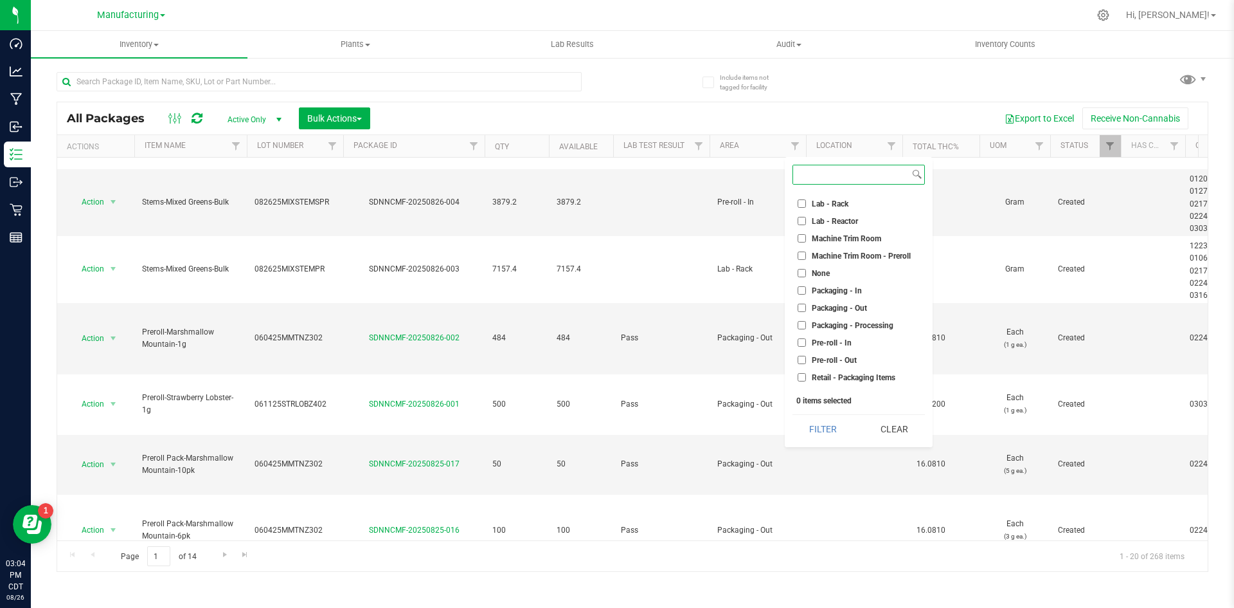
scroll to position [282, 0]
click at [864, 304] on span "Packaging - Out" at bounding box center [839, 302] width 55 height 8
click at [806, 304] on input "Packaging - Out" at bounding box center [802, 301] width 8 height 8
click at [833, 430] on button "Filter" at bounding box center [824, 429] width 62 height 28
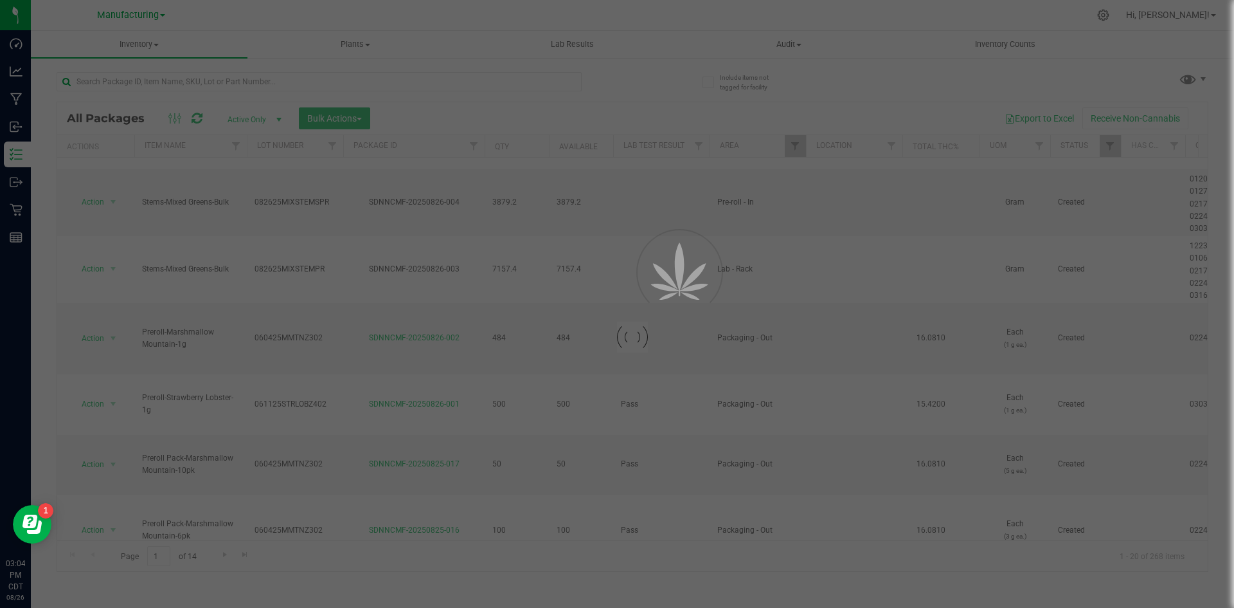
scroll to position [0, 0]
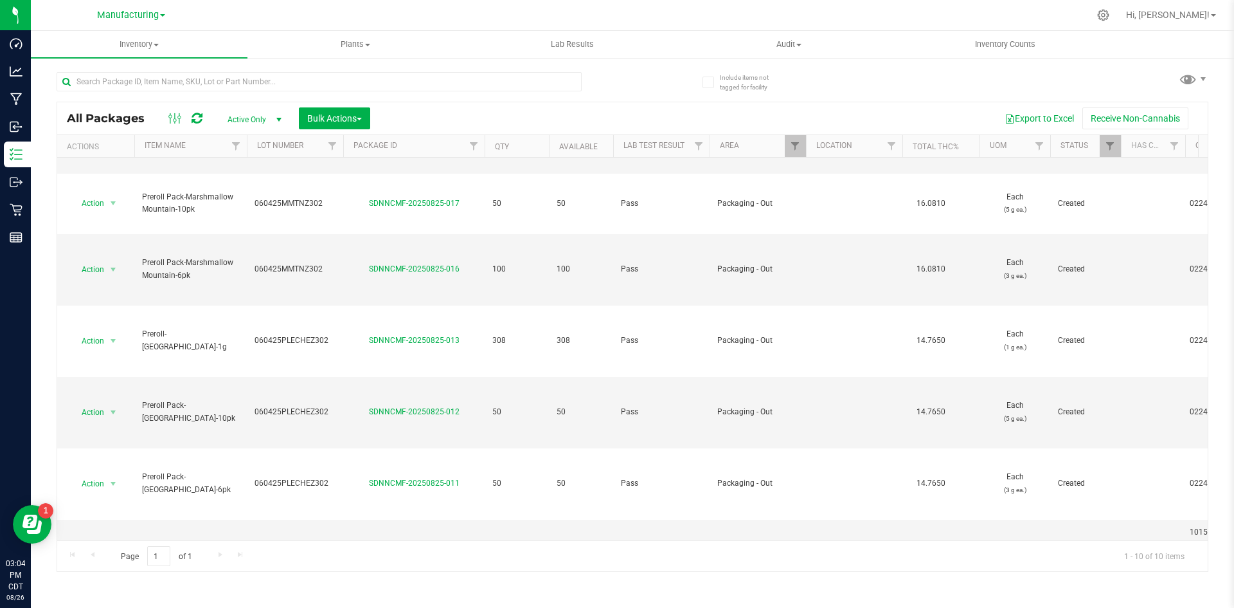
scroll to position [5, 0]
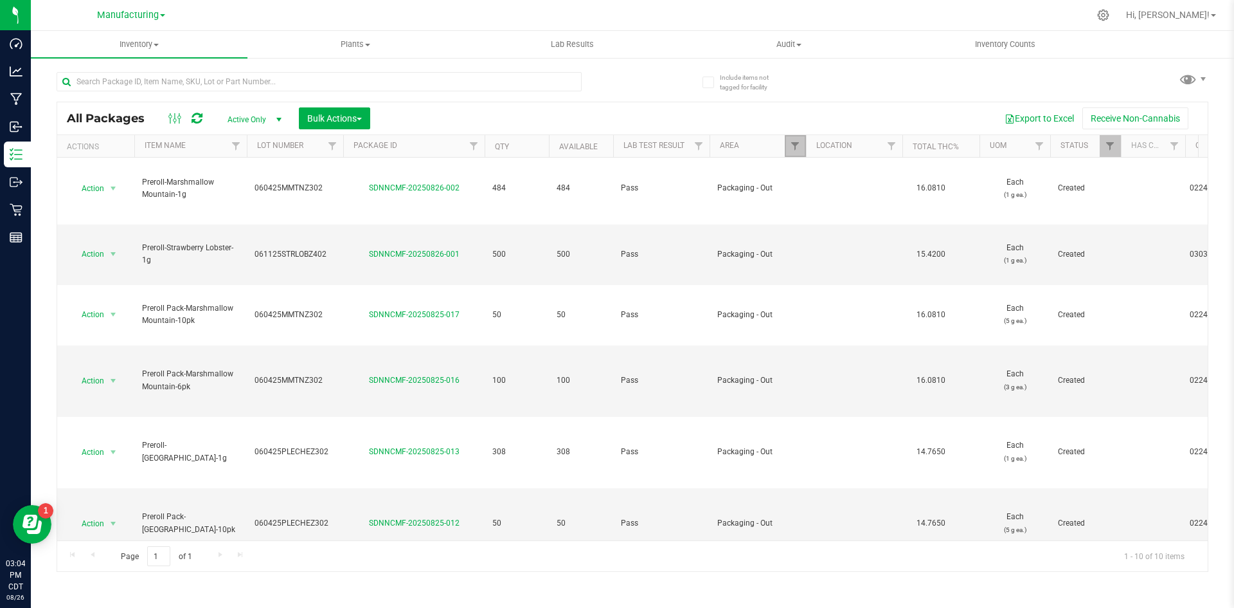
click at [798, 139] on link "Filter" at bounding box center [795, 146] width 21 height 22
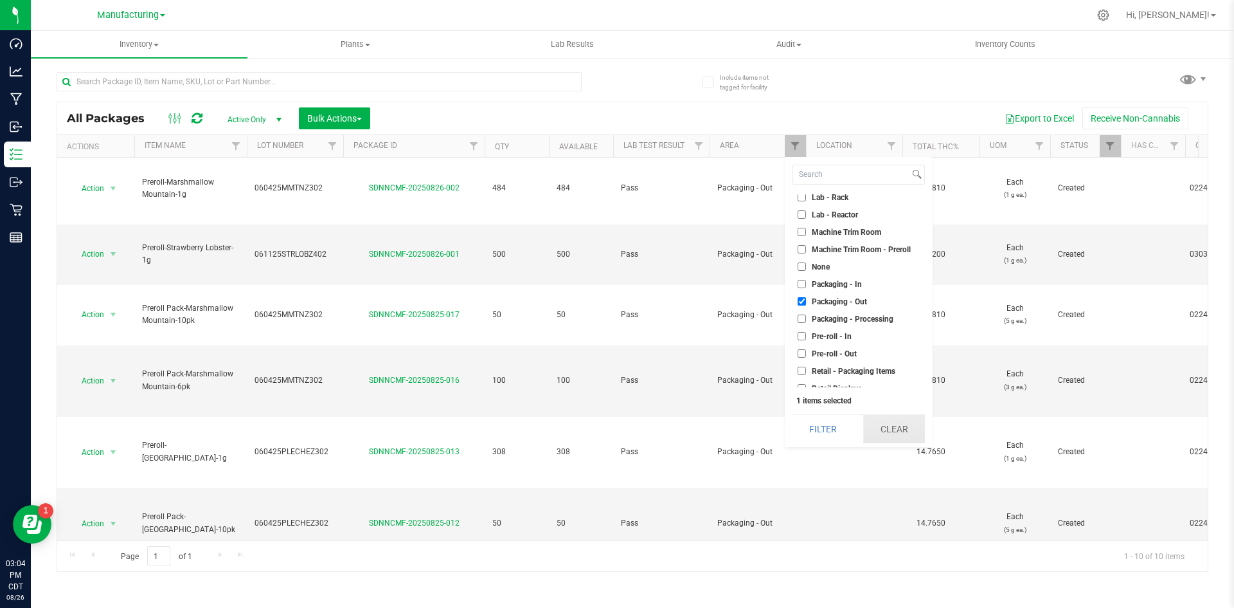
click at [892, 423] on button "Clear" at bounding box center [894, 429] width 62 height 28
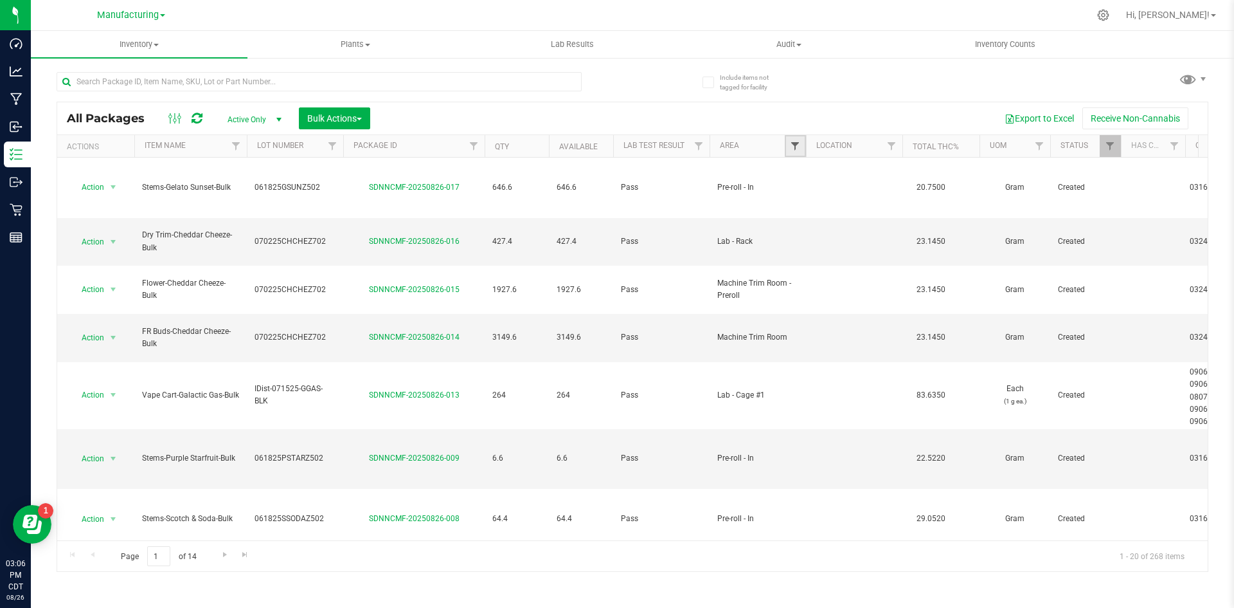
click at [794, 145] on span "Filter" at bounding box center [795, 146] width 10 height 10
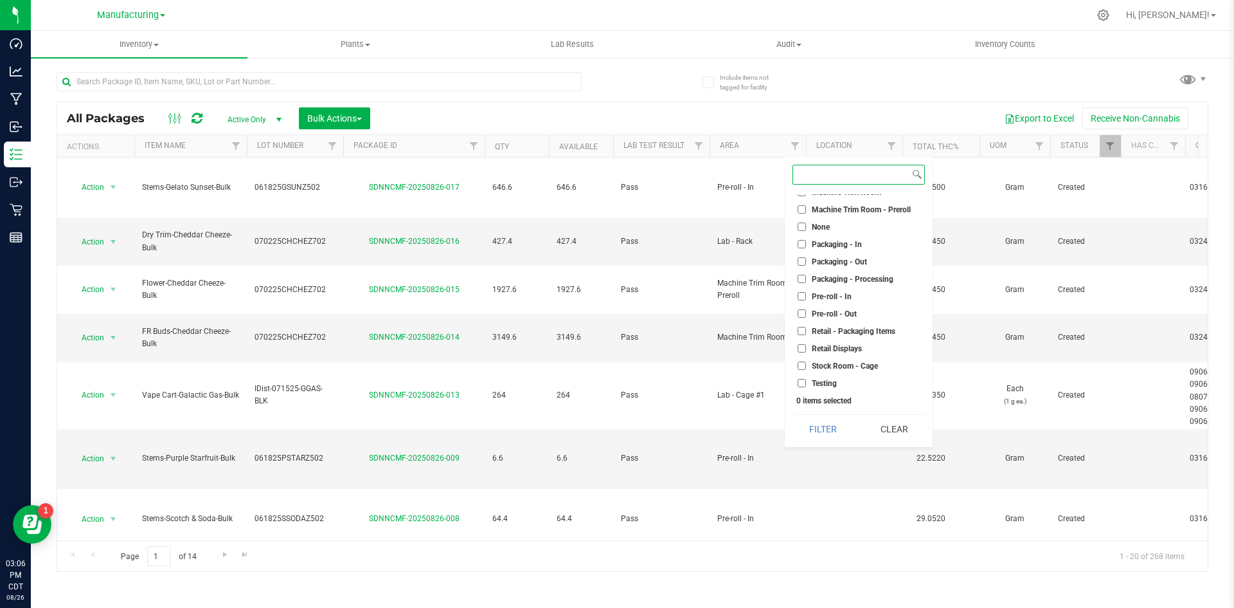
scroll to position [359, 0]
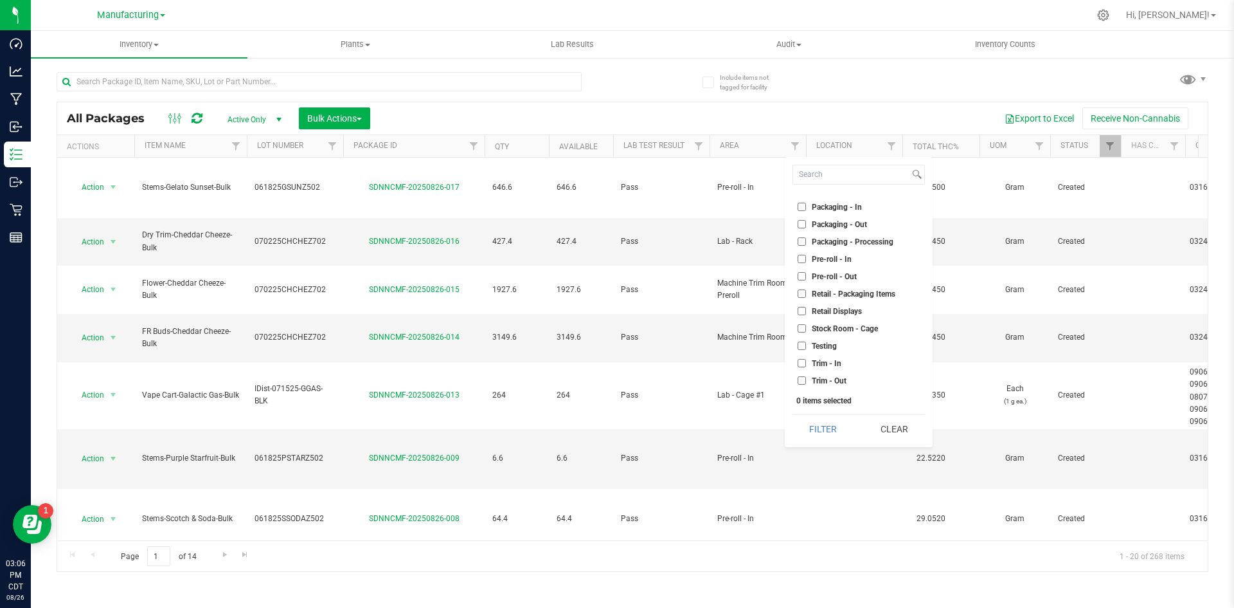
click at [847, 222] on span "Packaging - Out" at bounding box center [839, 225] width 55 height 8
click at [806, 222] on input "Packaging - Out" at bounding box center [802, 224] width 8 height 8
checkbox input "true"
drag, startPoint x: 832, startPoint y: 422, endPoint x: 824, endPoint y: 423, distance: 8.5
click at [830, 423] on button "Filter" at bounding box center [824, 429] width 62 height 28
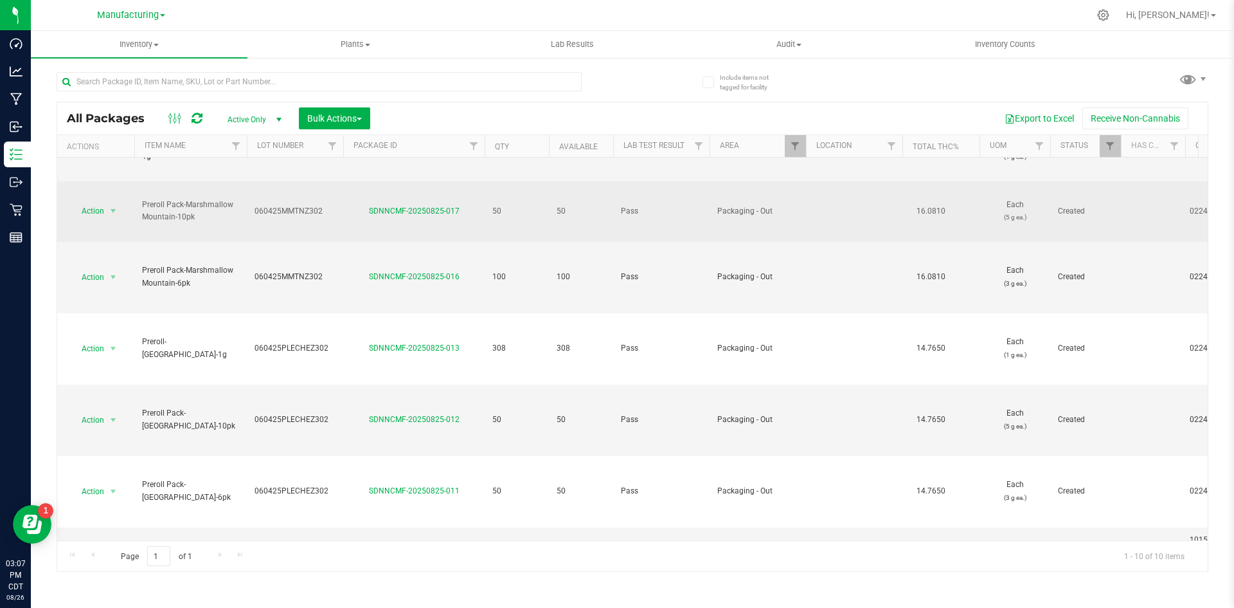
scroll to position [5, 0]
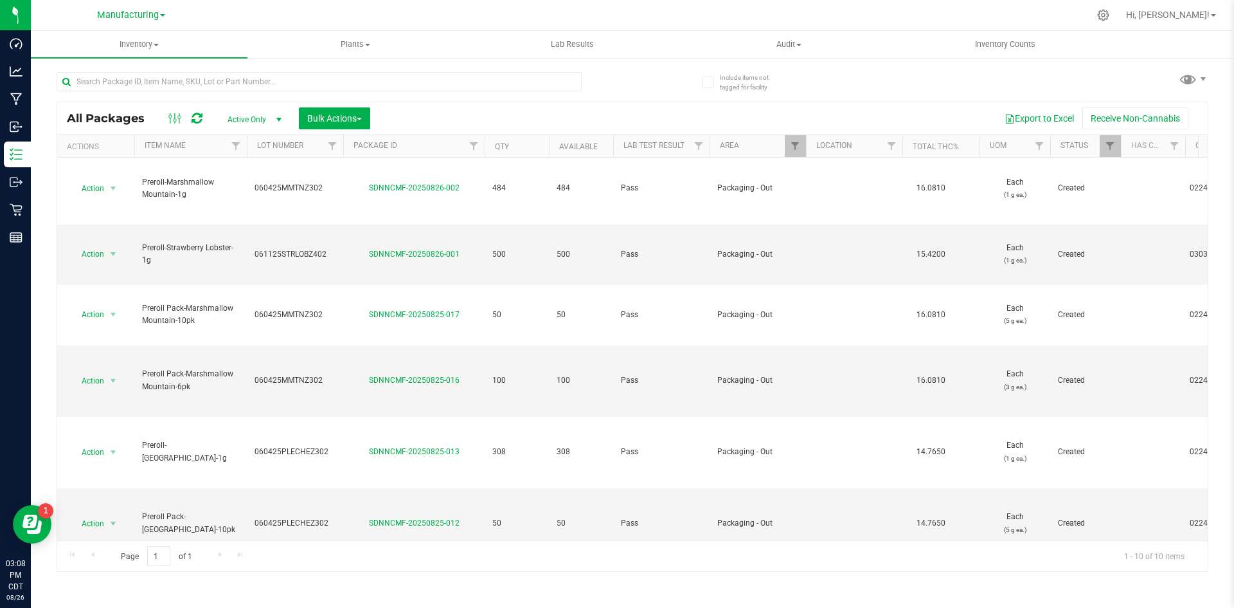
click at [818, 111] on div "Export to Excel Receive Non-Cannabis" at bounding box center [789, 118] width 818 height 22
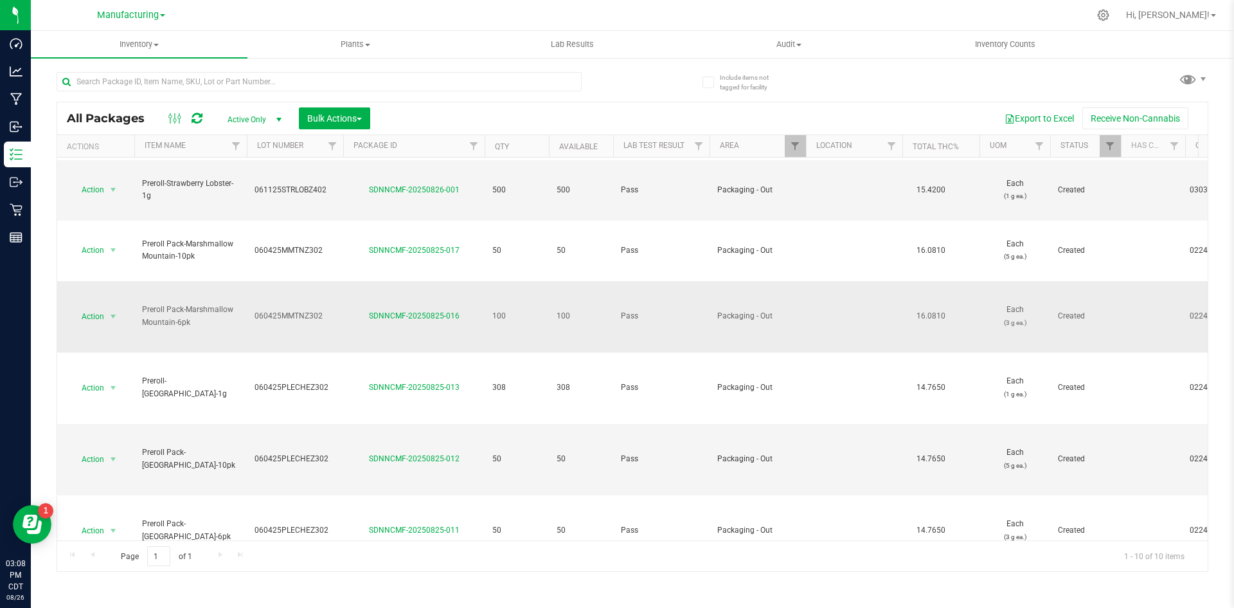
scroll to position [0, 0]
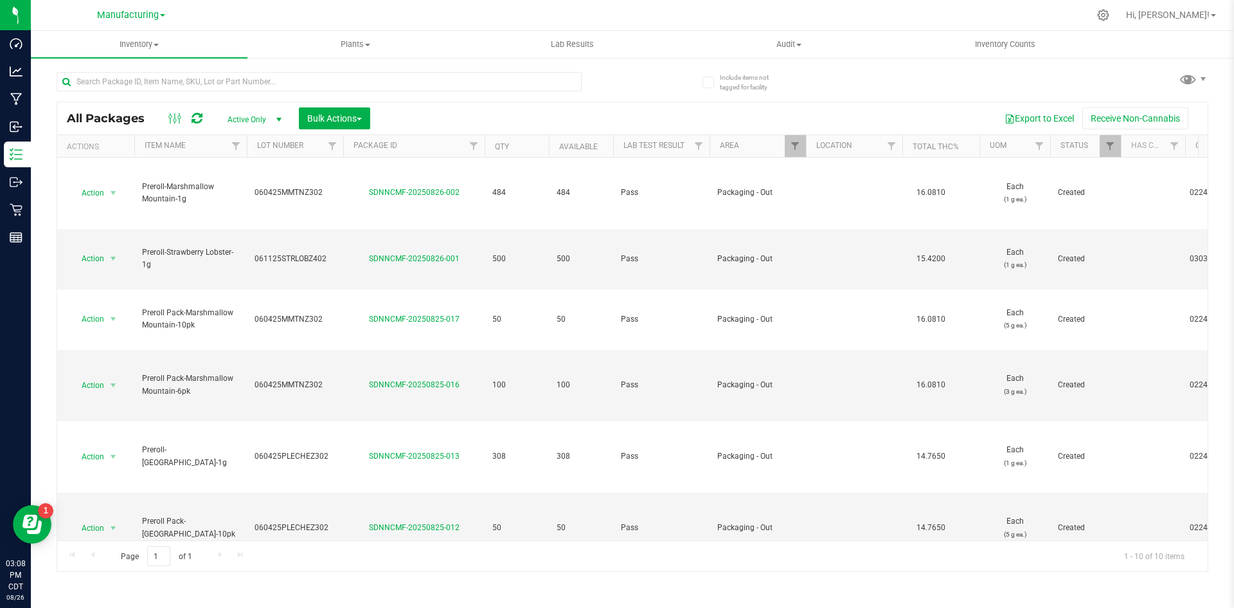
click at [595, 112] on div "Export to Excel Receive Non-Cannabis" at bounding box center [789, 118] width 818 height 22
